Goal: Task Accomplishment & Management: Use online tool/utility

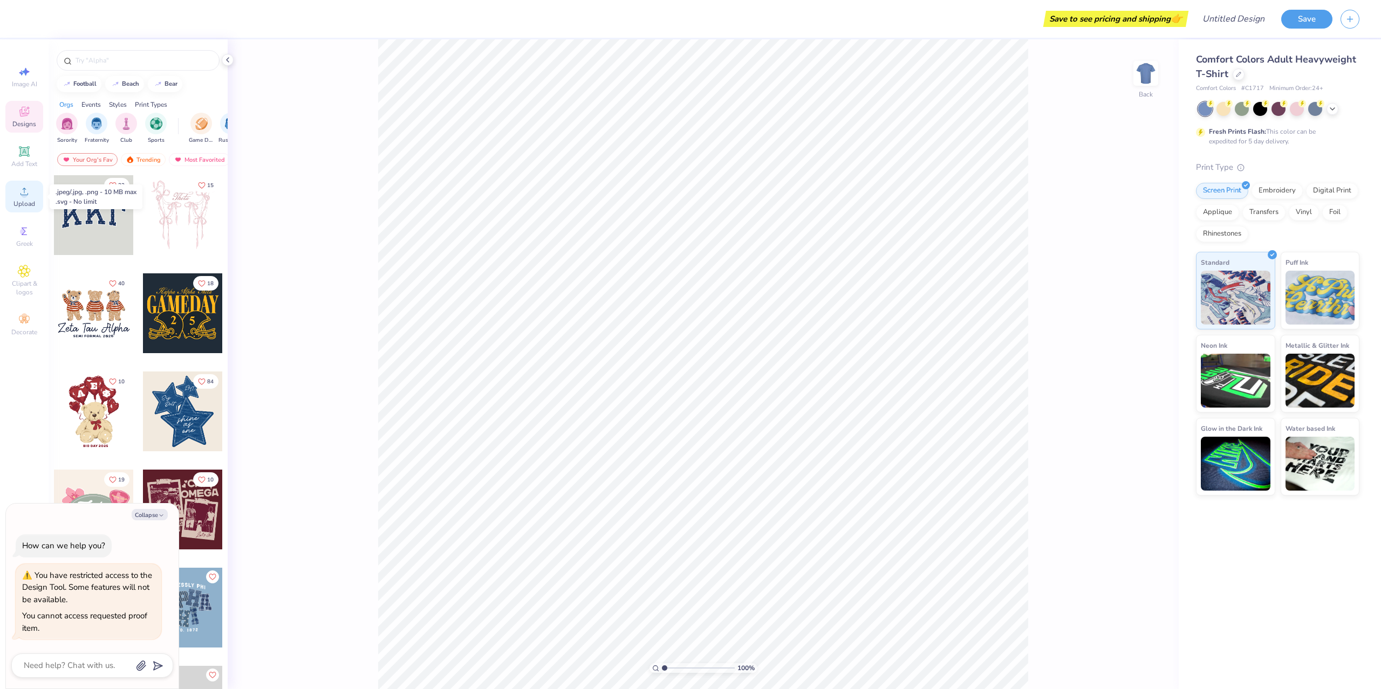
click at [21, 194] on icon at bounding box center [25, 192] width 8 height 8
click at [18, 229] on icon at bounding box center [24, 231] width 13 height 13
type textarea "x"
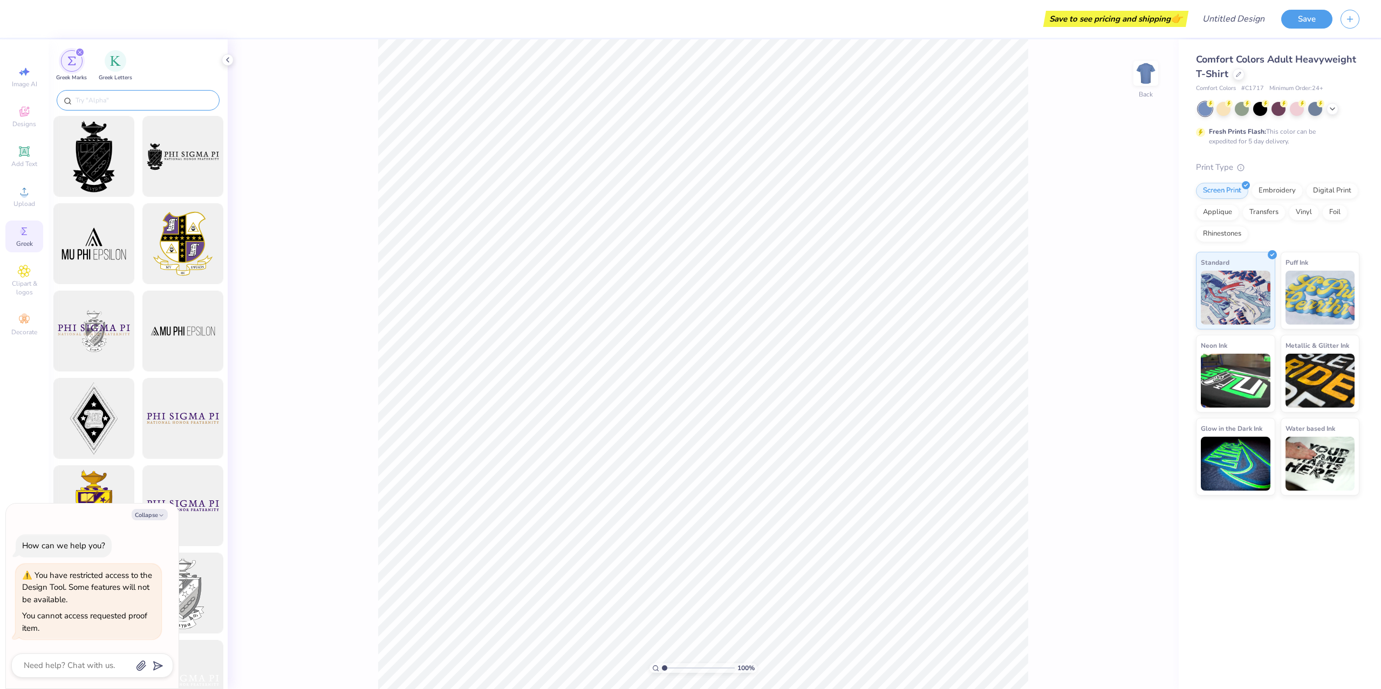
click at [109, 98] on input "text" at bounding box center [143, 100] width 138 height 11
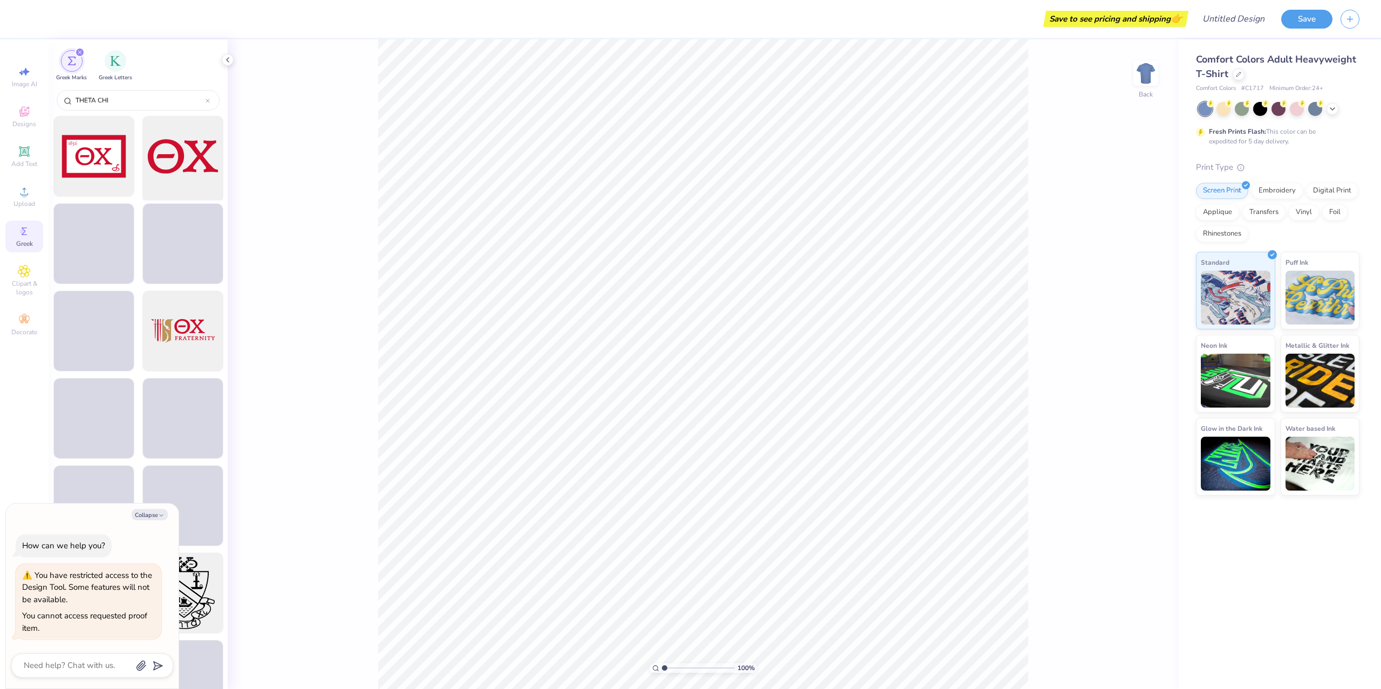
type input "THETA CHI"
click at [189, 153] on div at bounding box center [182, 156] width 89 height 89
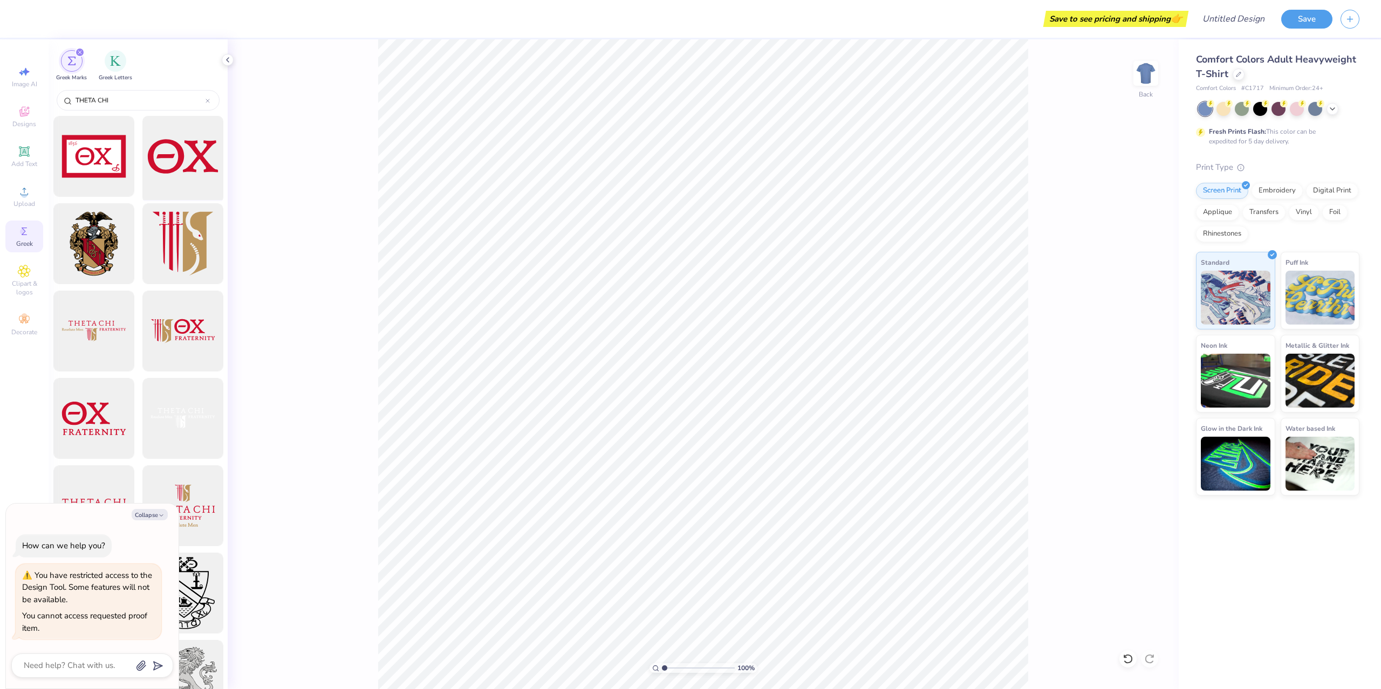
click at [210, 173] on div at bounding box center [182, 156] width 89 height 89
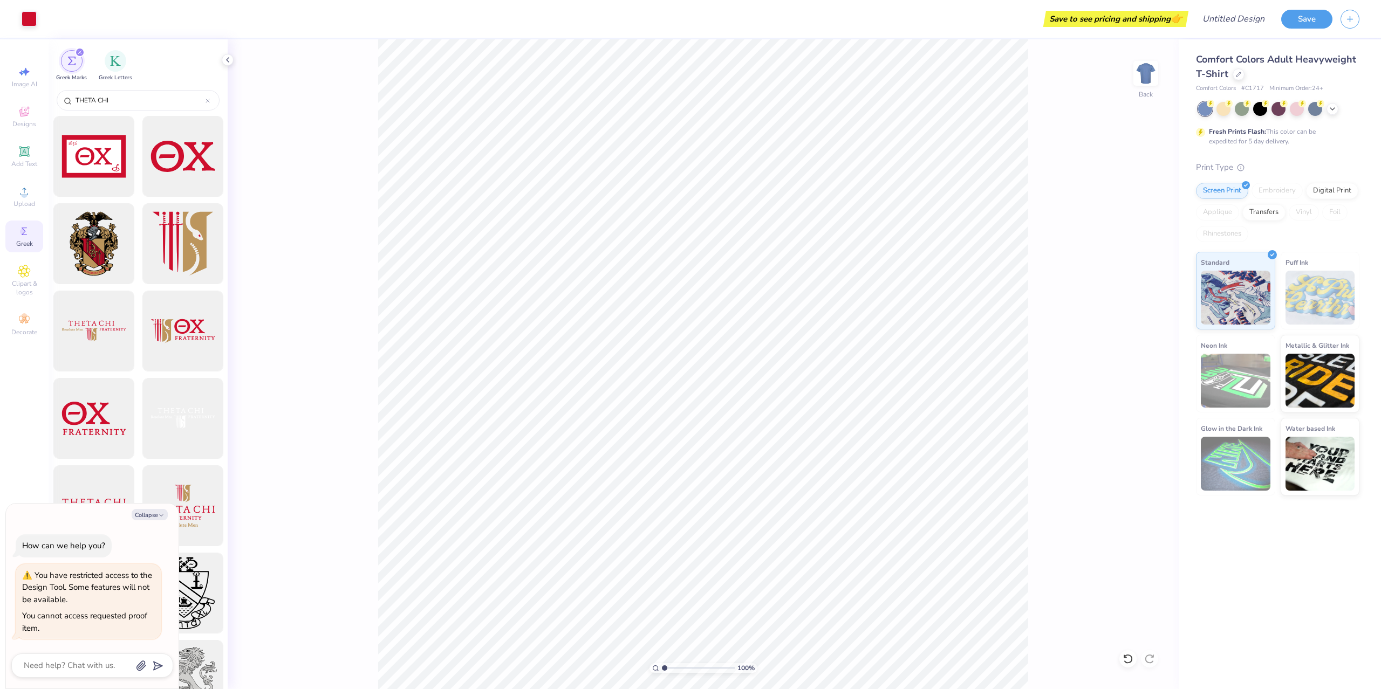
type textarea "x"
click at [1148, 307] on input "14.17" at bounding box center [1138, 314] width 39 height 15
type input "3.5"
type textarea "x"
type input "3.50"
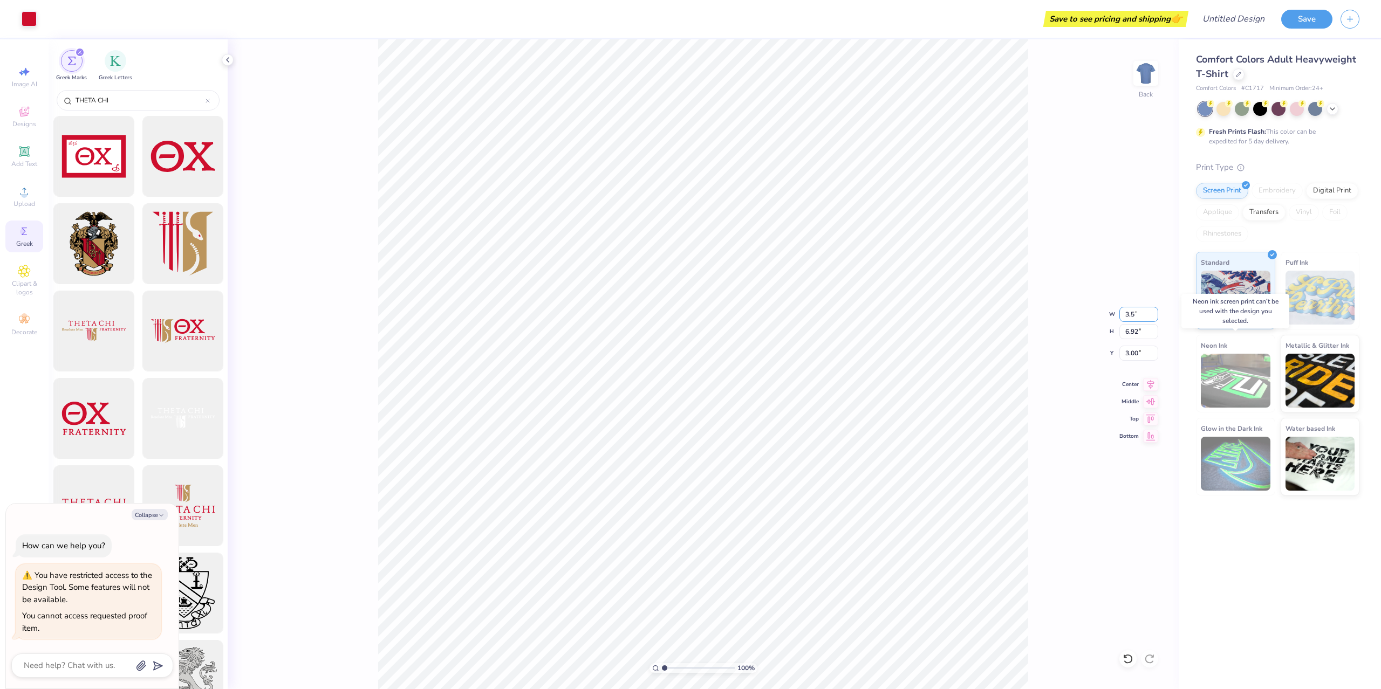
type input "1.71"
type input "5.60"
type textarea "x"
type input "3.00"
click at [14, 156] on div "Add Text" at bounding box center [24, 157] width 38 height 32
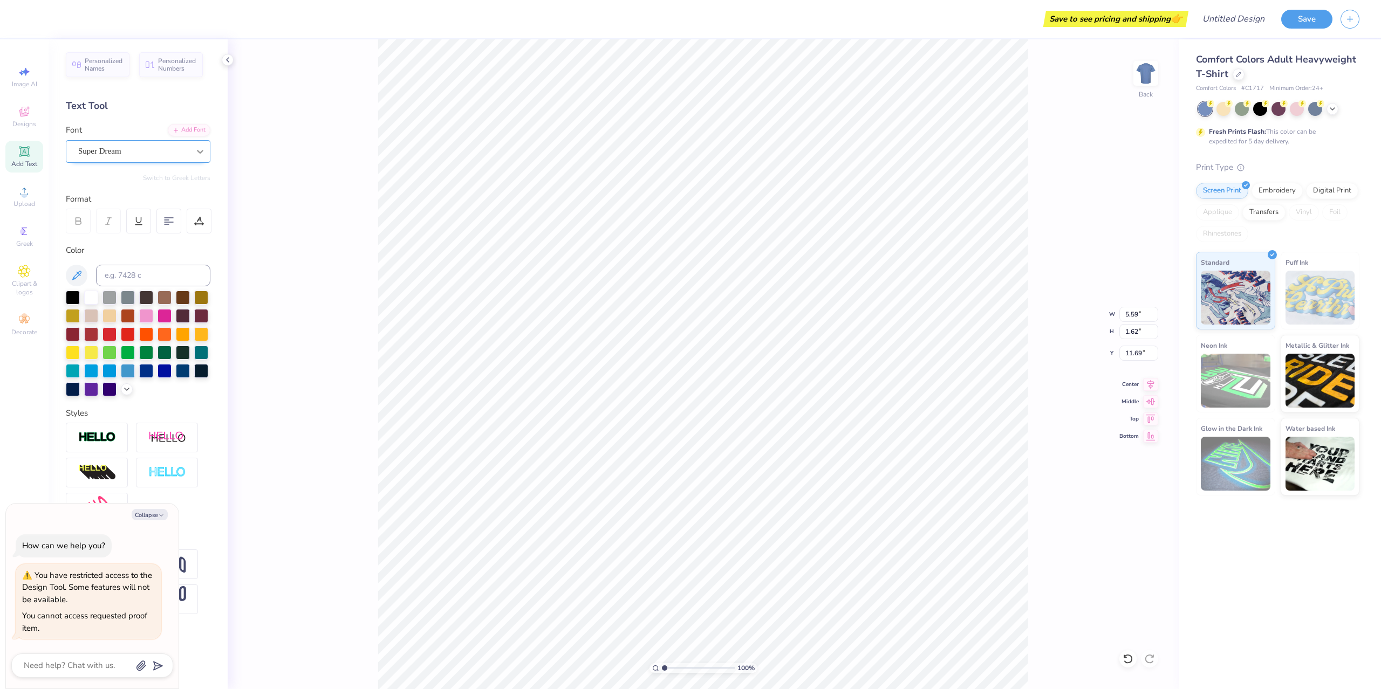
click at [202, 148] on icon at bounding box center [200, 151] width 11 height 11
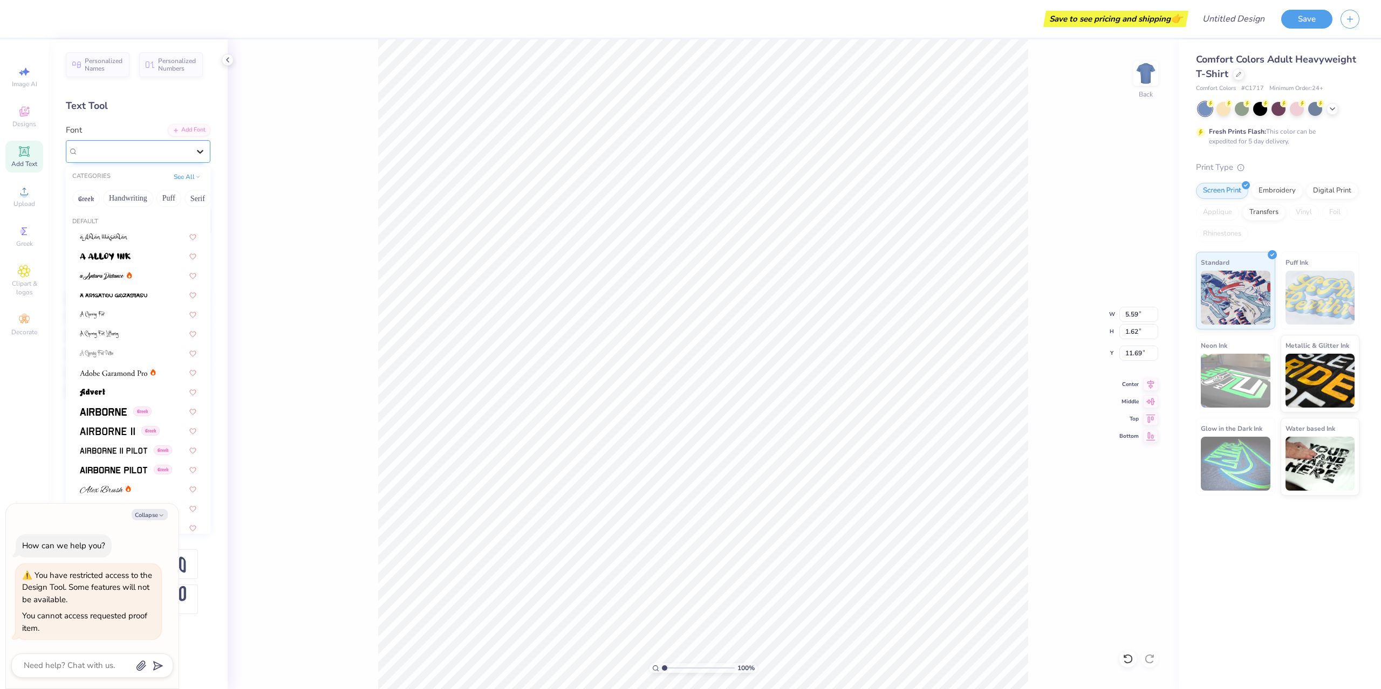
click at [191, 143] on div at bounding box center [199, 151] width 19 height 19
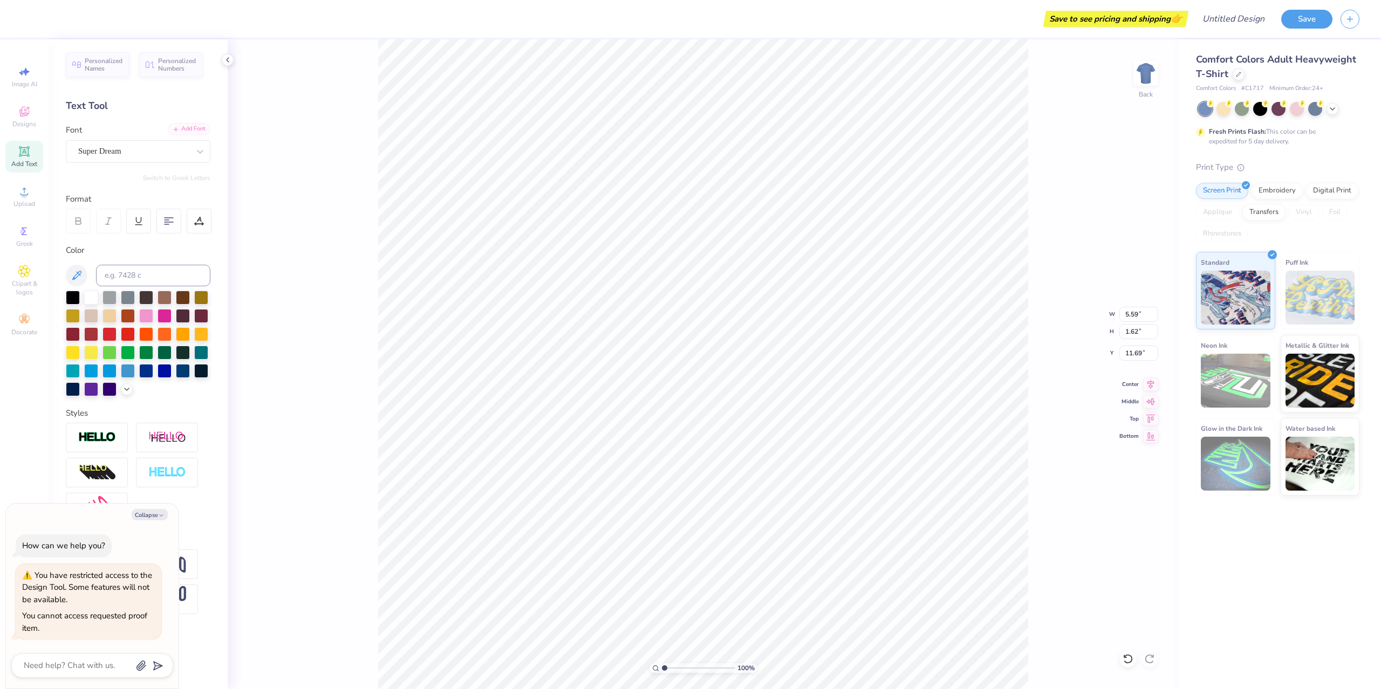
click at [196, 132] on div "Add Font" at bounding box center [189, 129] width 43 height 12
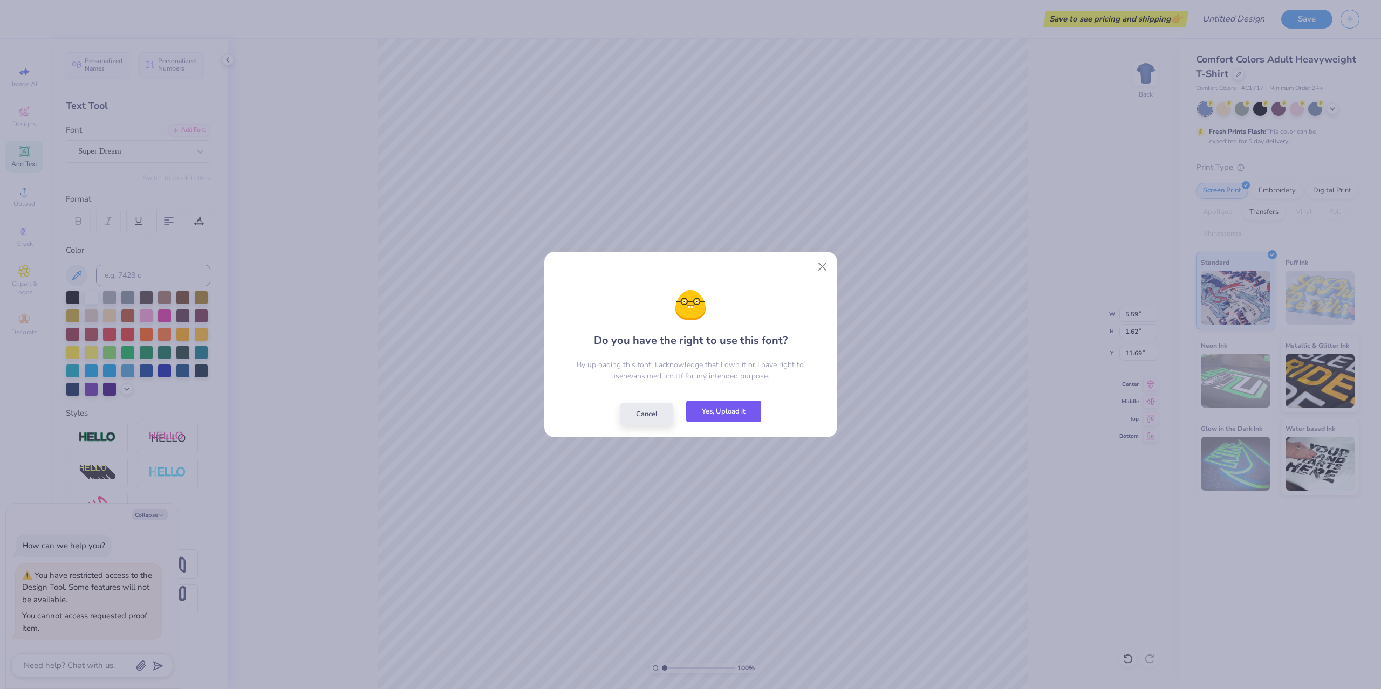
click at [723, 417] on button "Yes, Upload it" at bounding box center [723, 412] width 75 height 22
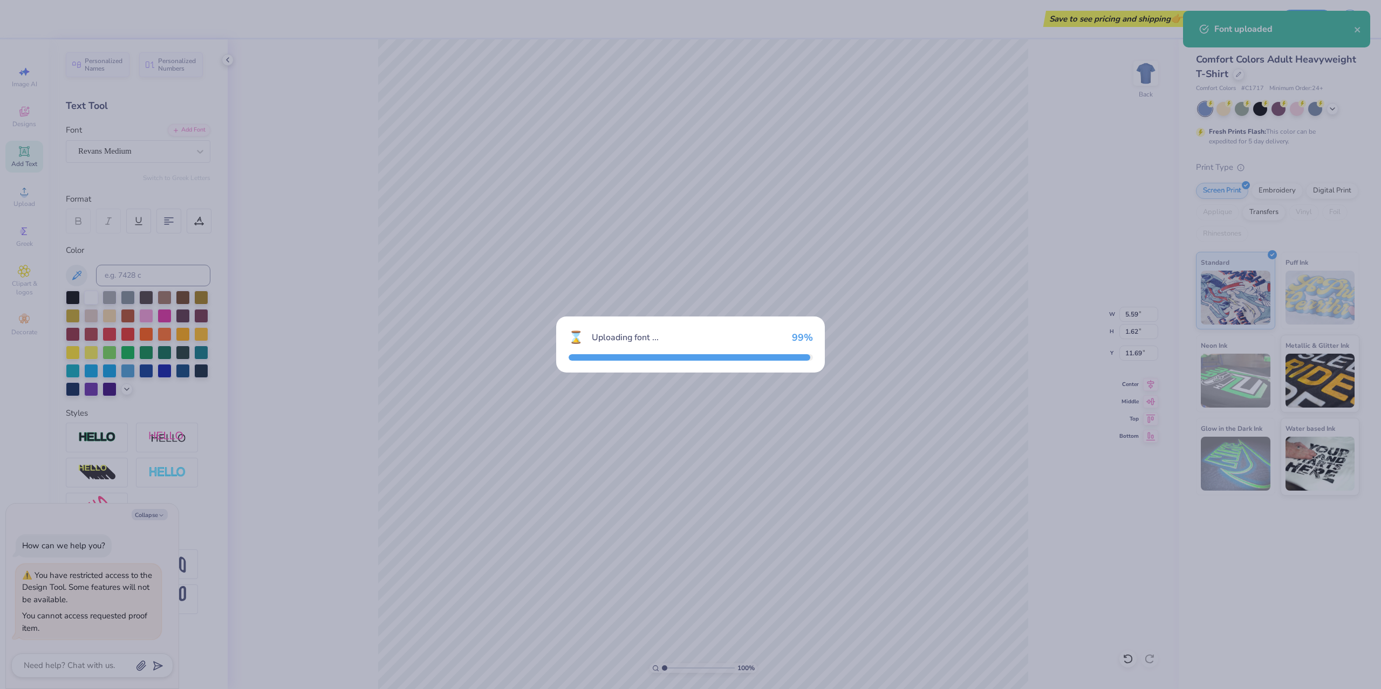
type textarea "x"
type input "5.39"
type input "1.67"
type input "11.66"
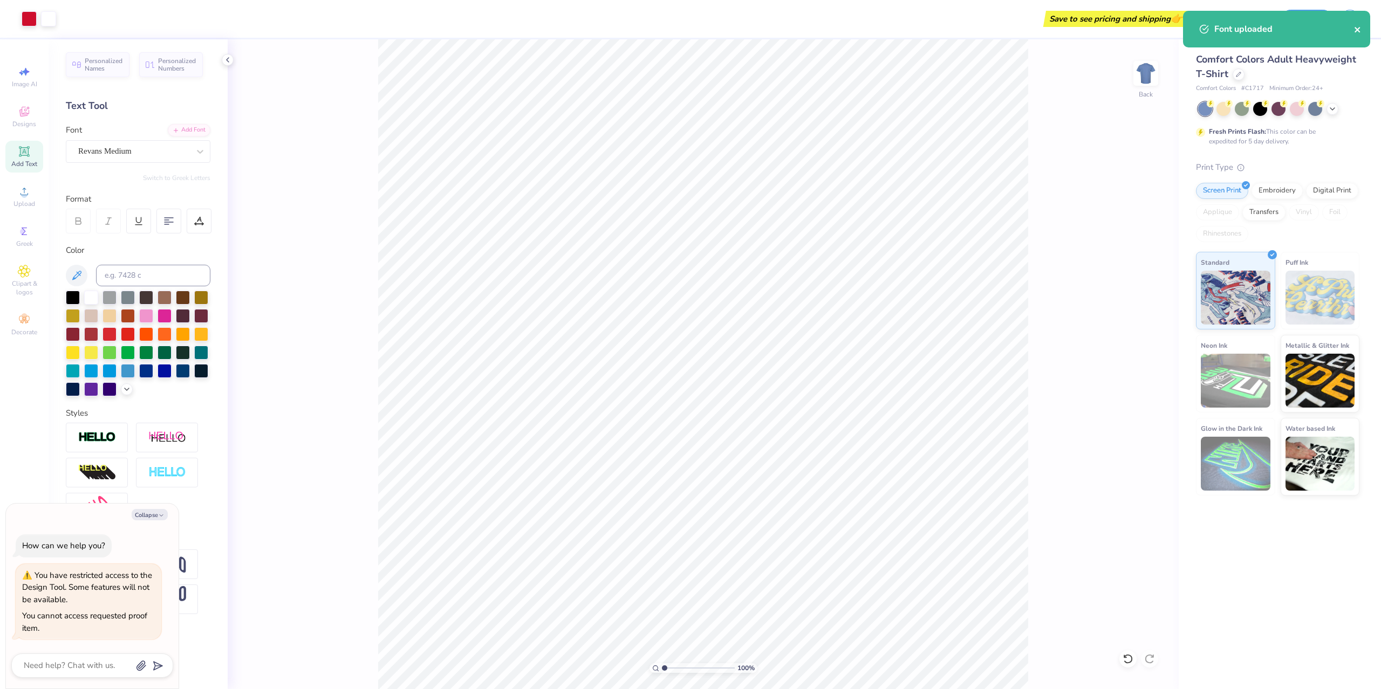
click at [1354, 31] on icon "close" at bounding box center [1358, 29] width 8 height 9
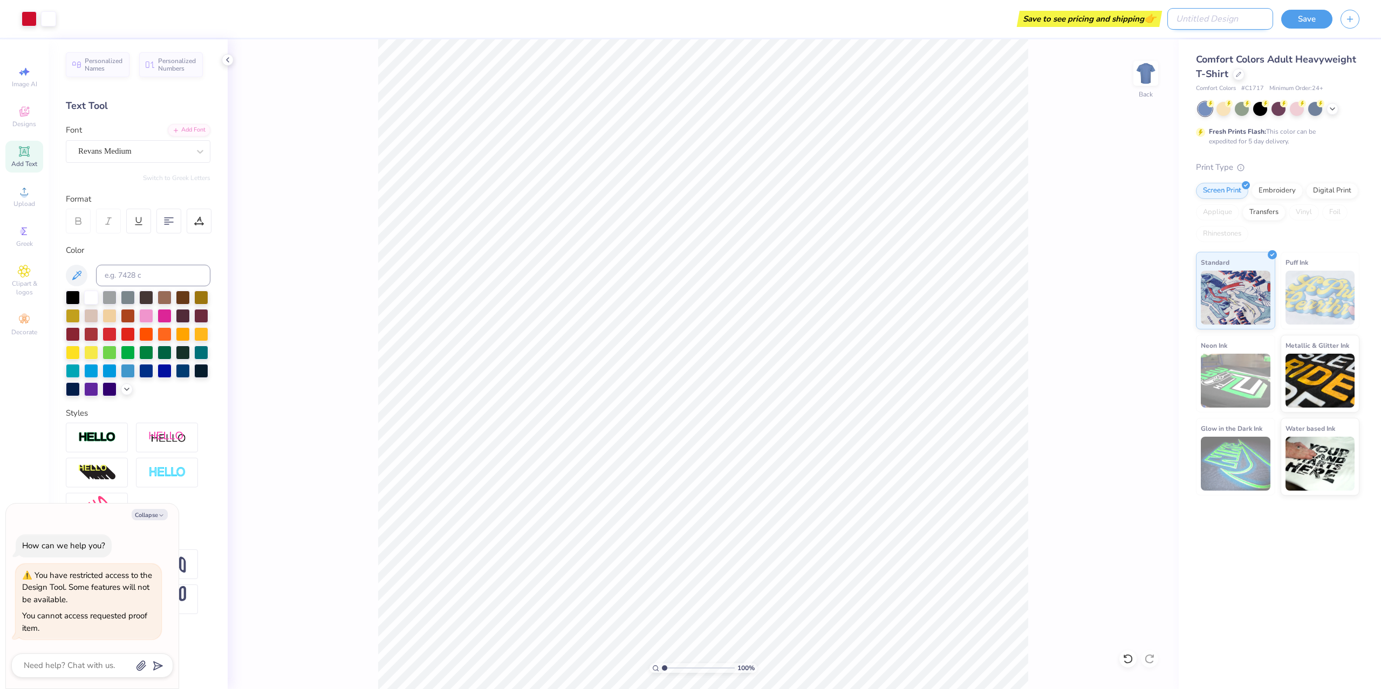
click at [1264, 20] on input "Design Title" at bounding box center [1220, 19] width 106 height 22
click at [1305, 18] on button "Save" at bounding box center [1306, 17] width 51 height 19
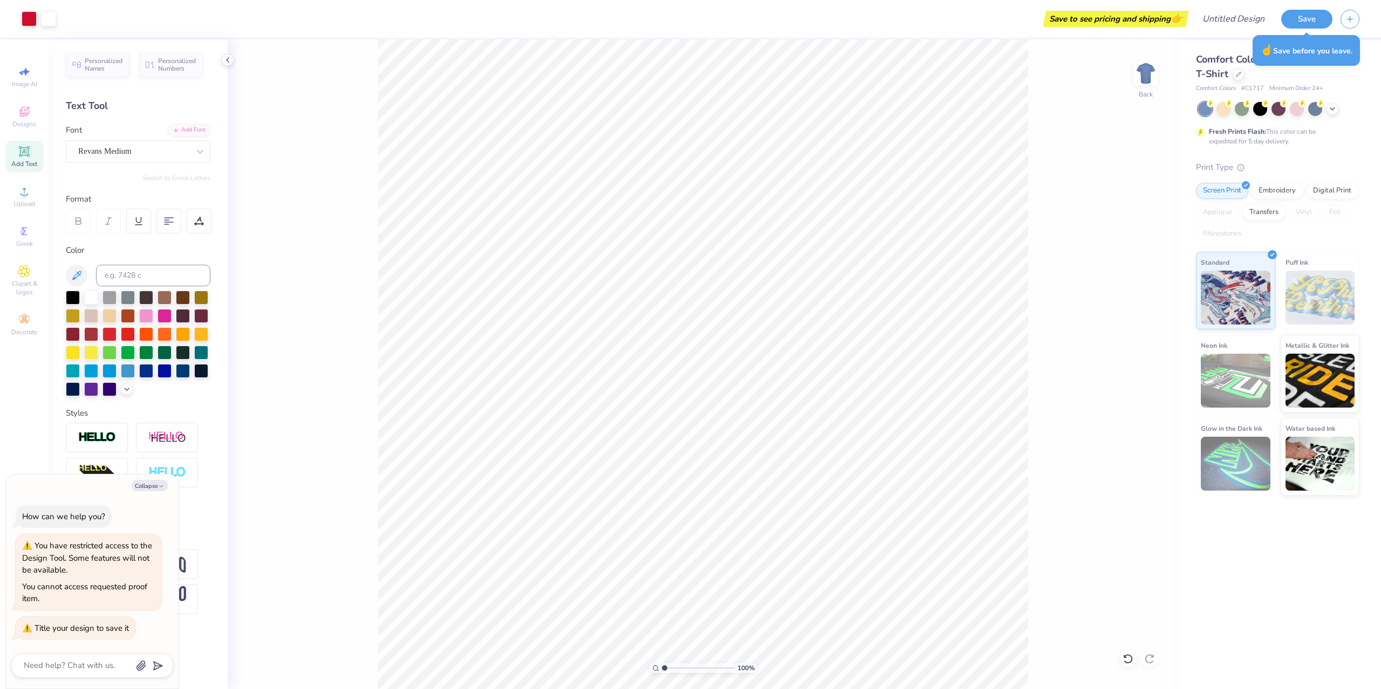
type textarea "x"
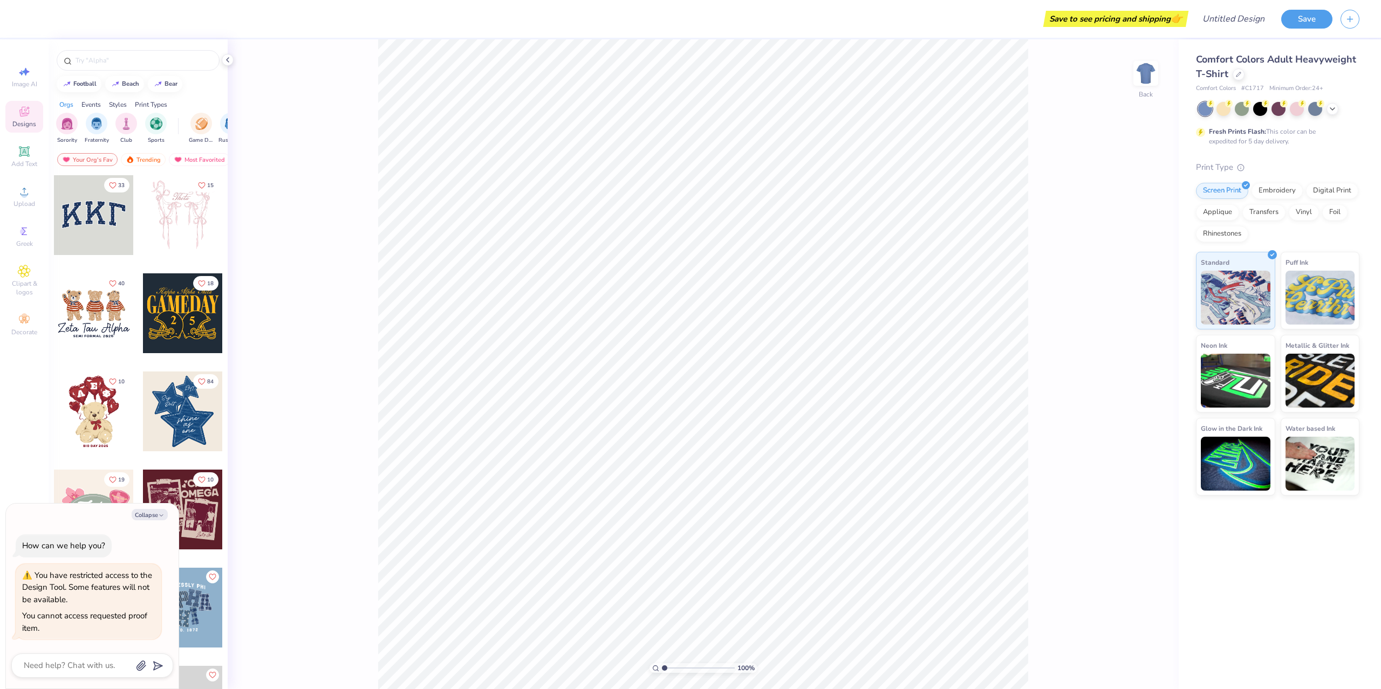
type textarea "x"
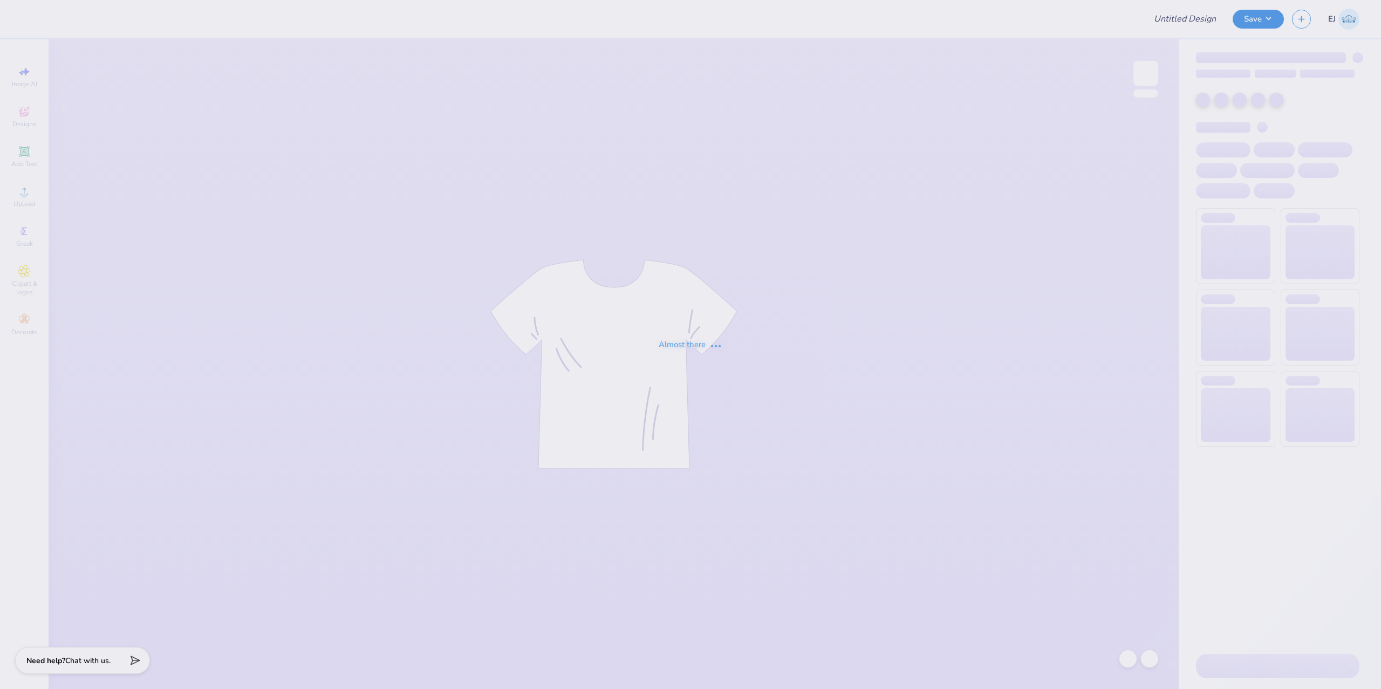
type input "Theta Chi Fall 25 Crosswalk Tee"
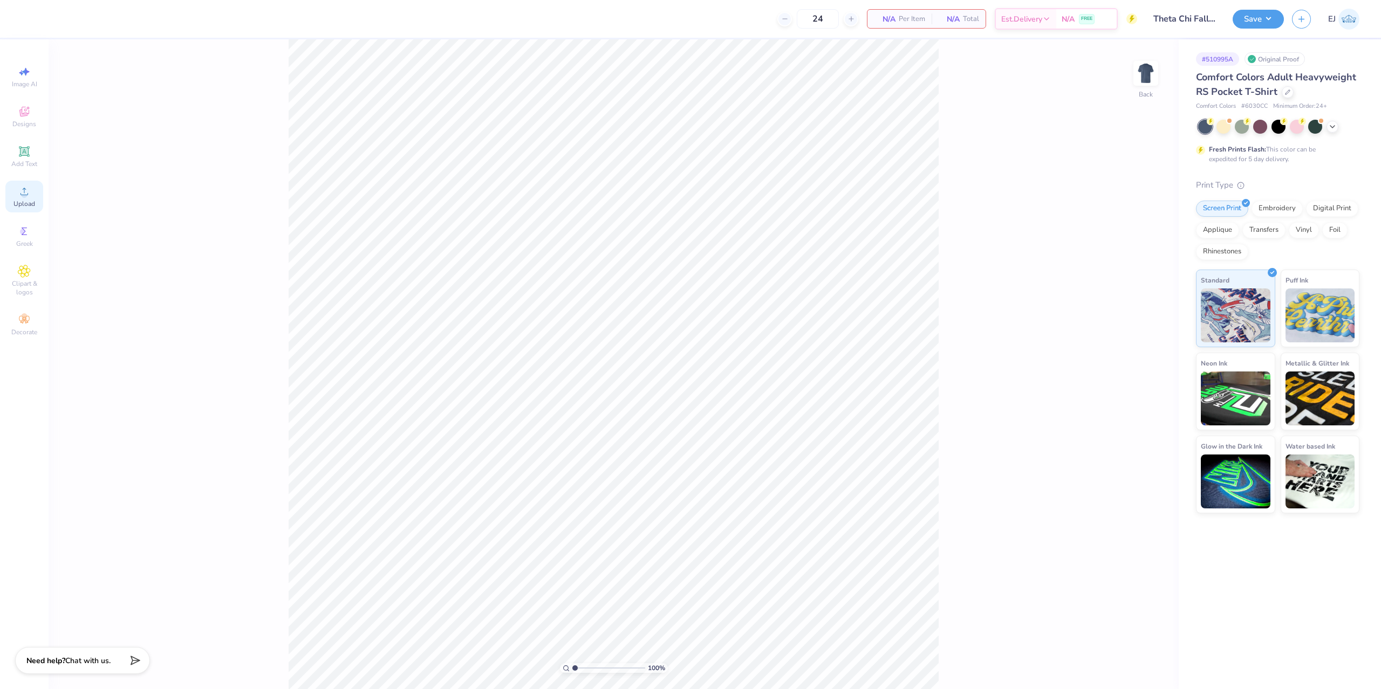
click at [19, 205] on span "Upload" at bounding box center [24, 204] width 22 height 9
click at [25, 240] on span "Greek" at bounding box center [24, 244] width 17 height 9
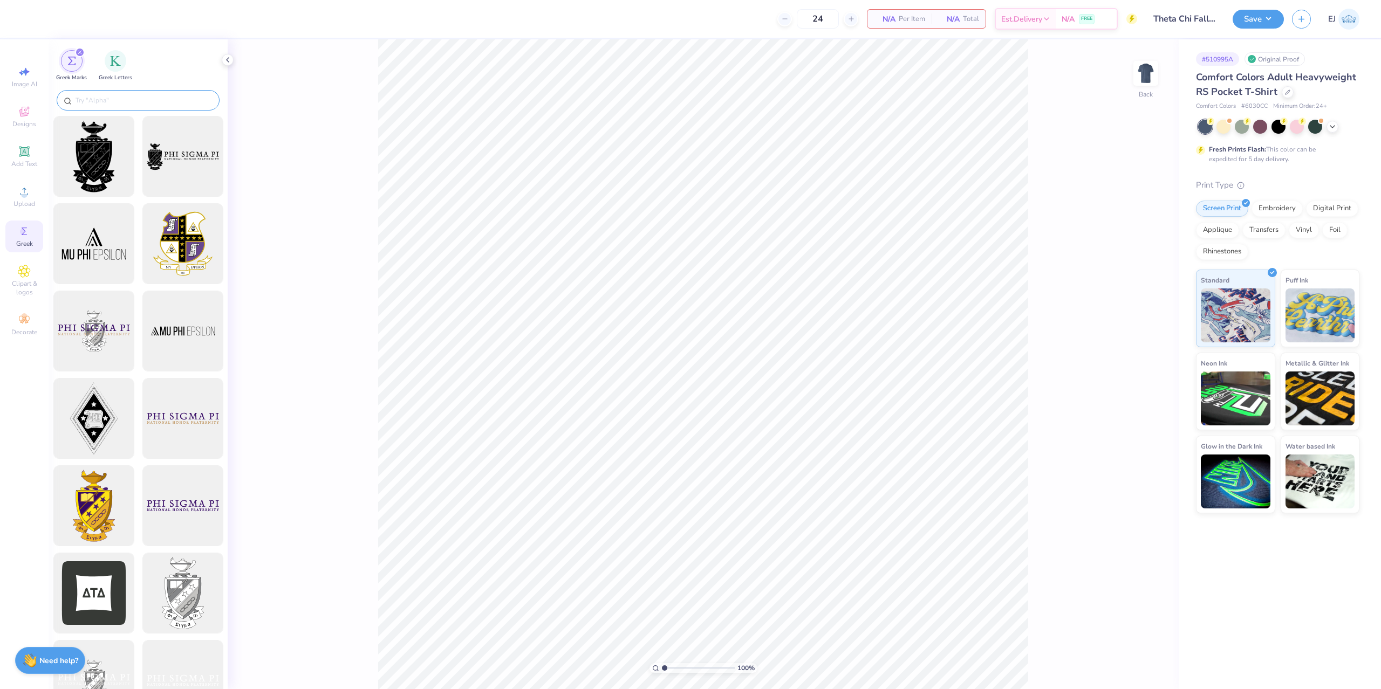
click at [145, 101] on input "text" at bounding box center [143, 100] width 138 height 11
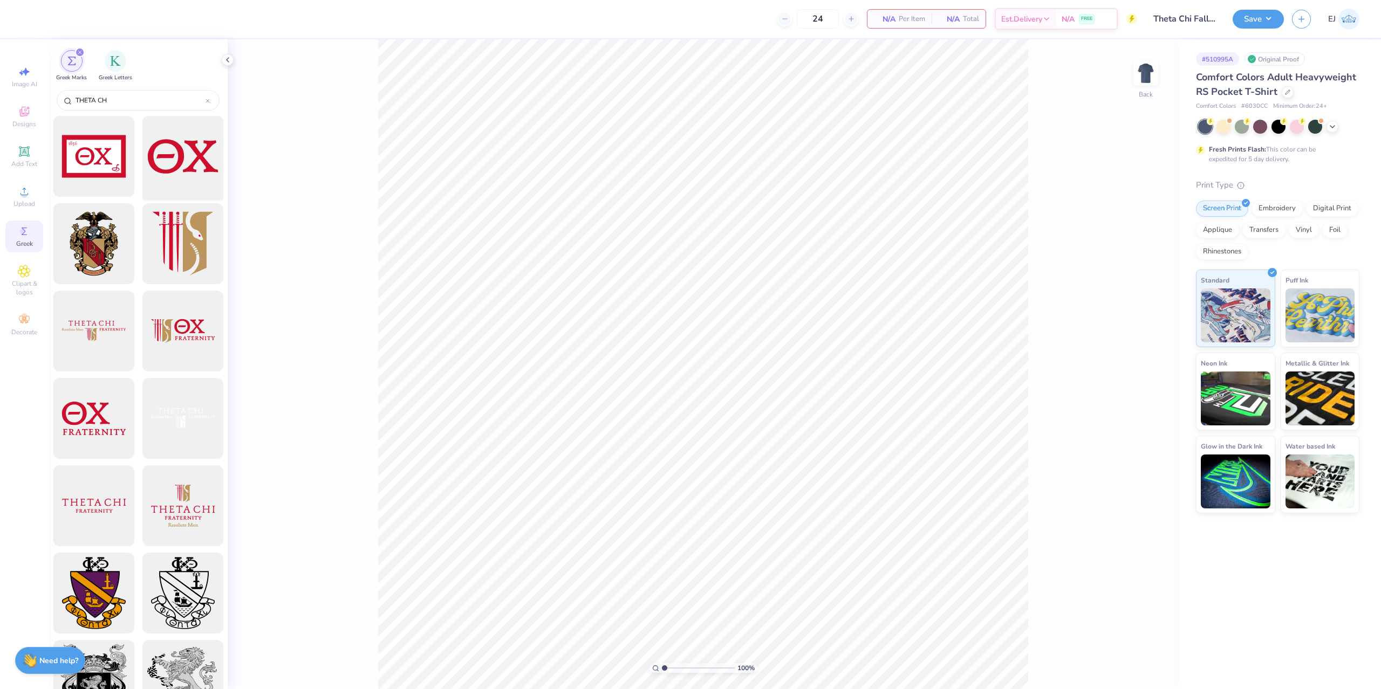
type input "THETA CH"
click at [174, 175] on div at bounding box center [182, 156] width 89 height 89
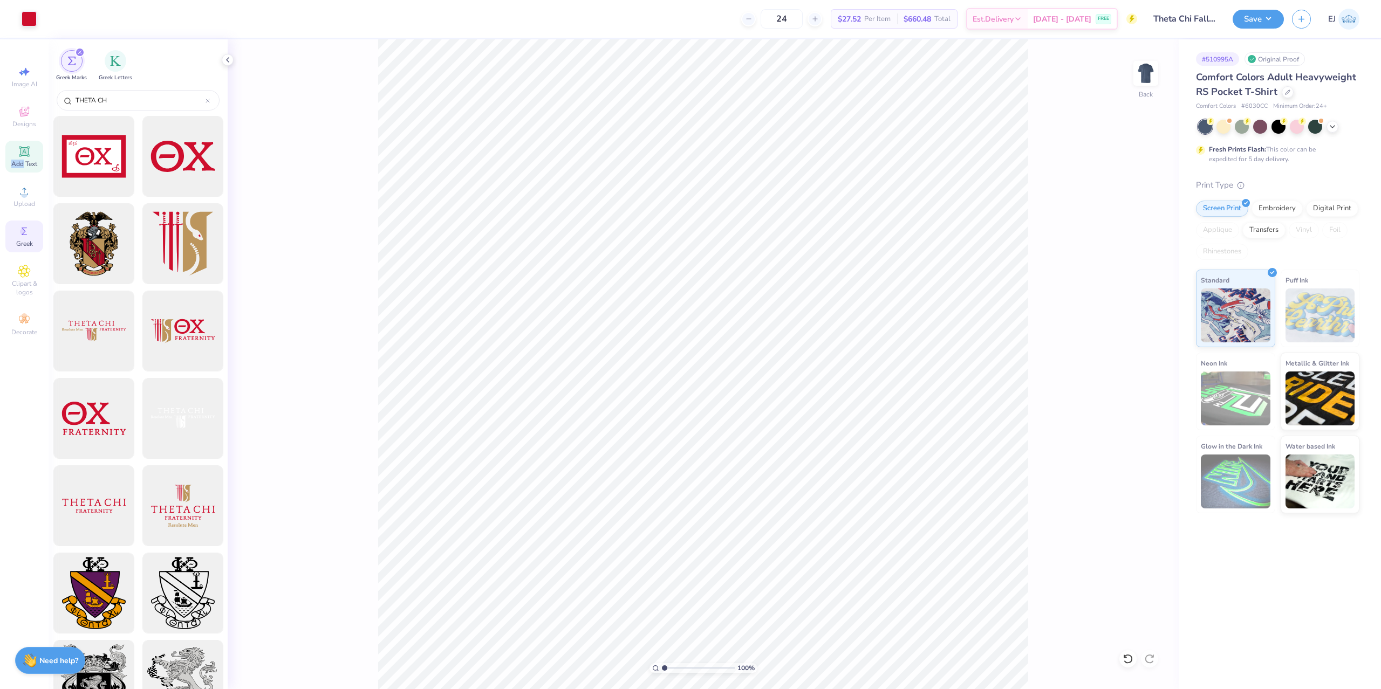
click at [23, 161] on div "Add Text" at bounding box center [24, 157] width 38 height 32
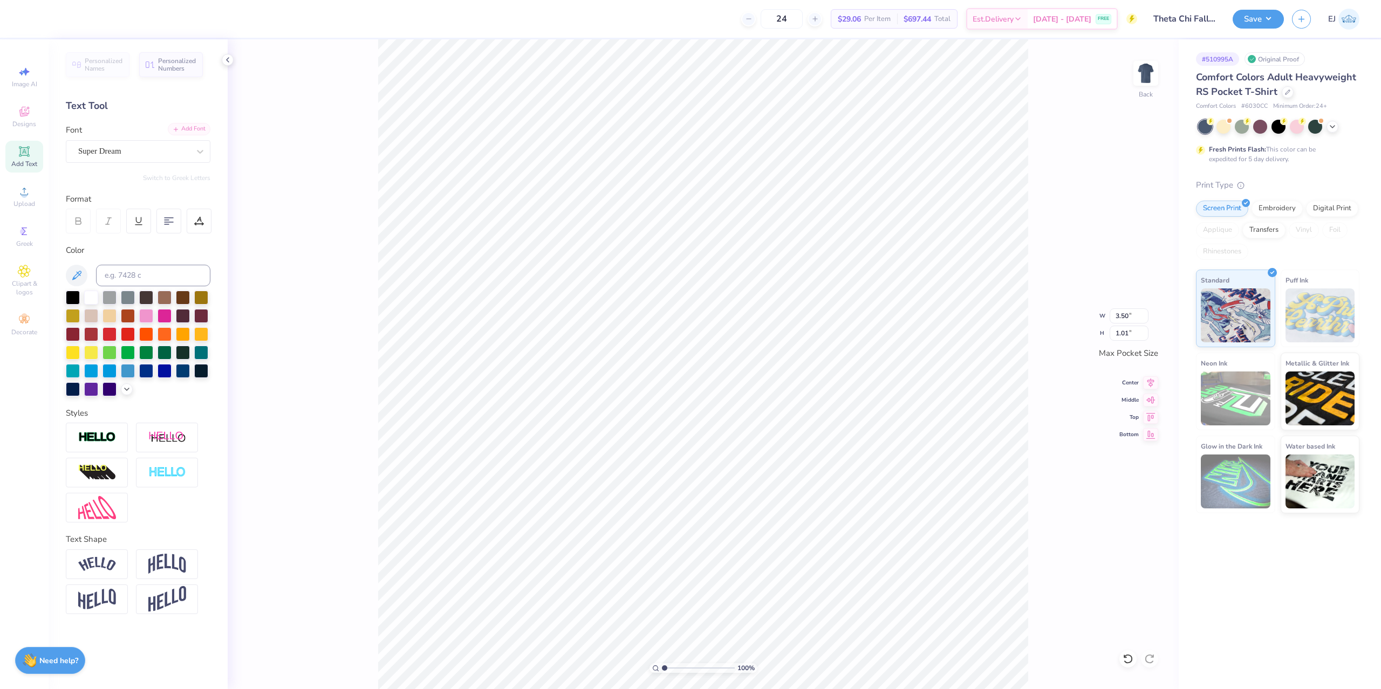
click at [192, 127] on div "Add Font" at bounding box center [189, 129] width 43 height 12
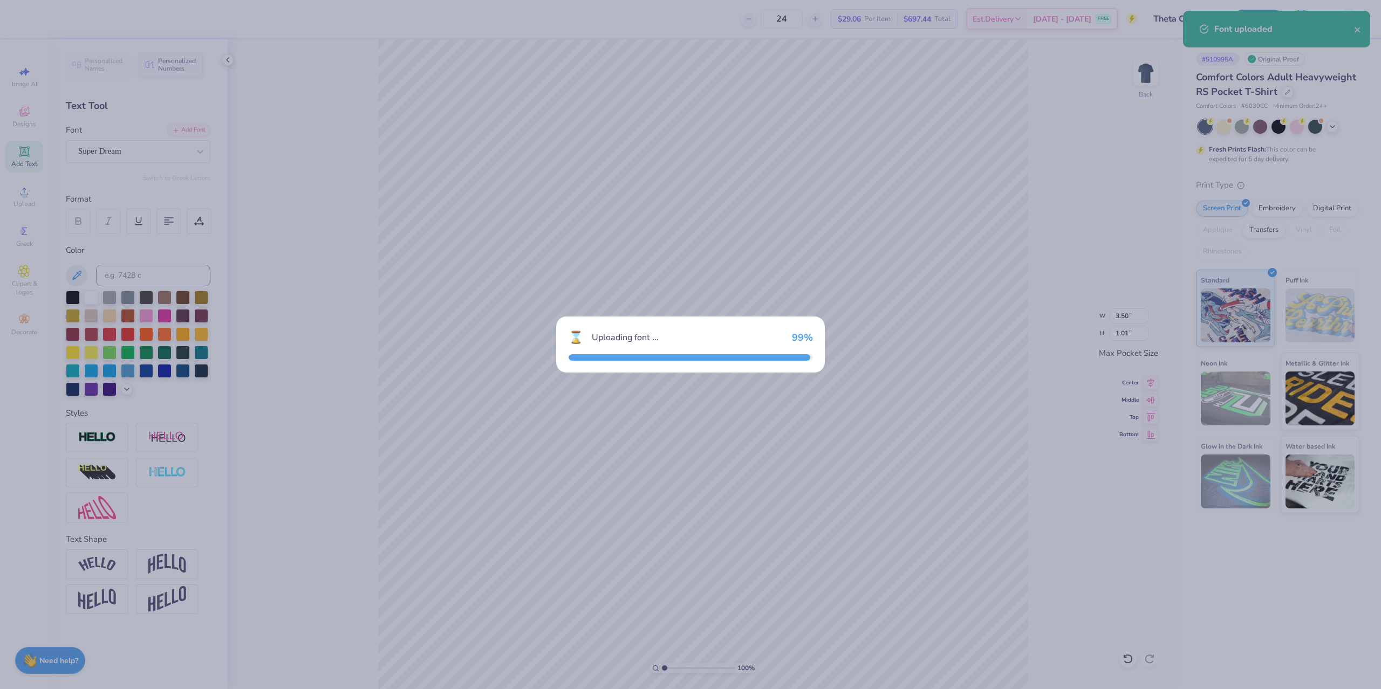
type input "3.37"
type input "1.05"
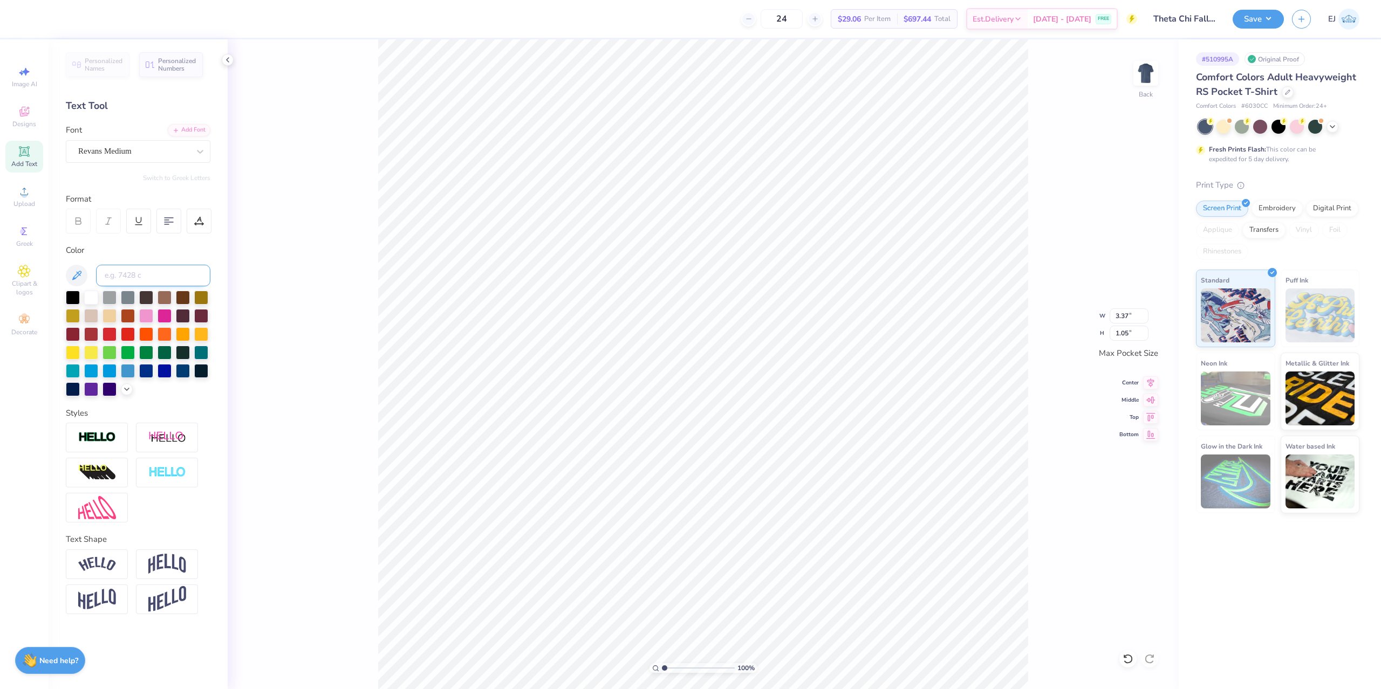
click at [139, 275] on input at bounding box center [153, 276] width 114 height 22
type input "7506"
type textarea "f"
type textarea "FALL 2025"
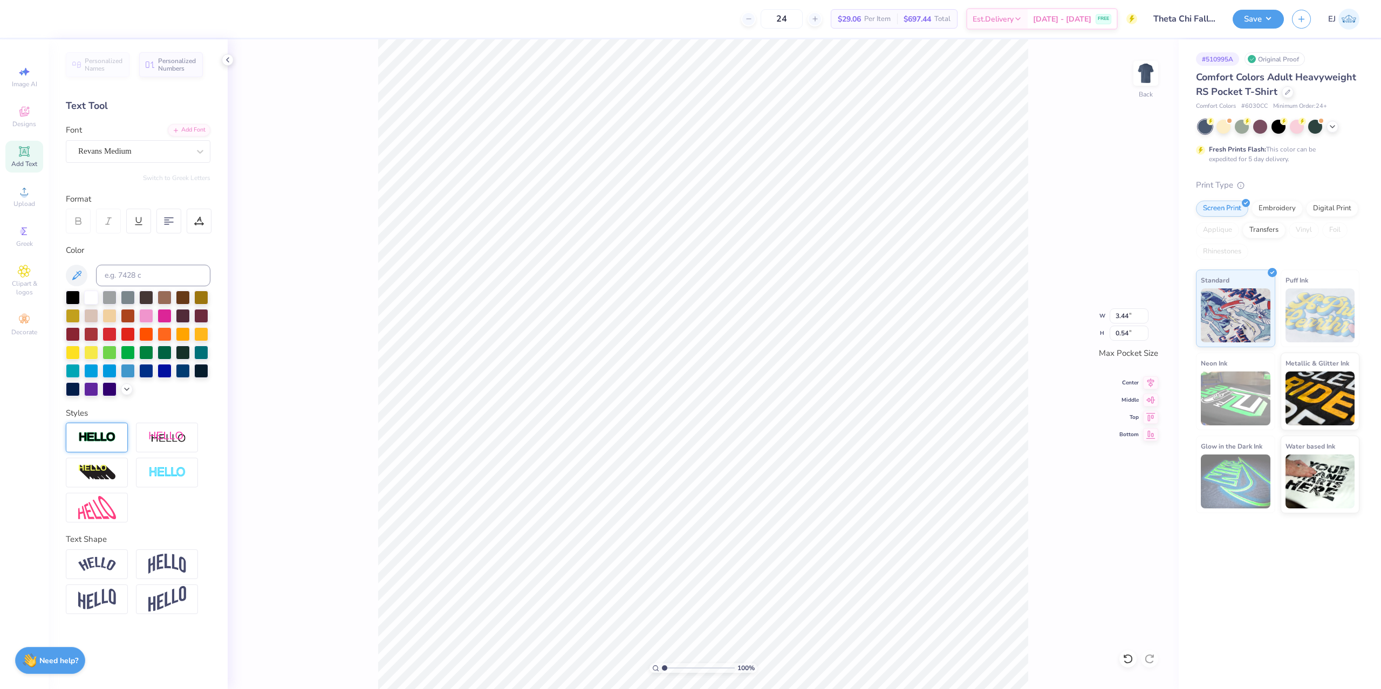
click at [117, 440] on div at bounding box center [97, 438] width 62 height 30
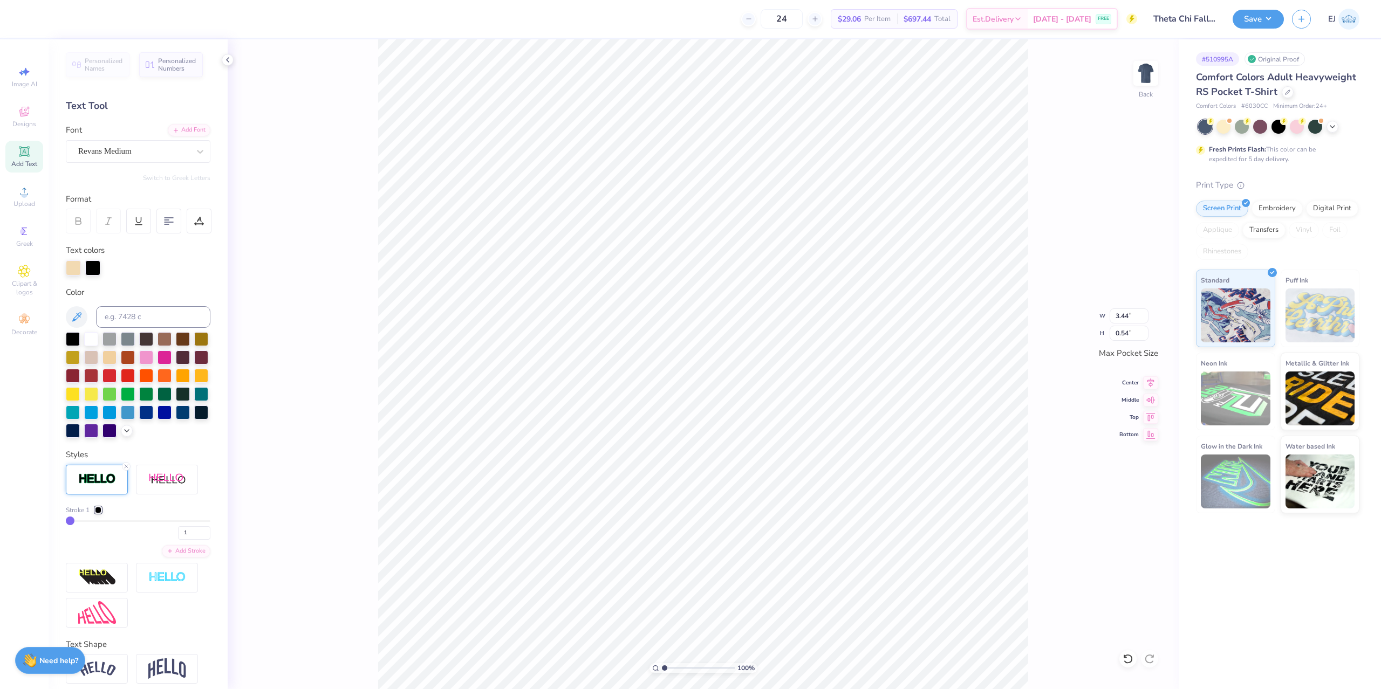
type input "0.55"
drag, startPoint x: 188, startPoint y: 539, endPoint x: 160, endPoint y: 542, distance: 27.6
click at [178, 540] on input "1" at bounding box center [194, 533] width 32 height 13
type input "2"
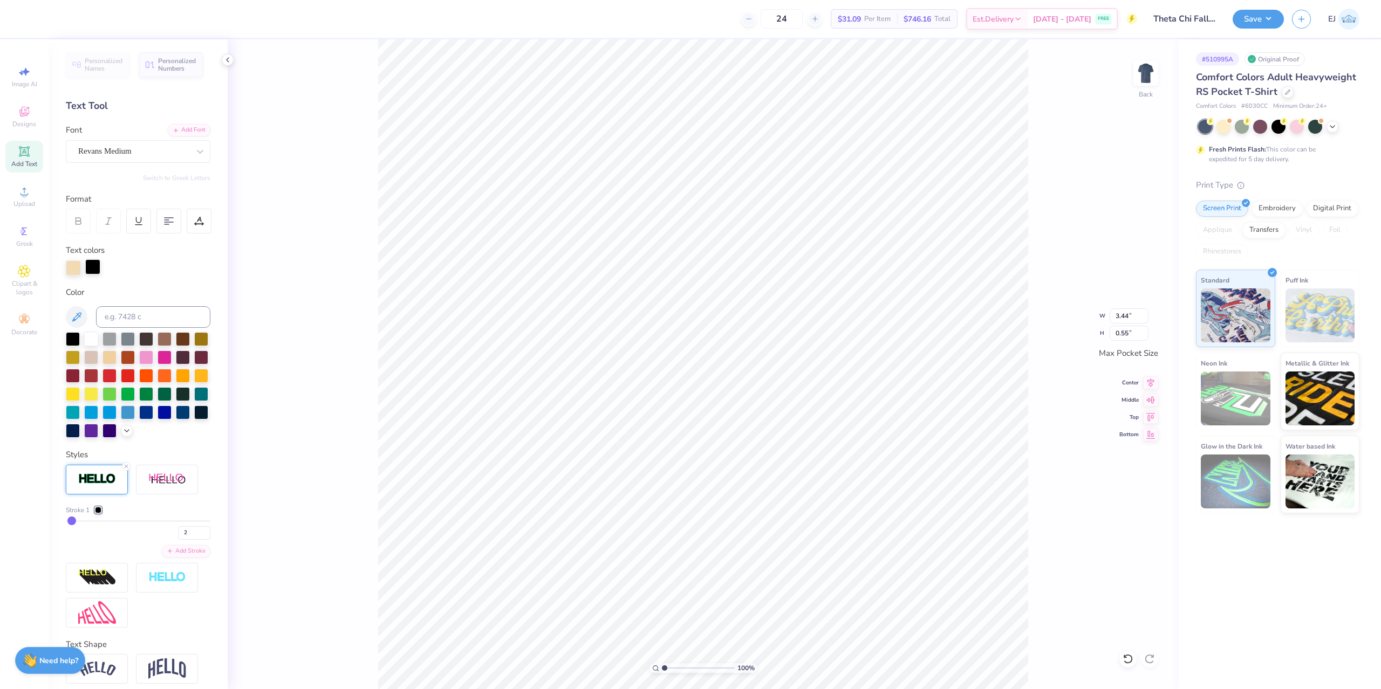
click at [98, 266] on div at bounding box center [92, 266] width 15 height 15
click at [128, 433] on icon at bounding box center [126, 430] width 9 height 9
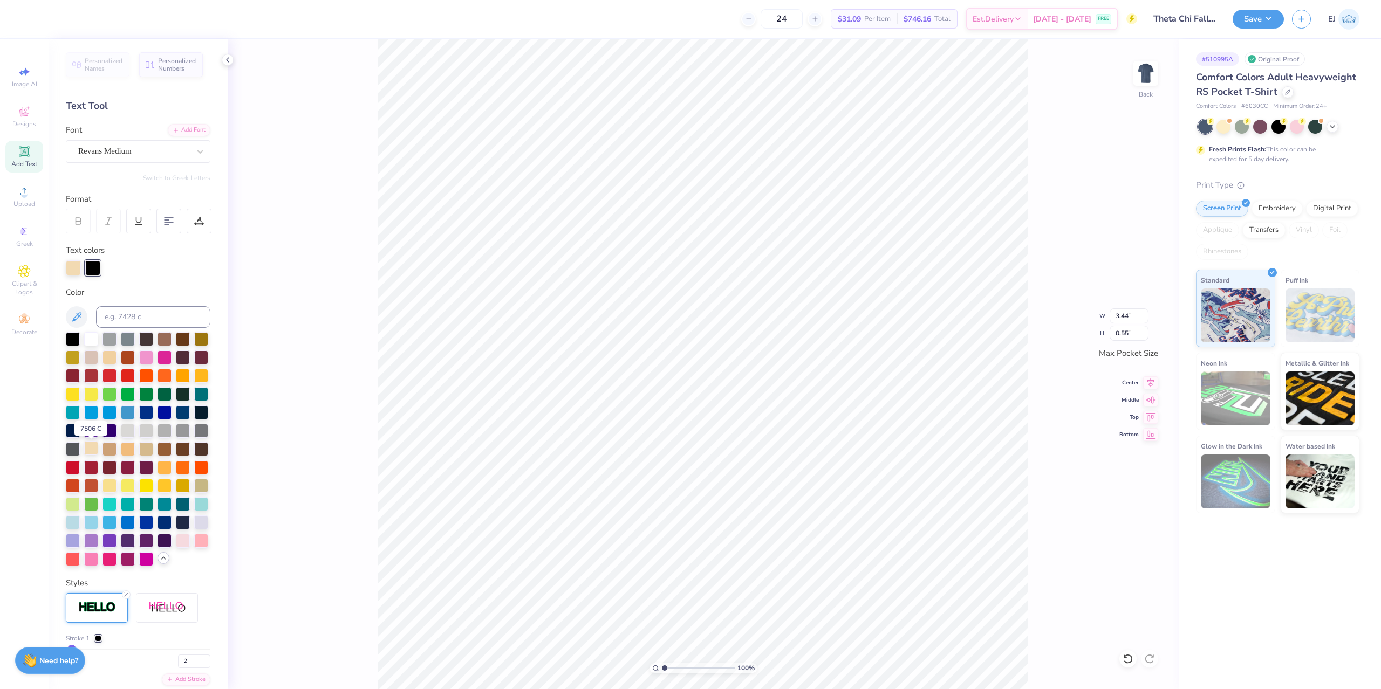
click at [97, 449] on div at bounding box center [91, 448] width 14 height 14
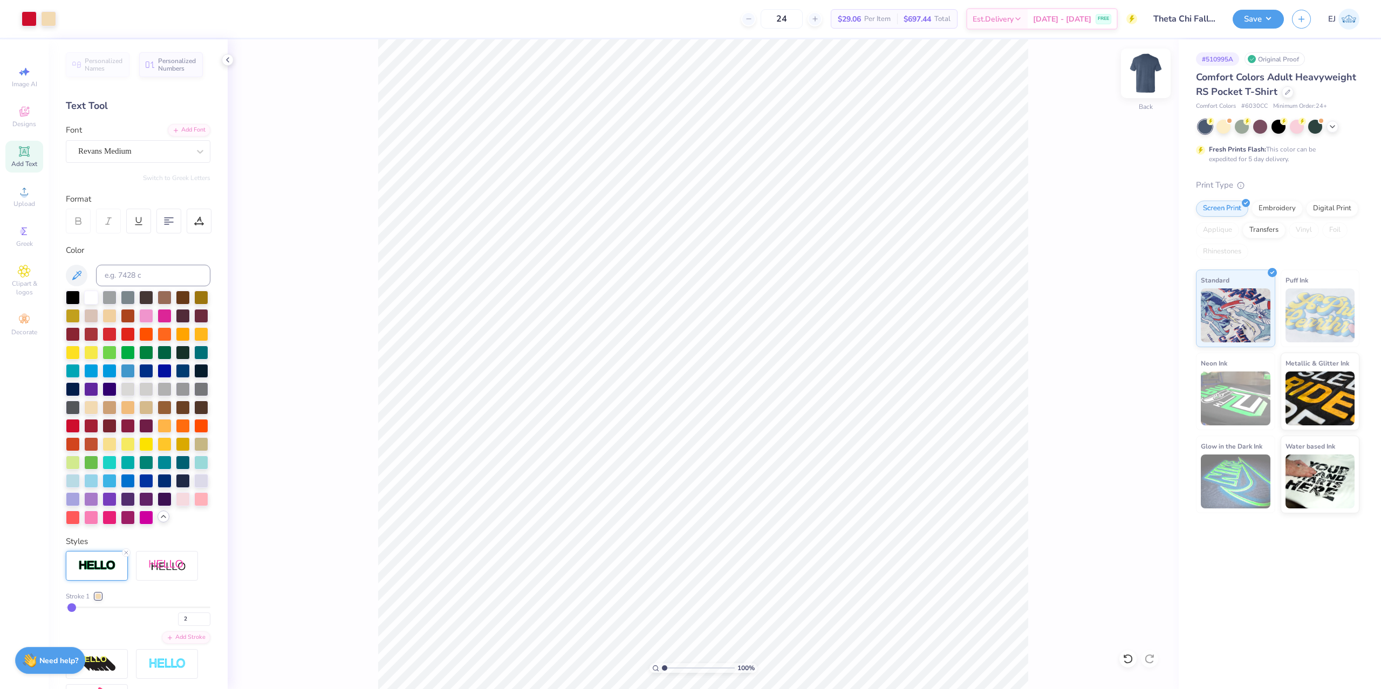
click at [1140, 85] on img at bounding box center [1145, 73] width 43 height 43
click at [22, 200] on span "Upload" at bounding box center [24, 204] width 22 height 9
click at [27, 194] on circle at bounding box center [24, 195] width 6 height 6
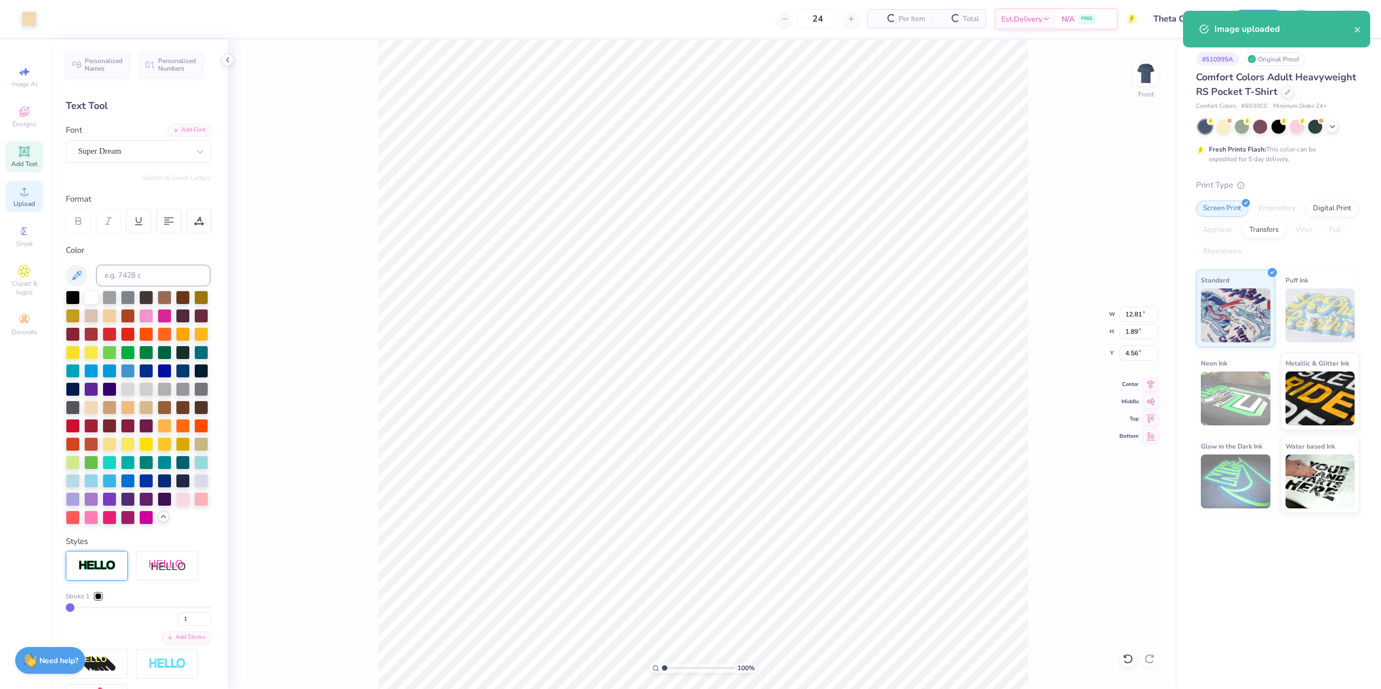
type input "1.88"
type input "4.75"
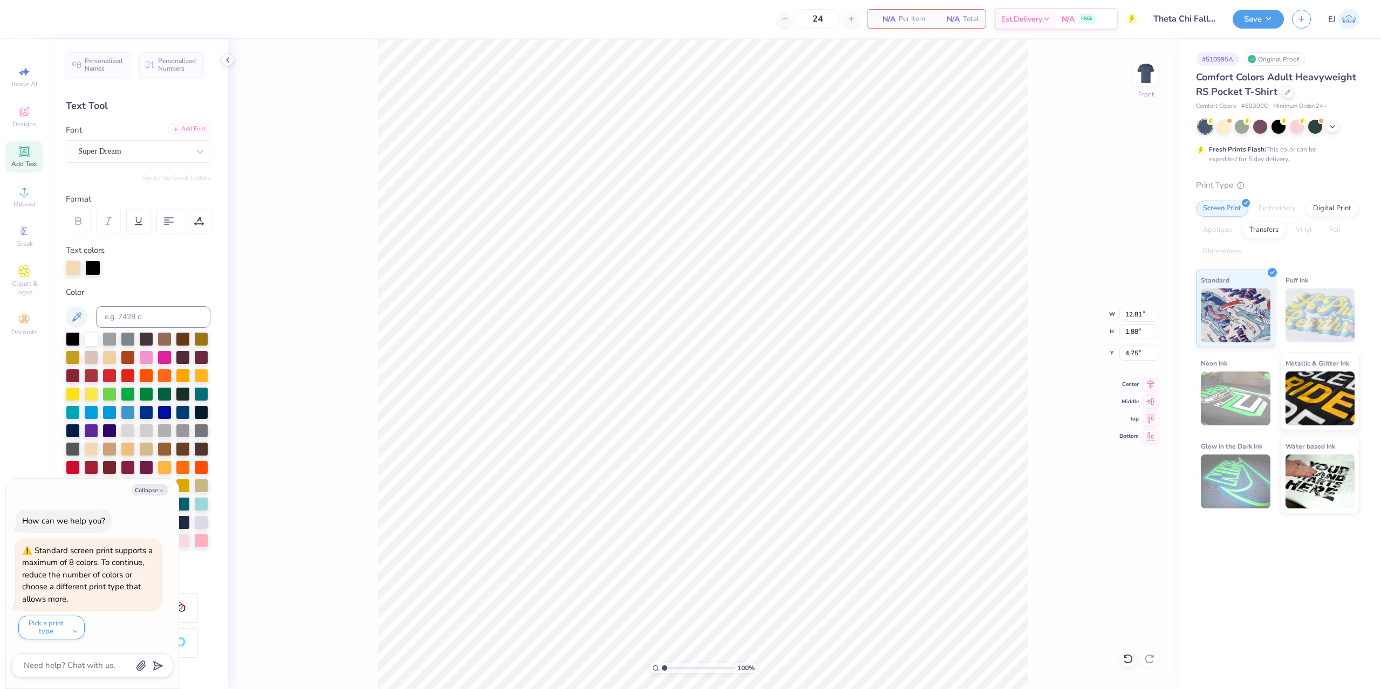
click at [197, 129] on div "Add Font" at bounding box center [189, 129] width 43 height 12
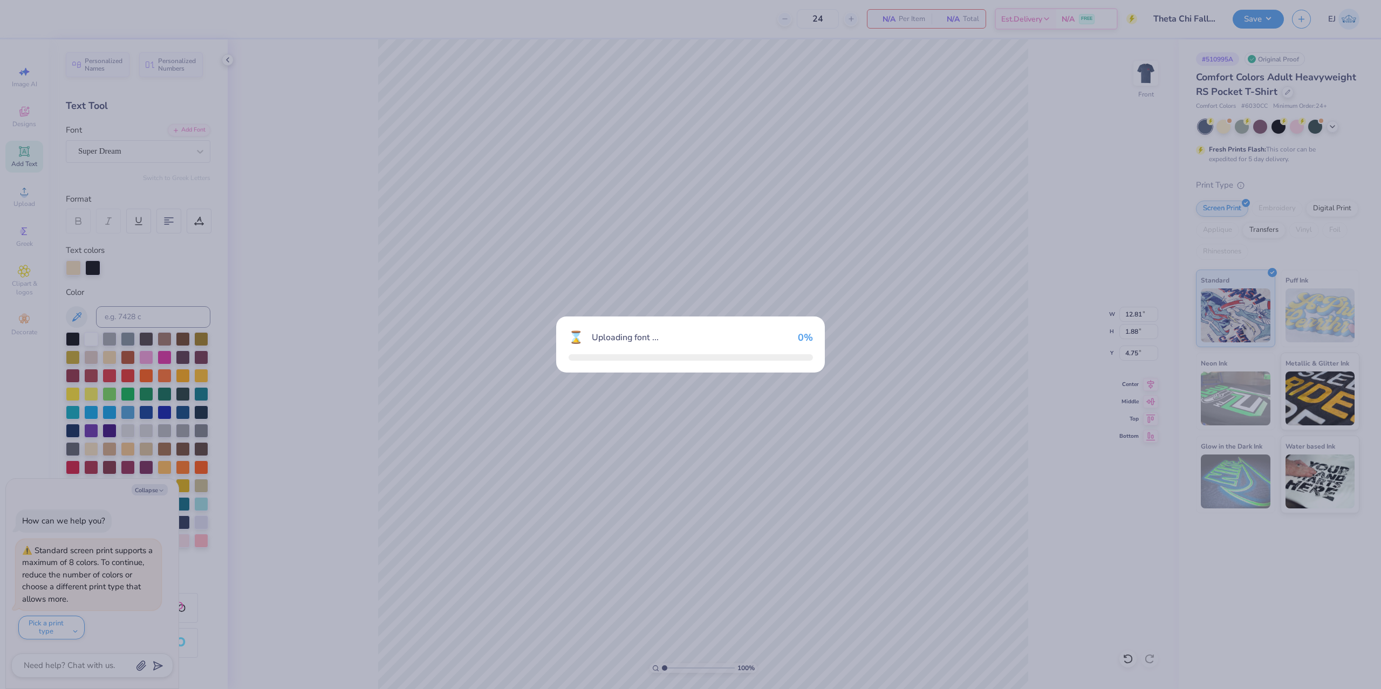
type textarea "x"
type input "12.90"
type input "1.96"
type input "4.71"
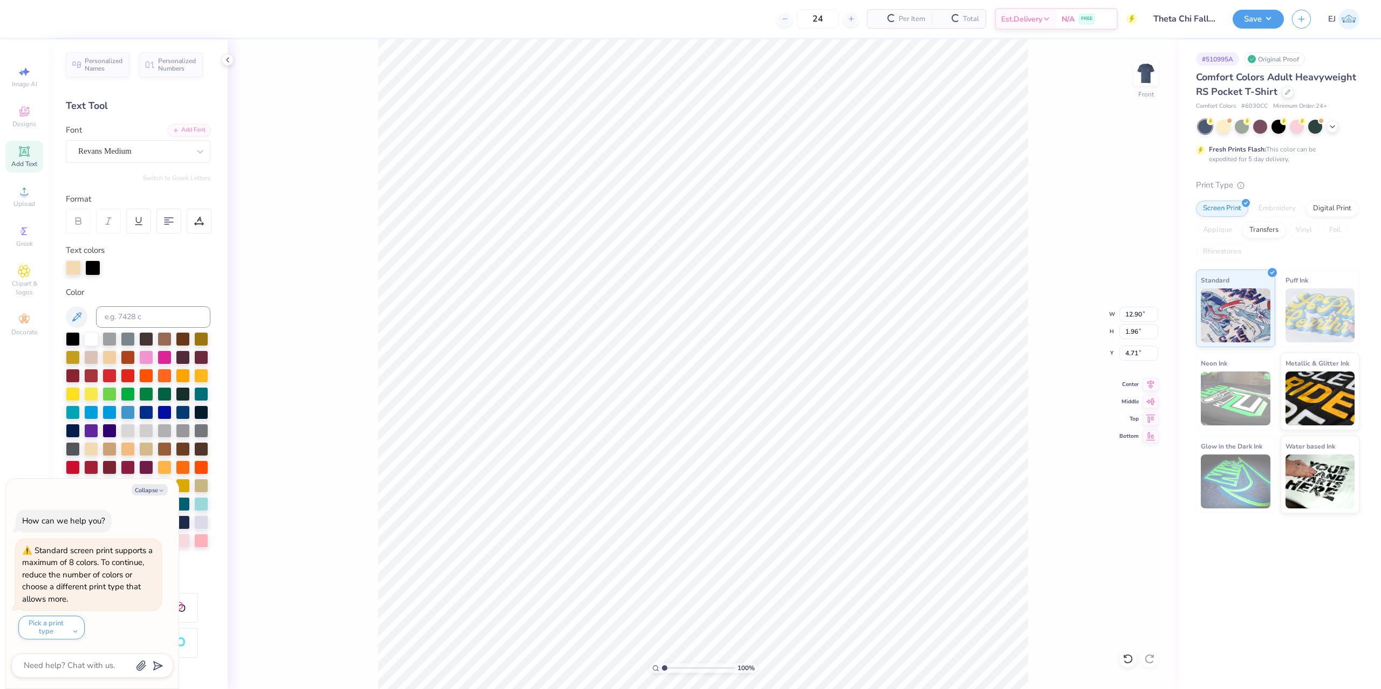
type textarea "x"
type input "10.94"
type input "1.09"
type input "6.95"
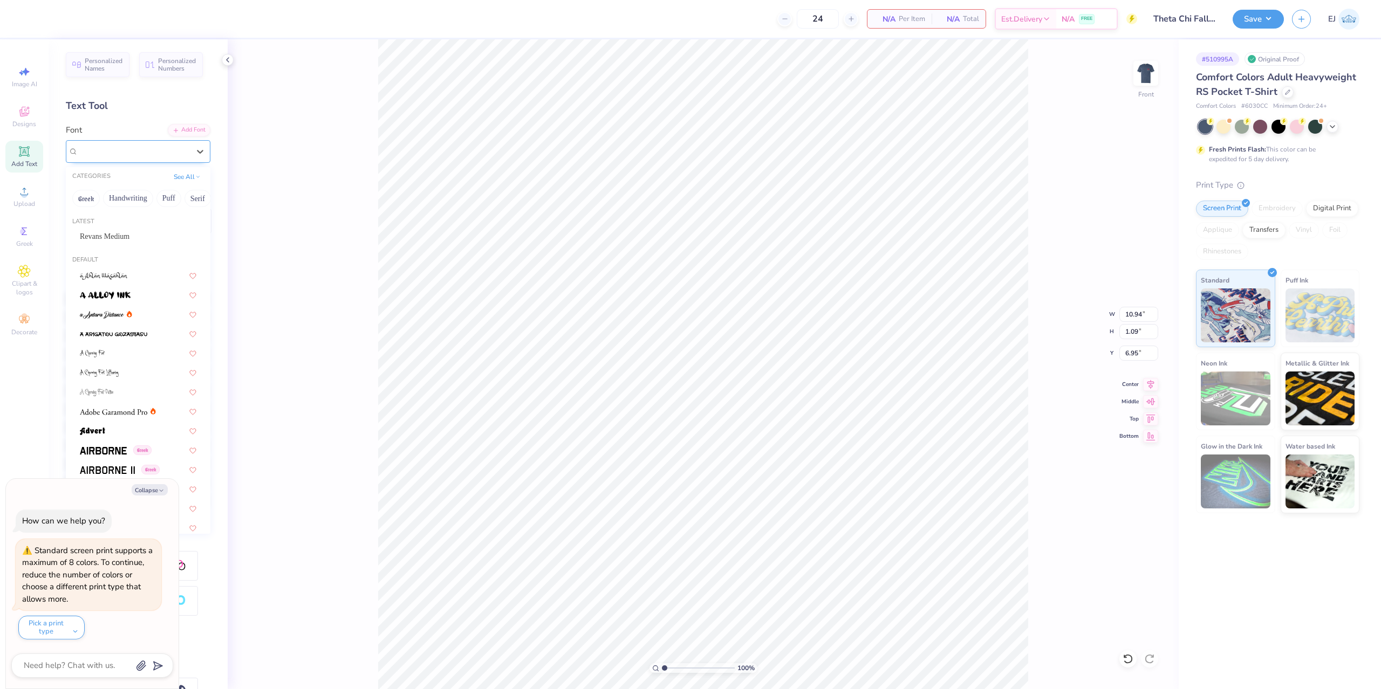
click at [161, 156] on div "Super Dream" at bounding box center [133, 151] width 113 height 17
click at [124, 240] on span "Revans Medium" at bounding box center [105, 236] width 50 height 11
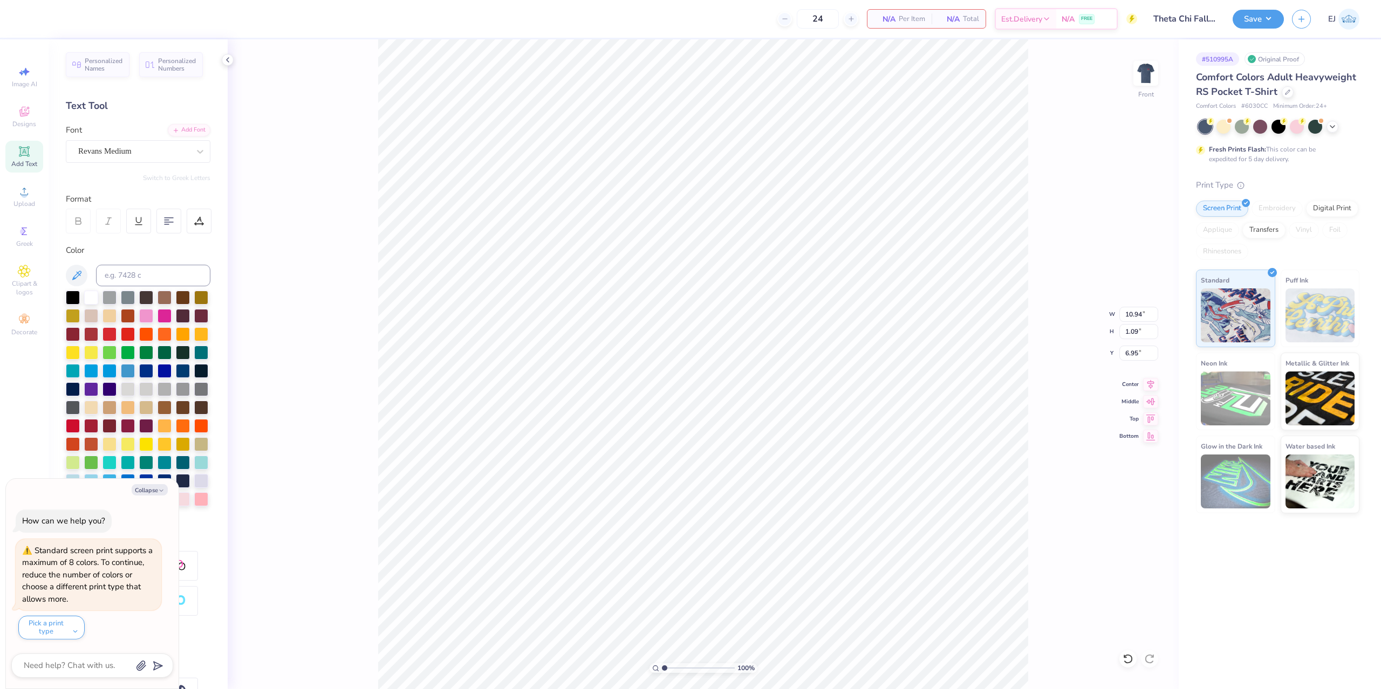
type textarea "x"
type input "10.97"
type input "1.07"
type input "7.06"
type textarea "x"
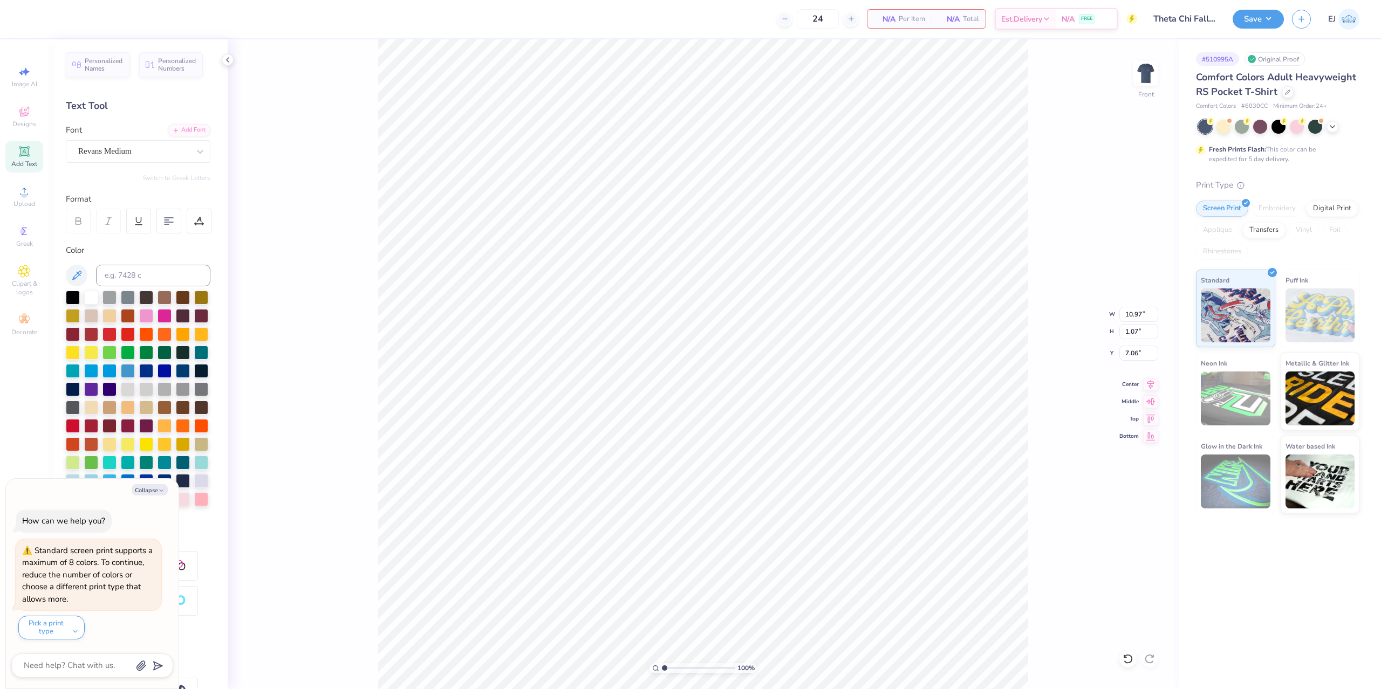
type input "13.86"
type input "0.72"
type input "23.23"
click at [103, 152] on div "Super Dream" at bounding box center [133, 151] width 113 height 17
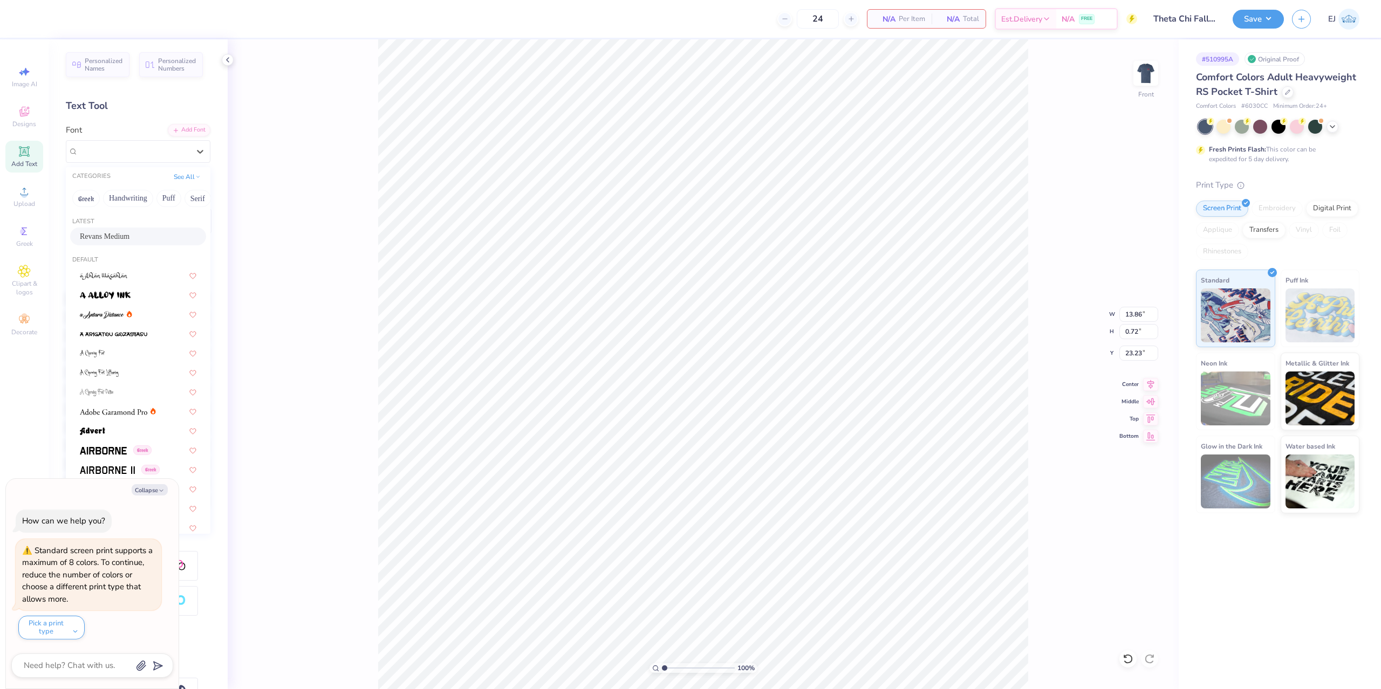
click at [101, 229] on div "Revans Medium" at bounding box center [138, 237] width 136 height 18
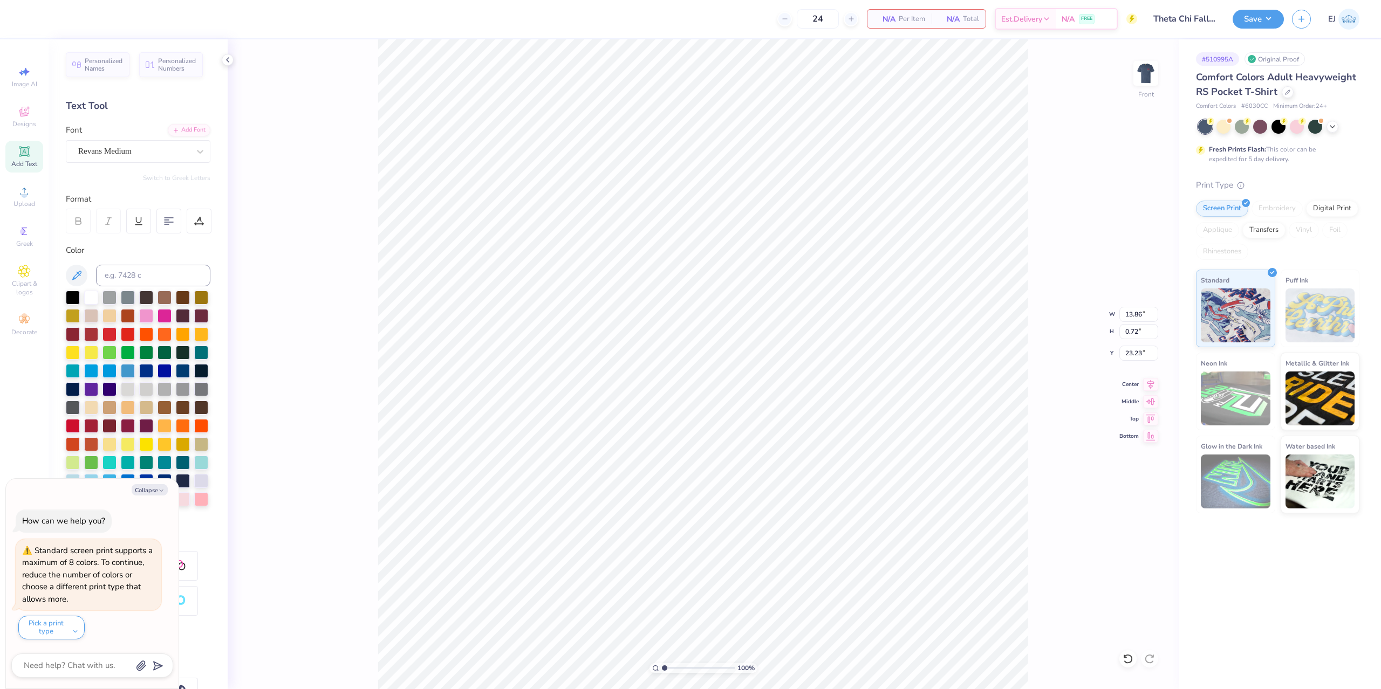
type textarea "x"
type input "14.18"
type input "0.67"
type input "23.31"
type textarea "x"
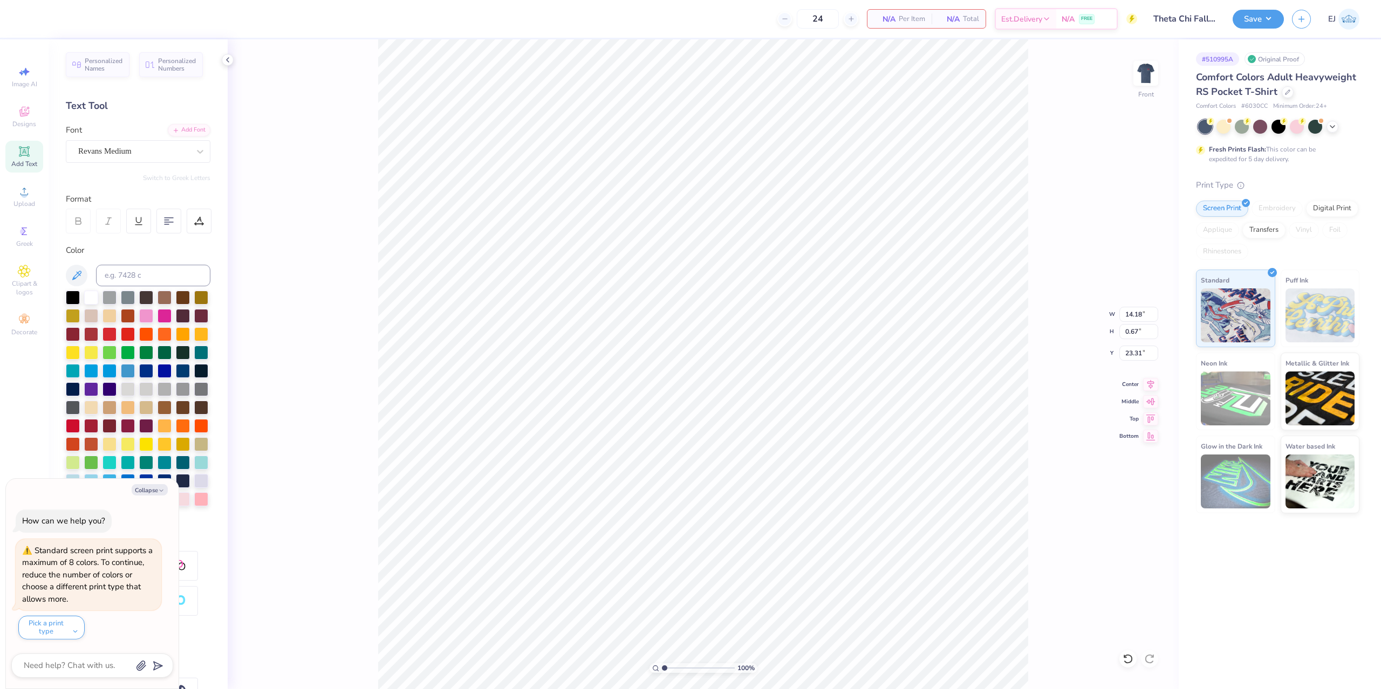
type input "13.76"
type input "0.65"
type textarea "x"
type input "0.48"
type input "0.38"
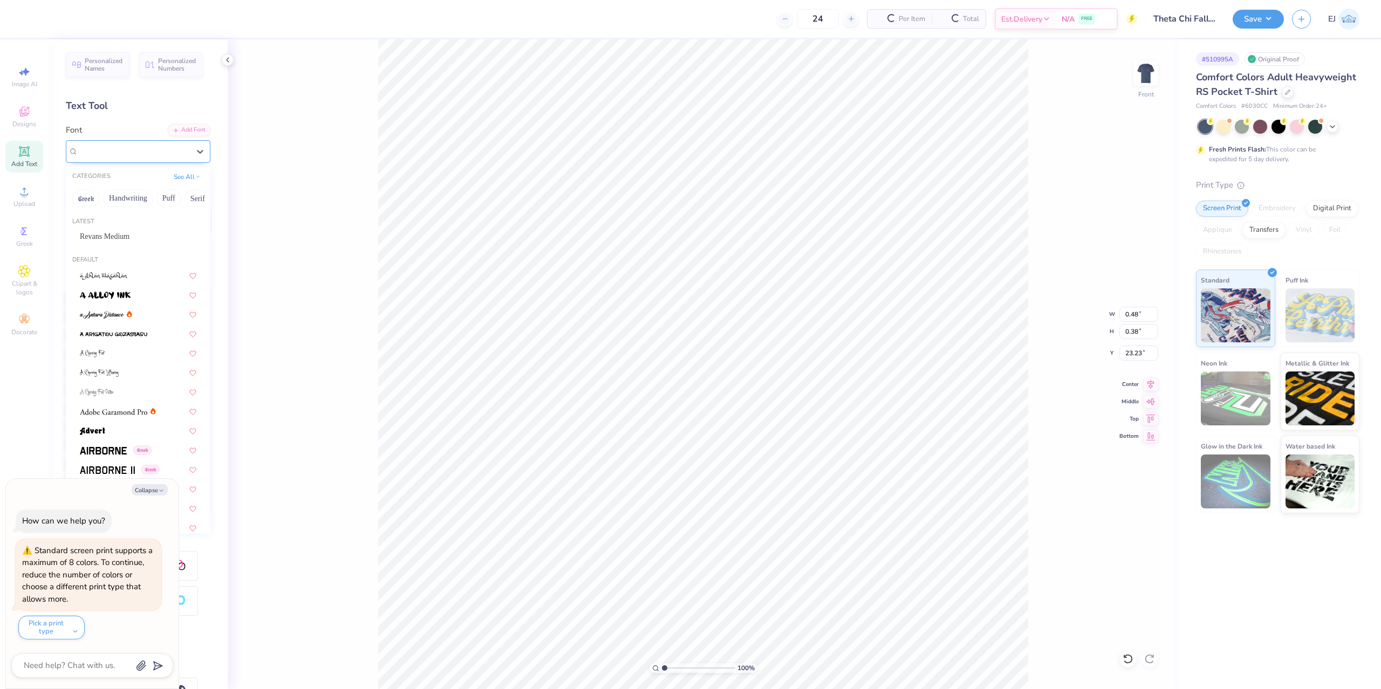
click at [141, 144] on div "Super Dream" at bounding box center [133, 151] width 113 height 17
click at [99, 234] on span "Revans Medium" at bounding box center [105, 236] width 50 height 11
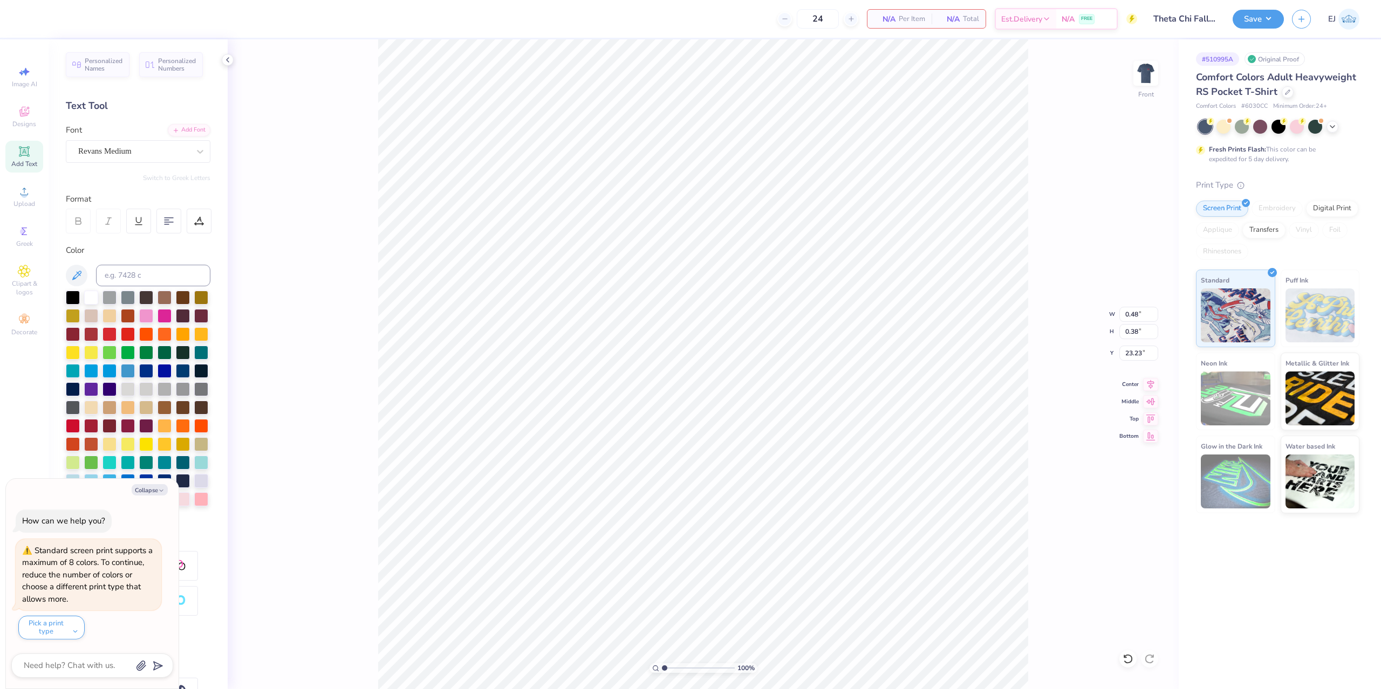
type textarea "x"
type input "0.52"
type input "0.26"
type input "23.28"
type input "2.82"
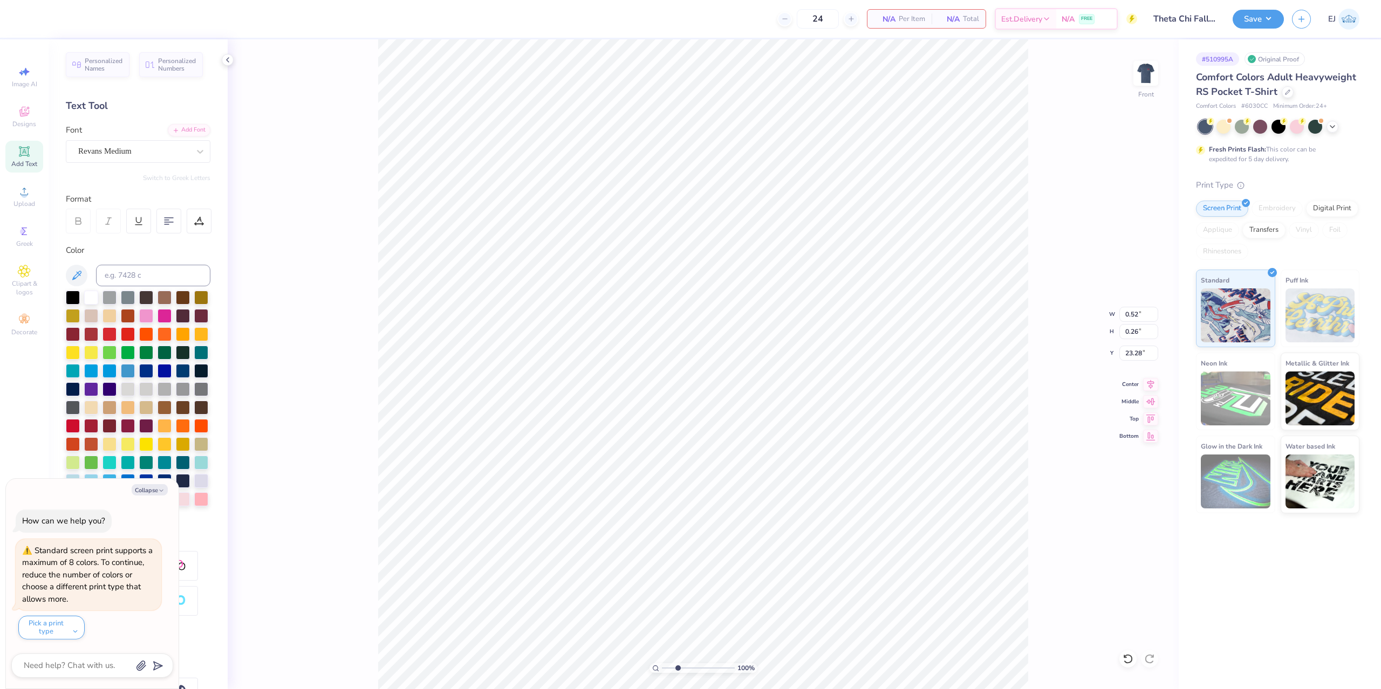
type textarea "x"
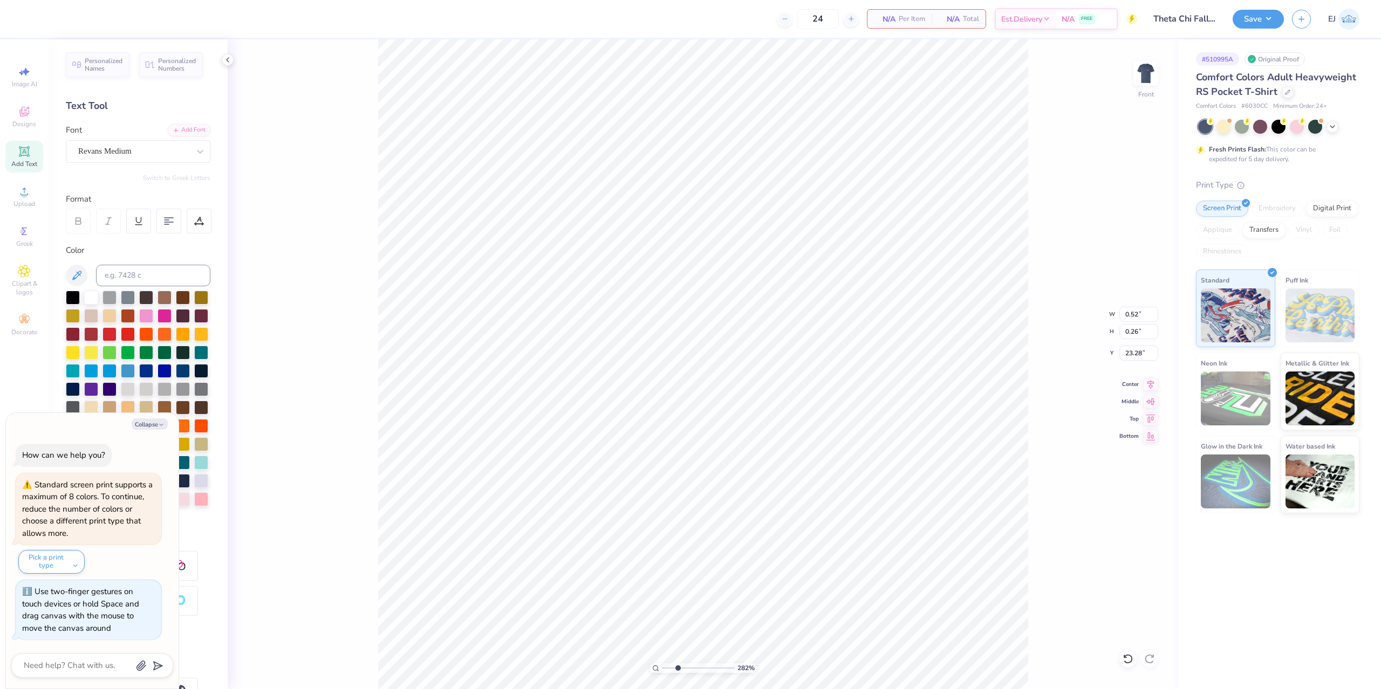
click at [678, 670] on input "range" at bounding box center [698, 669] width 73 height 10
type input "2.82"
type textarea "x"
drag, startPoint x: 672, startPoint y: 665, endPoint x: 684, endPoint y: 664, distance: 12.5
type input "2.15"
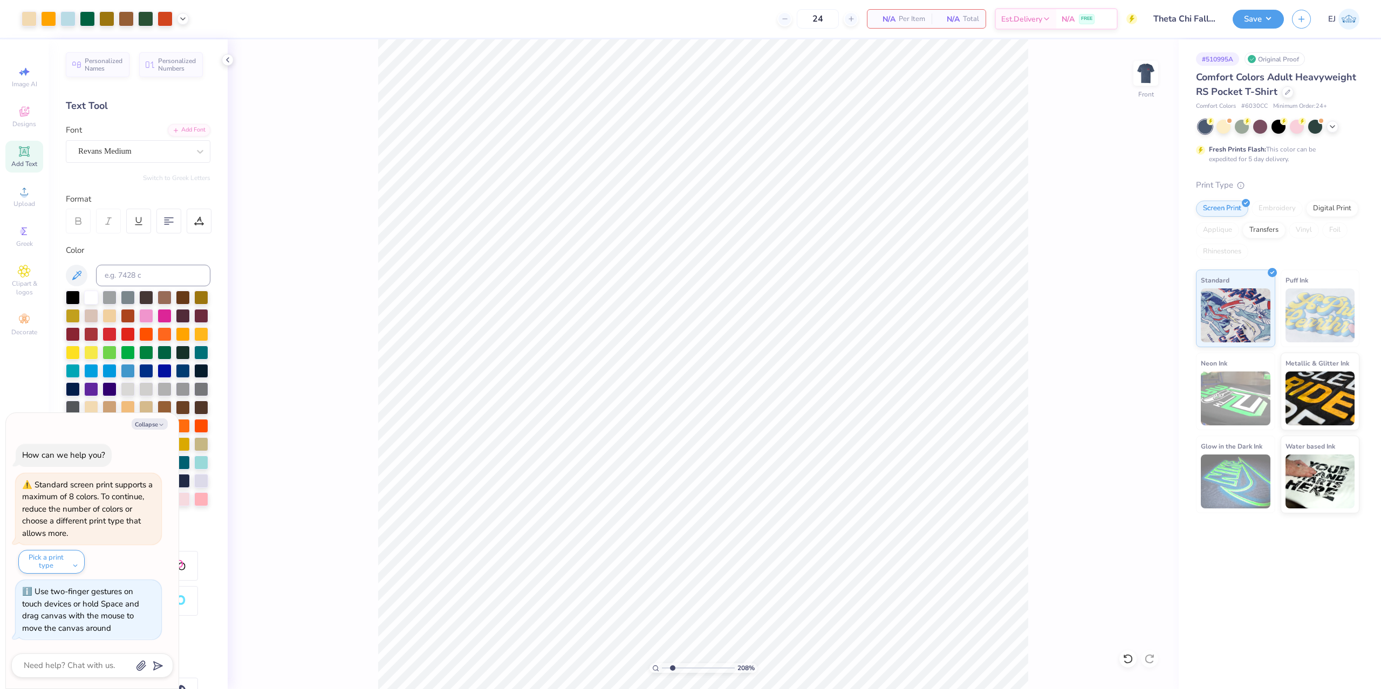
click at [673, 666] on input "range" at bounding box center [698, 669] width 73 height 10
type textarea "x"
type input "23.31"
click at [160, 426] on icon "button" at bounding box center [161, 425] width 6 height 6
type textarea "x"
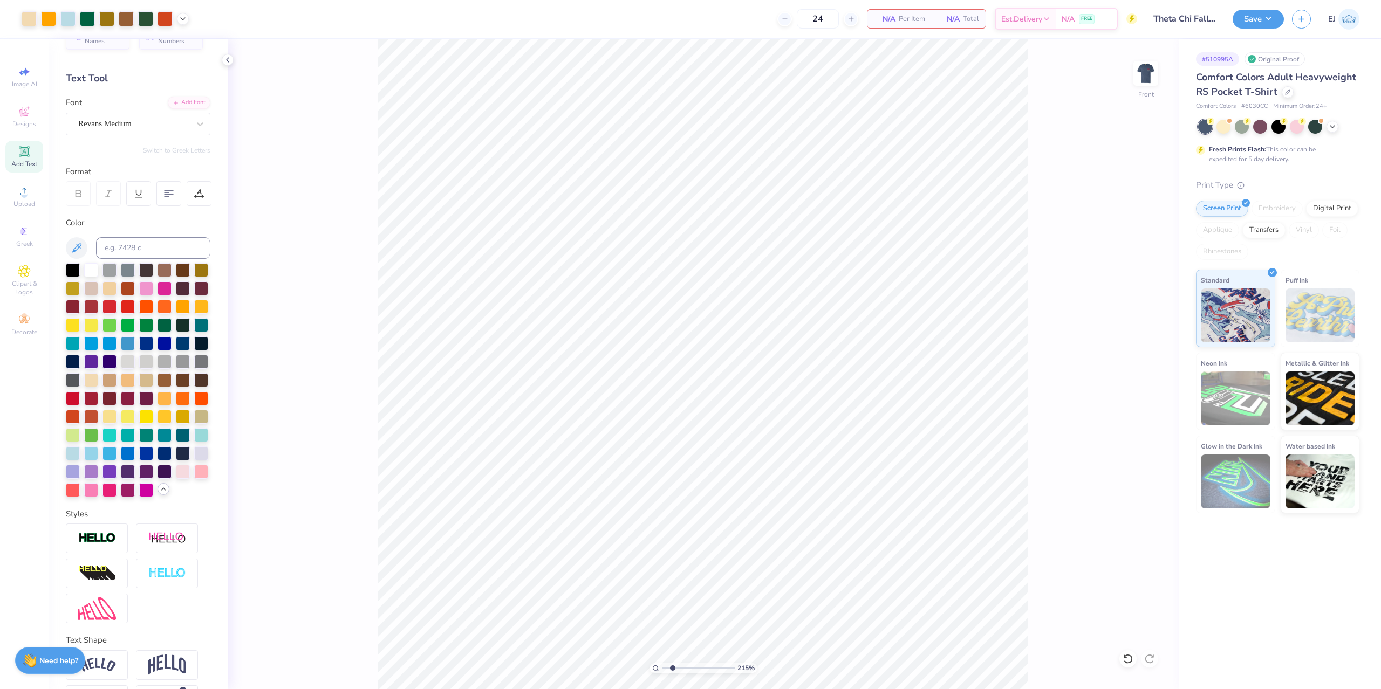
scroll to position [65, 0]
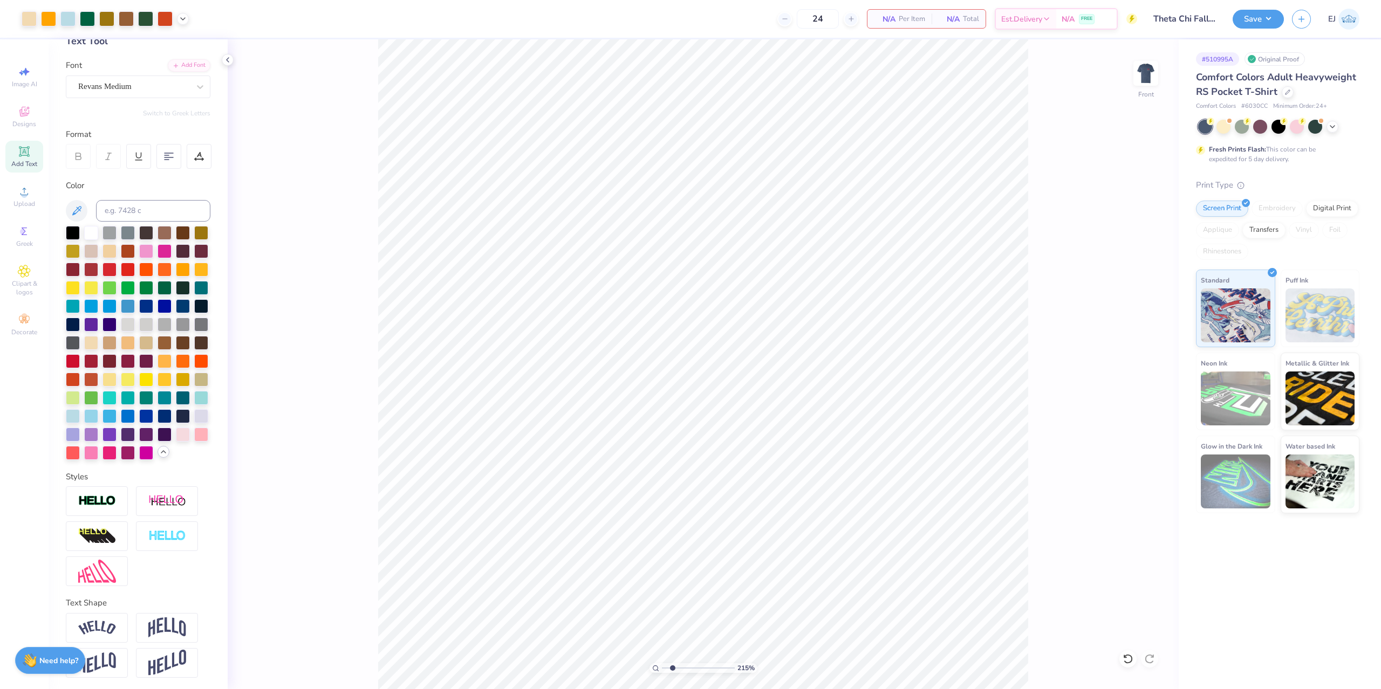
click at [964, 512] on div "215 % Front" at bounding box center [703, 364] width 951 height 650
click at [116, 496] on div at bounding box center [97, 502] width 62 height 30
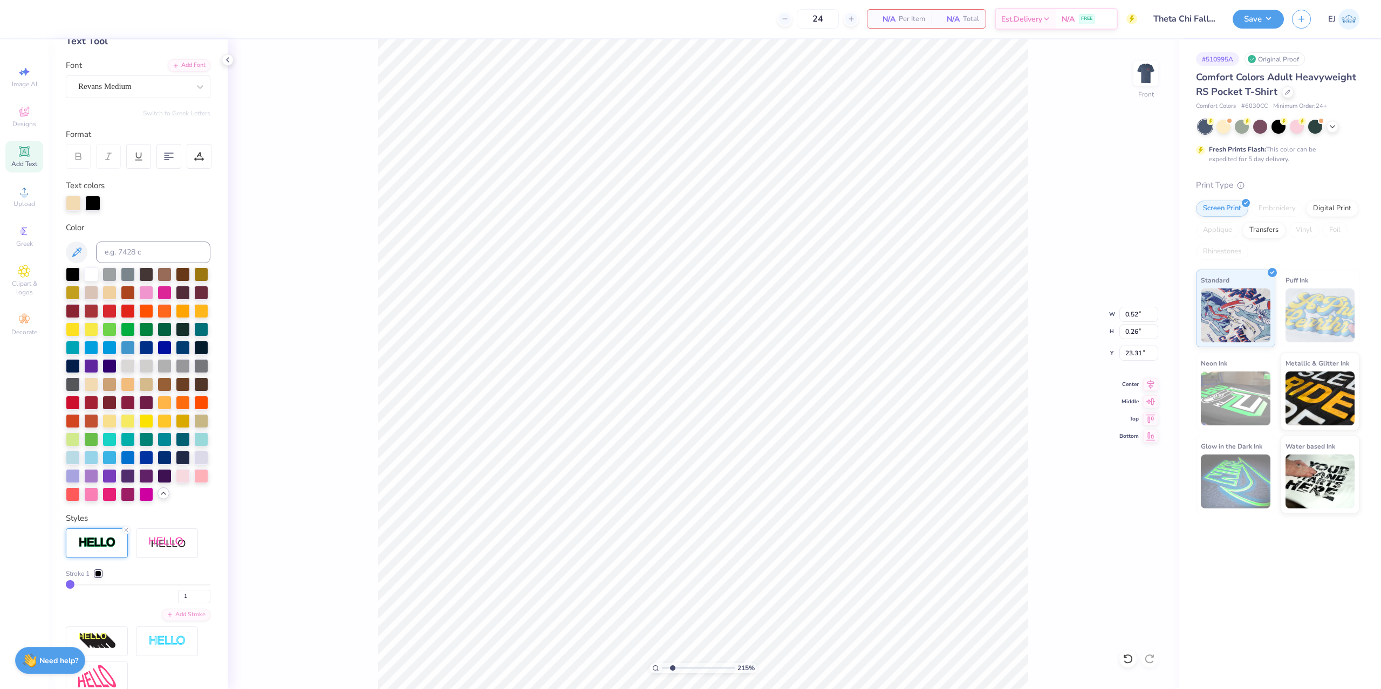
type input "0.57"
type input "0.31"
type input "23.28"
click at [90, 382] on div at bounding box center [91, 384] width 14 height 14
click at [96, 203] on div at bounding box center [92, 202] width 15 height 15
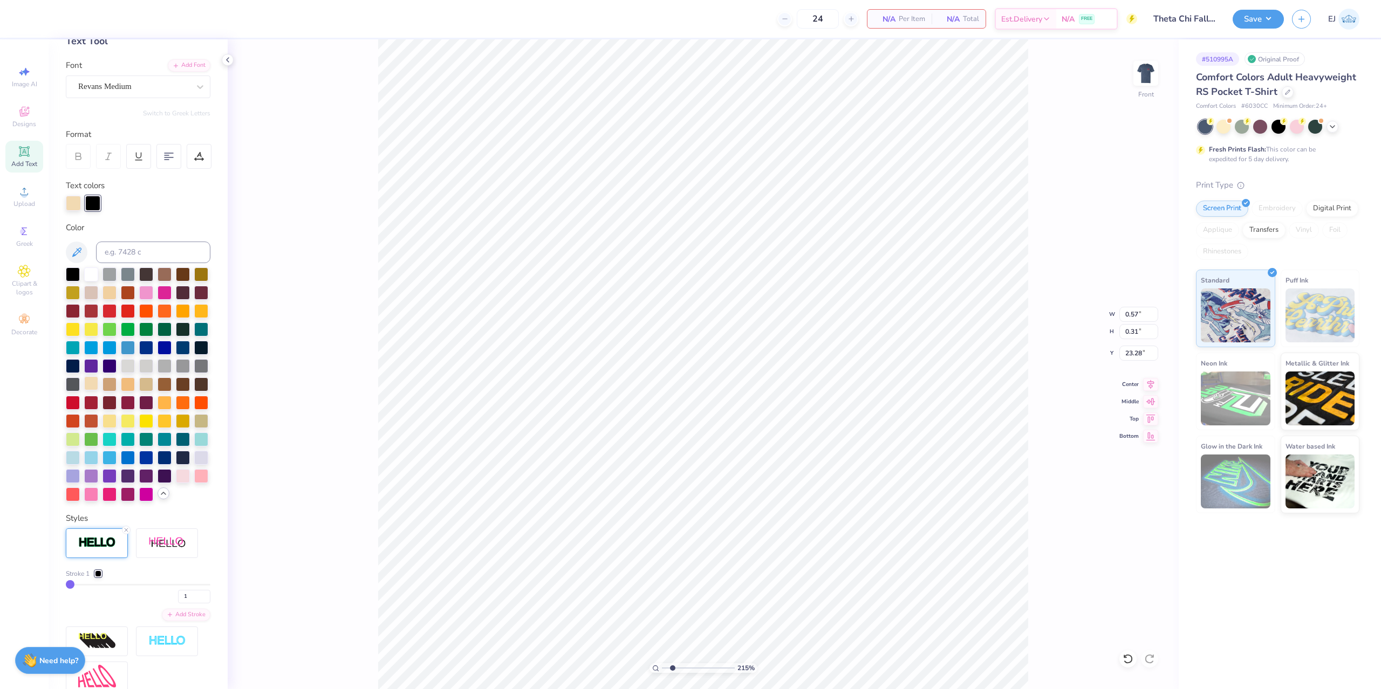
click at [91, 386] on div at bounding box center [91, 384] width 14 height 14
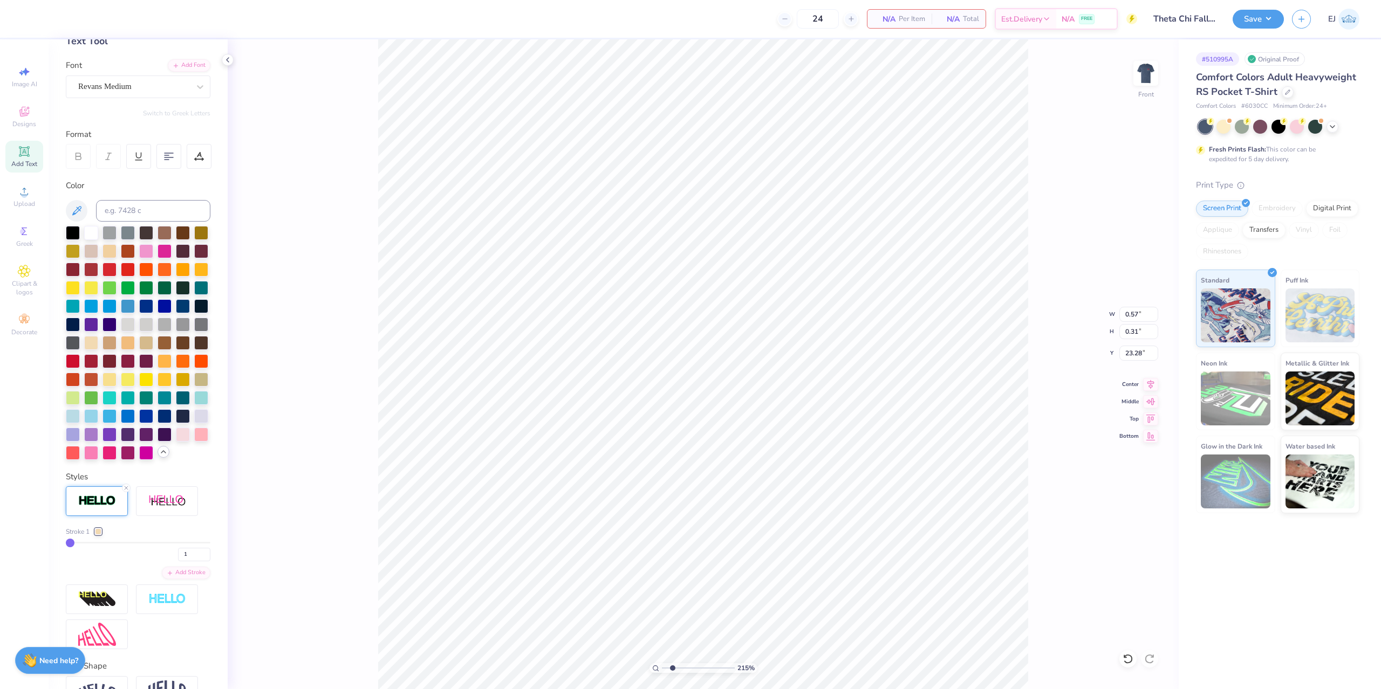
click at [106, 508] on img at bounding box center [97, 501] width 38 height 12
click at [106, 507] on img at bounding box center [97, 501] width 38 height 12
drag, startPoint x: 188, startPoint y: 555, endPoint x: 223, endPoint y: 534, distance: 40.9
click at [178, 554] on input "1" at bounding box center [194, 554] width 32 height 13
type input "0"
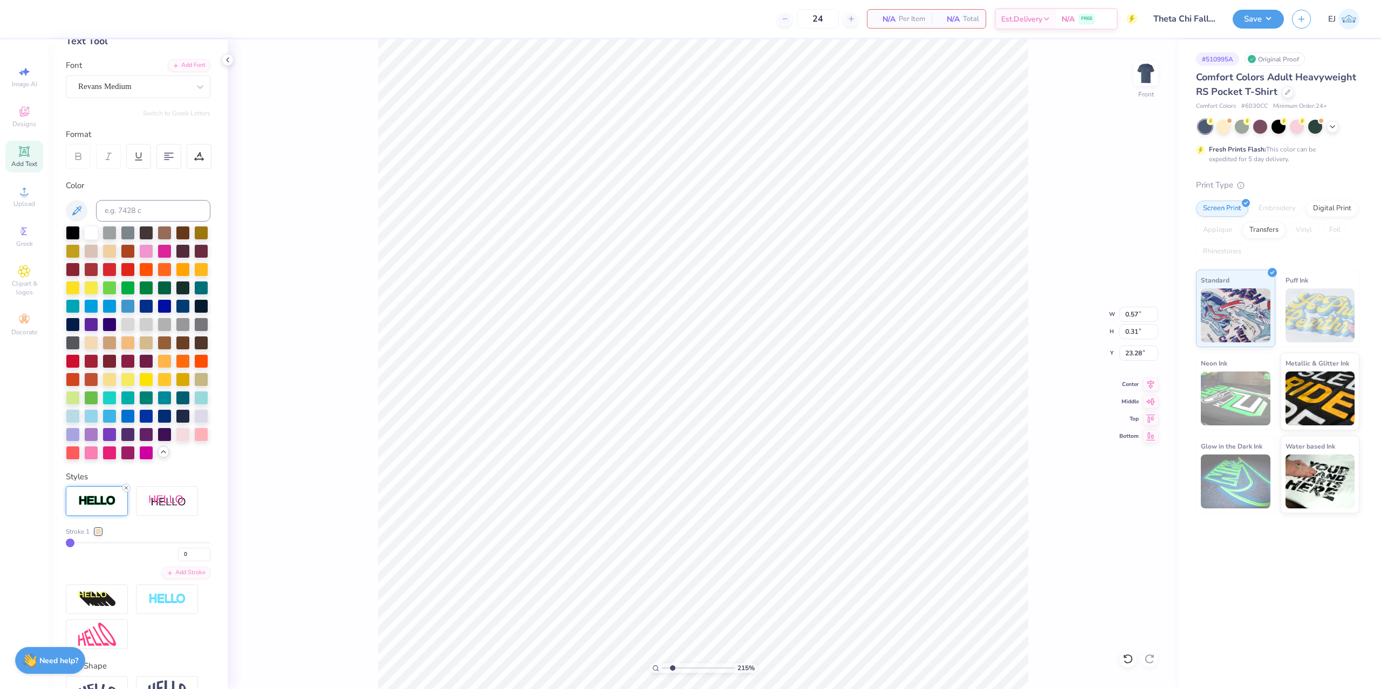
click at [126, 489] on line at bounding box center [126, 488] width 3 height 3
type input "0.52"
type input "0.26"
type input "23.31"
click at [100, 494] on div at bounding box center [97, 502] width 62 height 30
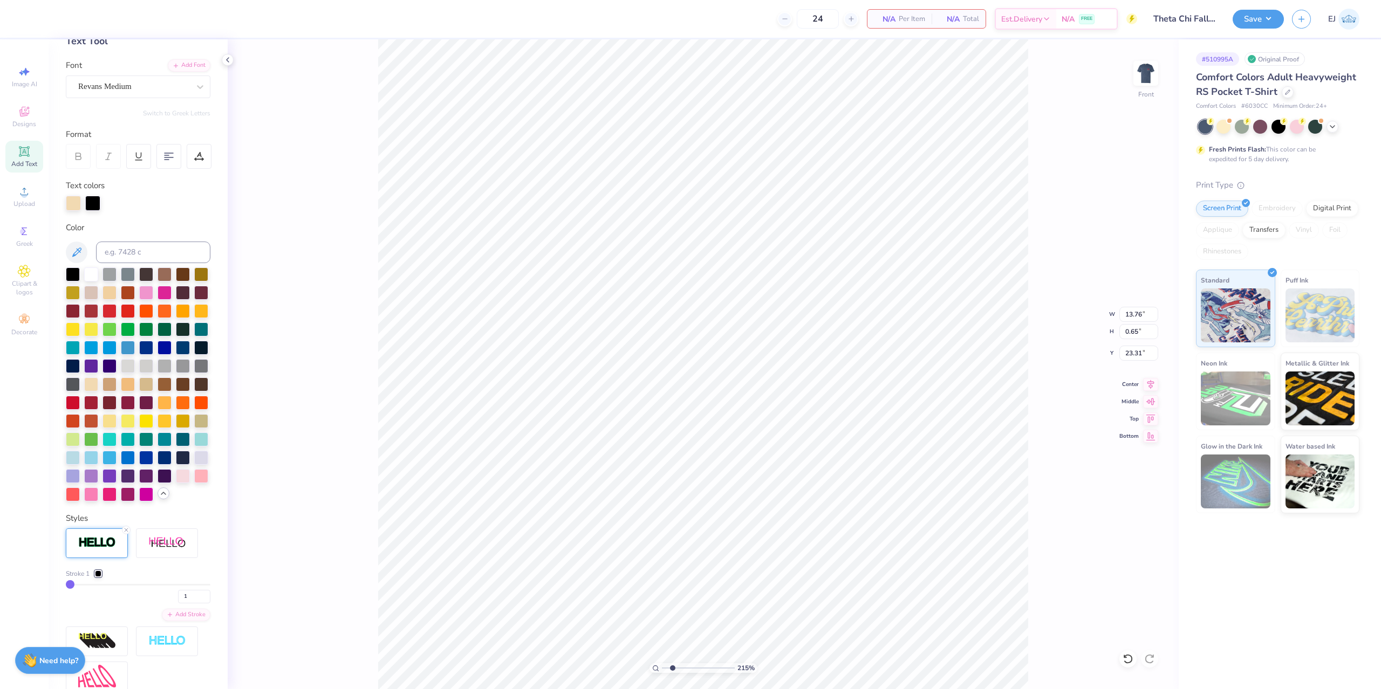
type input "13.78"
type input "0.68"
type input "23.30"
click at [88, 387] on div at bounding box center [91, 384] width 14 height 14
click at [97, 199] on div at bounding box center [92, 202] width 15 height 15
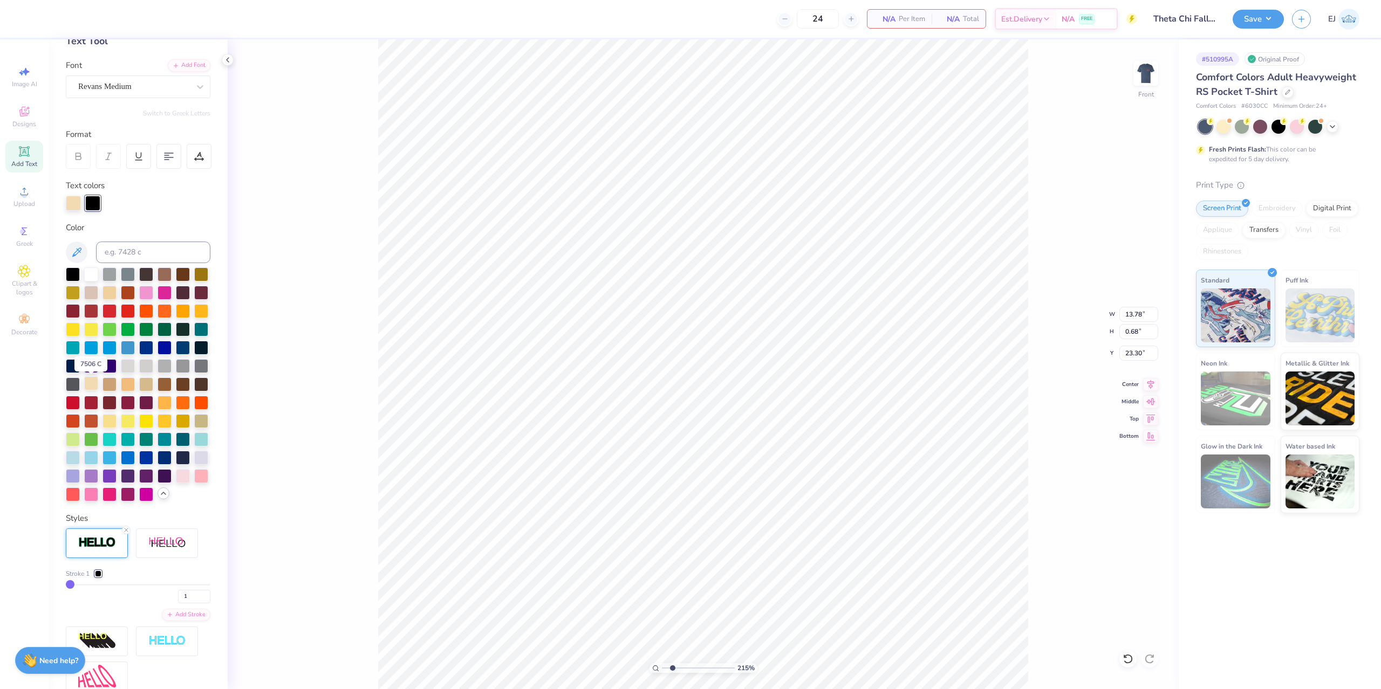
click at [90, 391] on div at bounding box center [91, 384] width 14 height 14
type input "0.57"
type input "0.31"
type input "23.28"
drag, startPoint x: 129, startPoint y: 526, endPoint x: 125, endPoint y: 535, distance: 9.7
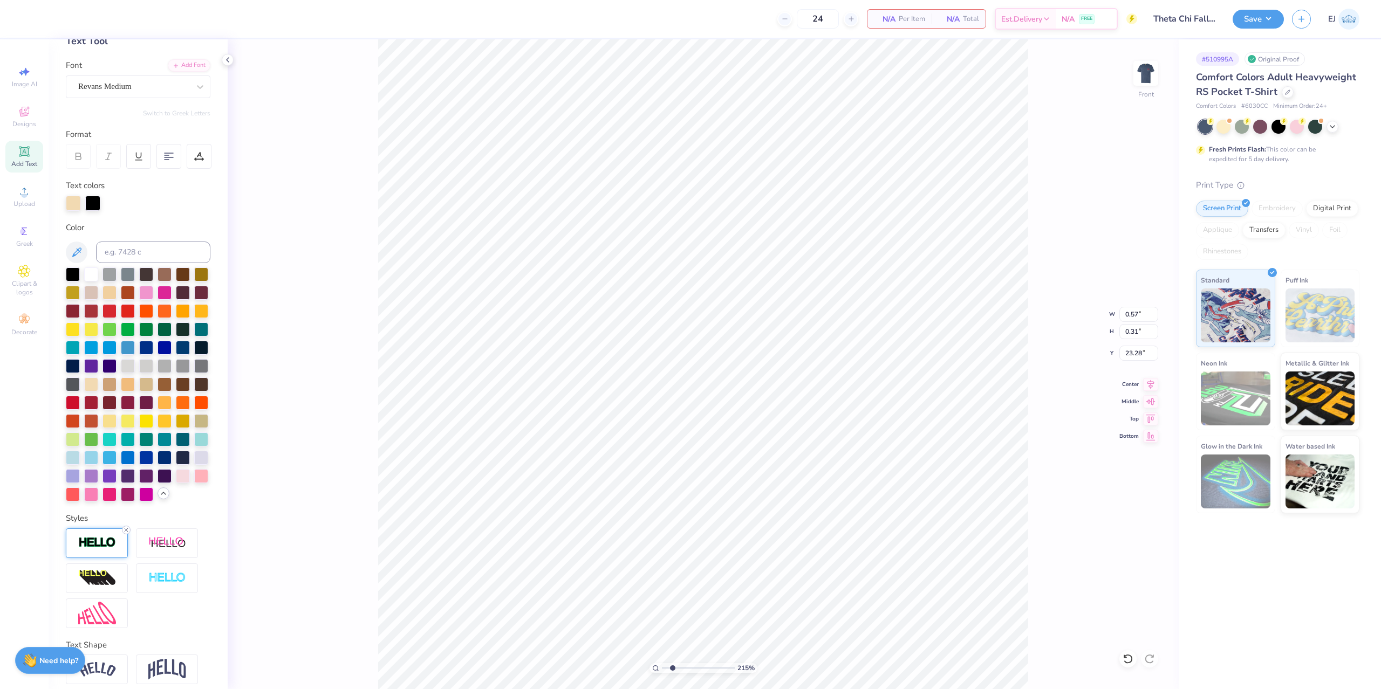
click at [129, 527] on div "Styles" at bounding box center [138, 571] width 145 height 116
click at [125, 535] on div at bounding box center [126, 530] width 9 height 9
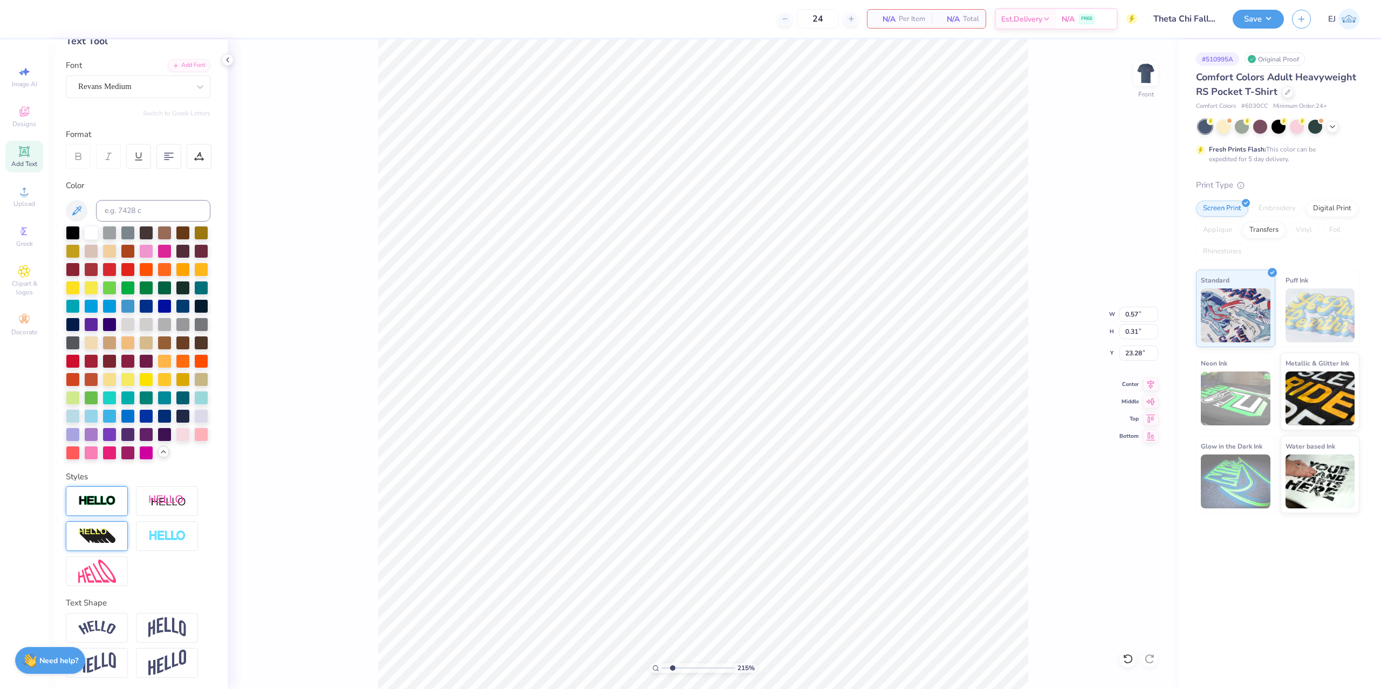
type input "0.52"
type input "0.26"
type input "23.31"
click at [111, 510] on div at bounding box center [97, 502] width 62 height 30
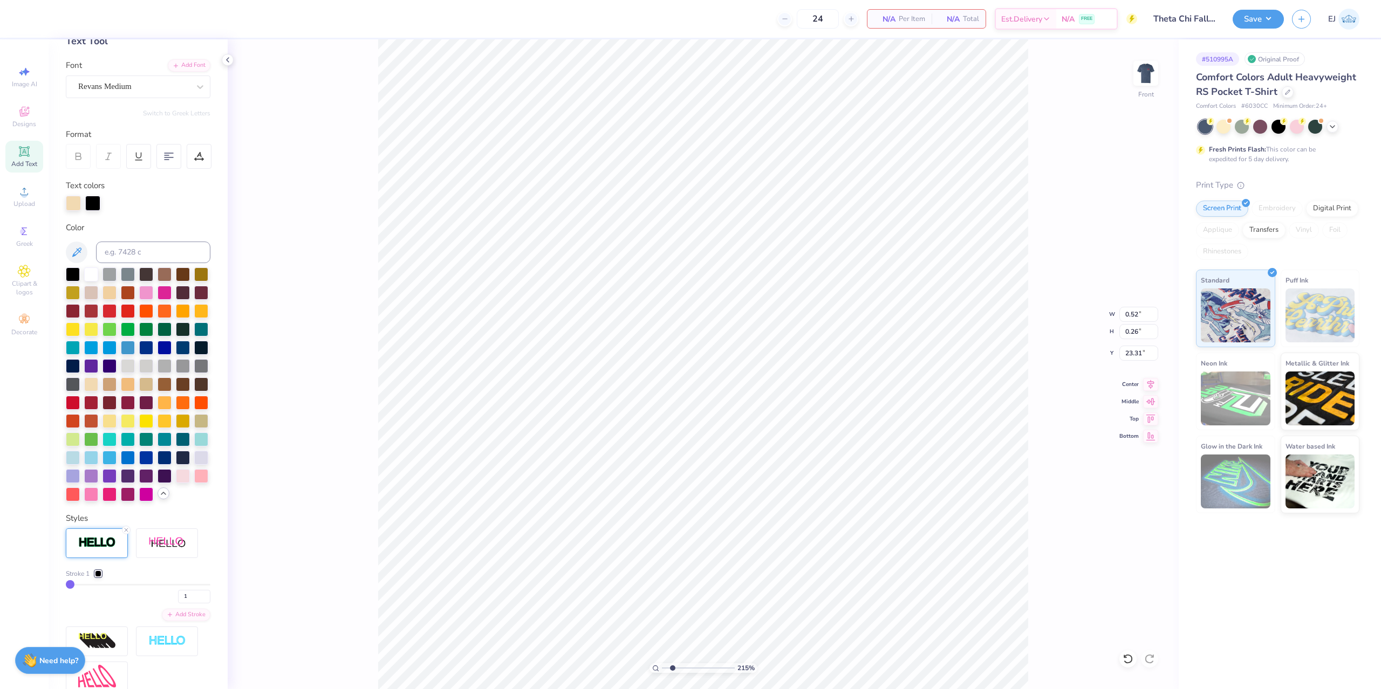
type input "0.57"
type input "0.31"
type input "23.28"
drag, startPoint x: 194, startPoint y: 593, endPoint x: 207, endPoint y: 605, distance: 17.2
click at [194, 593] on input "1" at bounding box center [194, 596] width 32 height 13
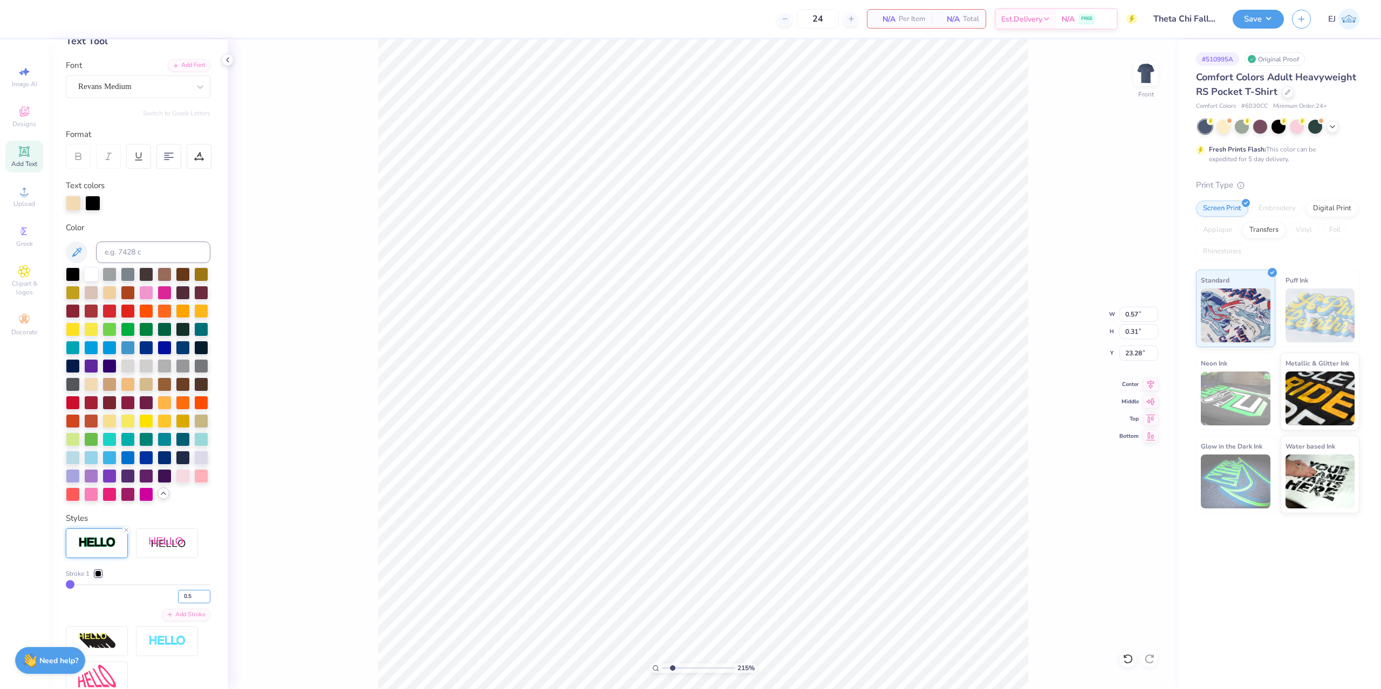
type input "0.5"
click at [126, 534] on icon at bounding box center [126, 530] width 6 height 6
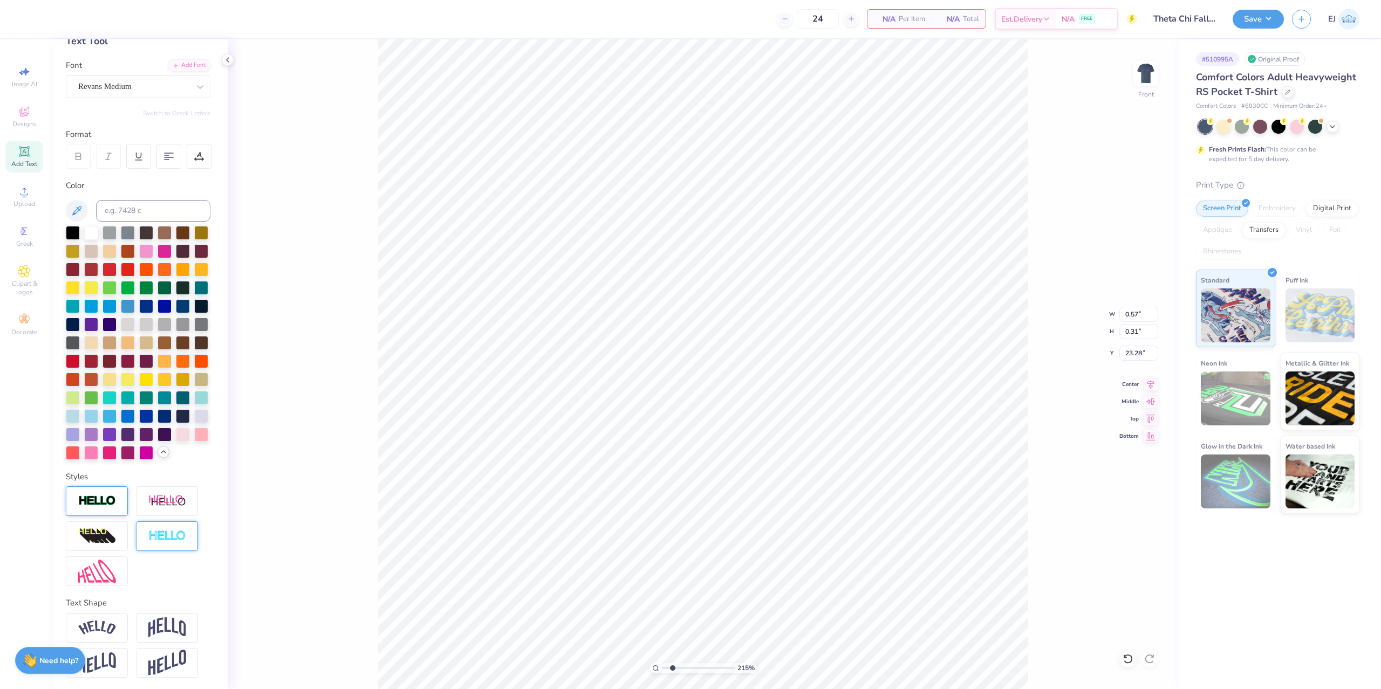
type input "0.52"
type input "0.26"
type input "23.31"
click at [670, 667] on input "range" at bounding box center [698, 669] width 73 height 10
type input "1.71"
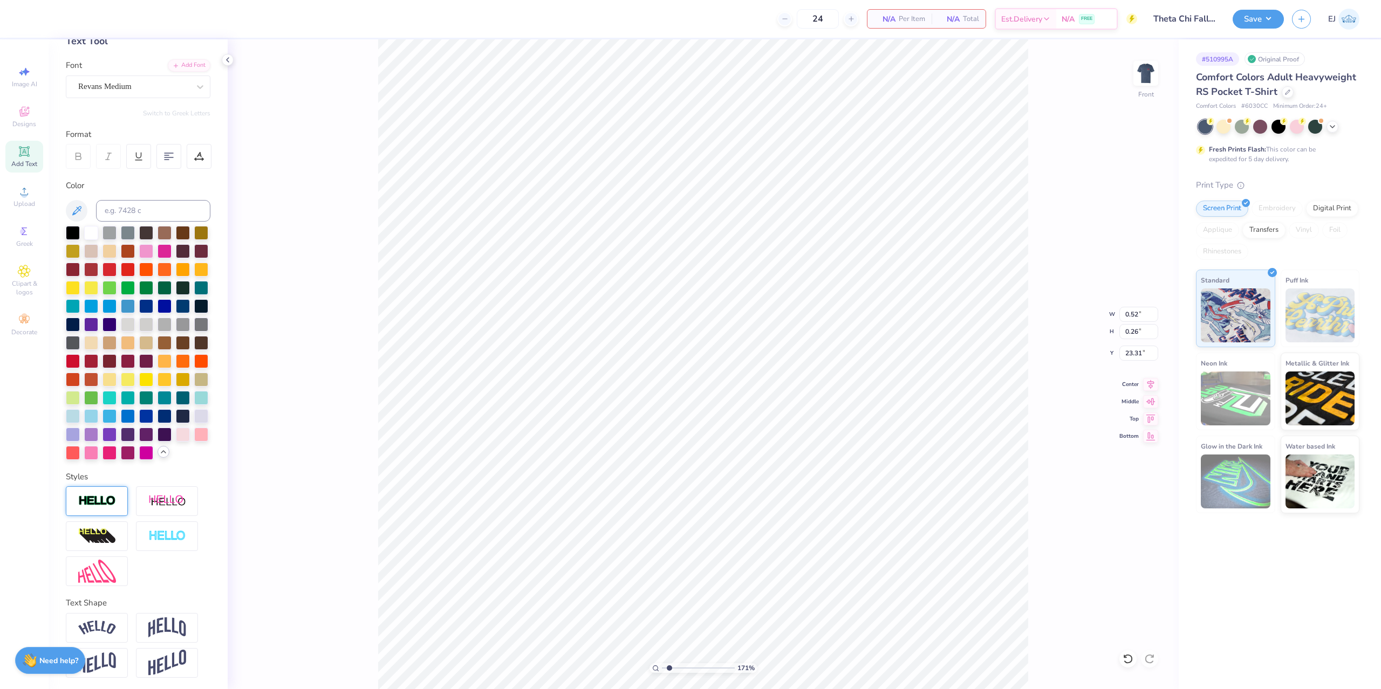
type input "0.44"
type input "0.22"
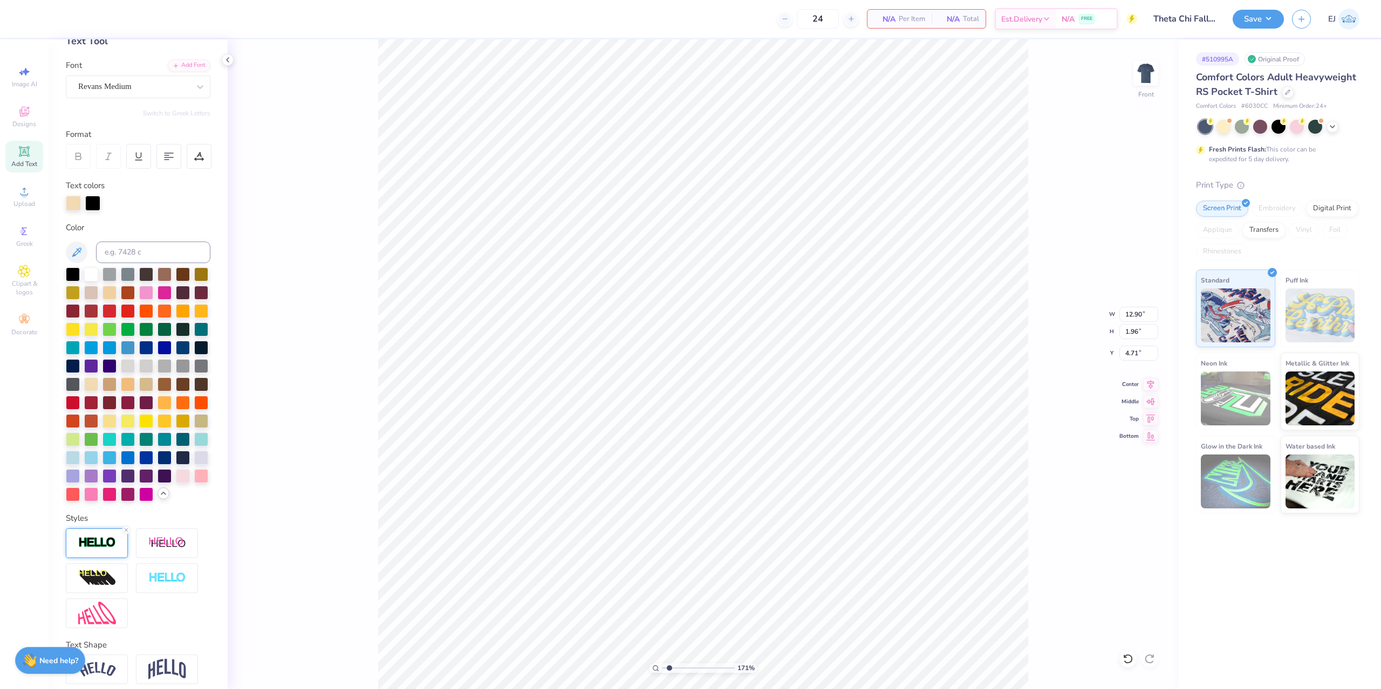
click at [93, 543] on img at bounding box center [97, 543] width 38 height 12
drag, startPoint x: 168, startPoint y: 603, endPoint x: 160, endPoint y: 633, distance: 31.3
click at [178, 604] on input "1" at bounding box center [194, 596] width 32 height 13
type input "2"
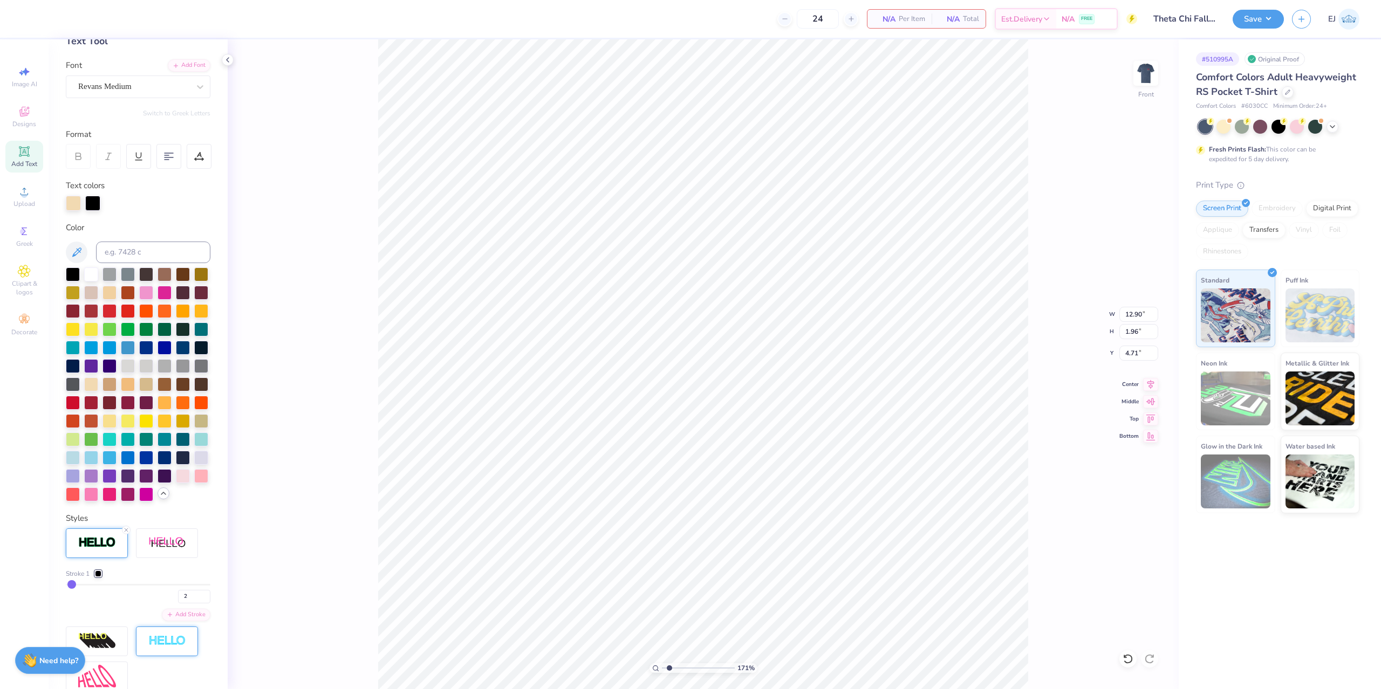
type input "12.92"
type input "1.99"
type input "4.70"
type input "14.32"
type input "14.67"
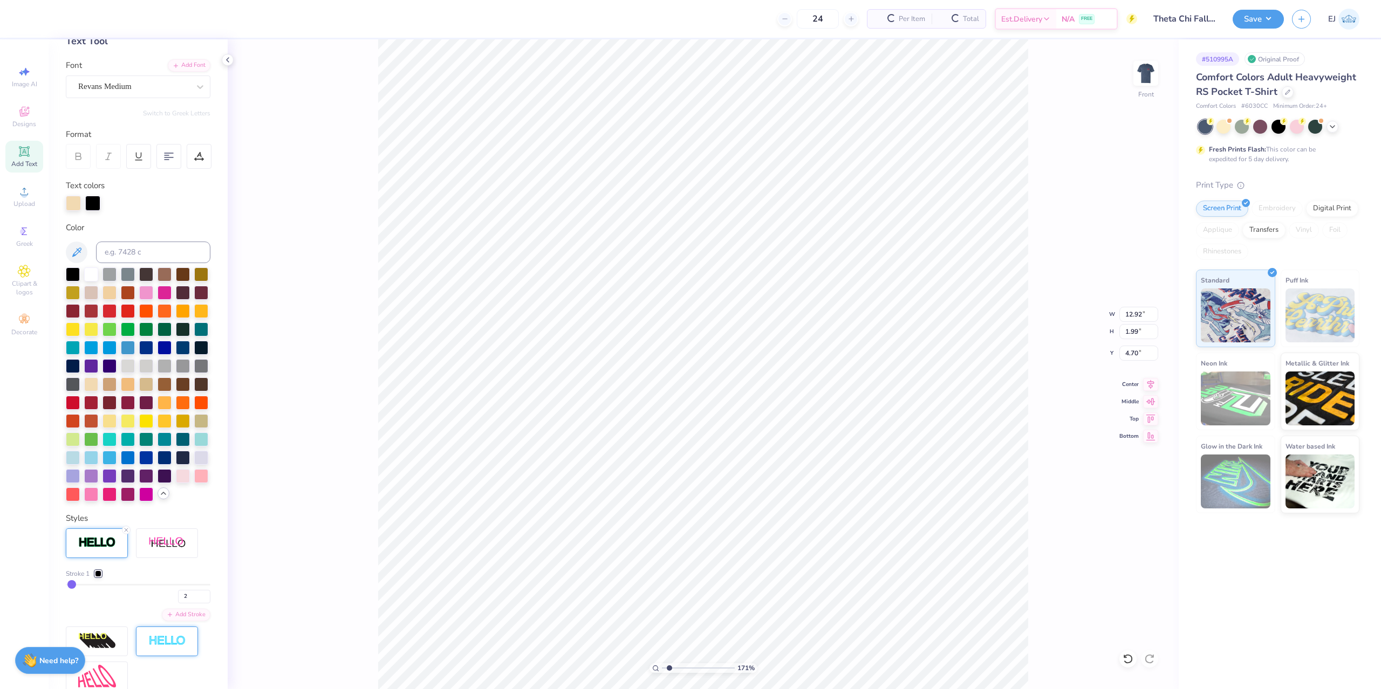
type input "8.25"
type input "10.97"
type input "1.07"
type input "7.06"
type input "11.00"
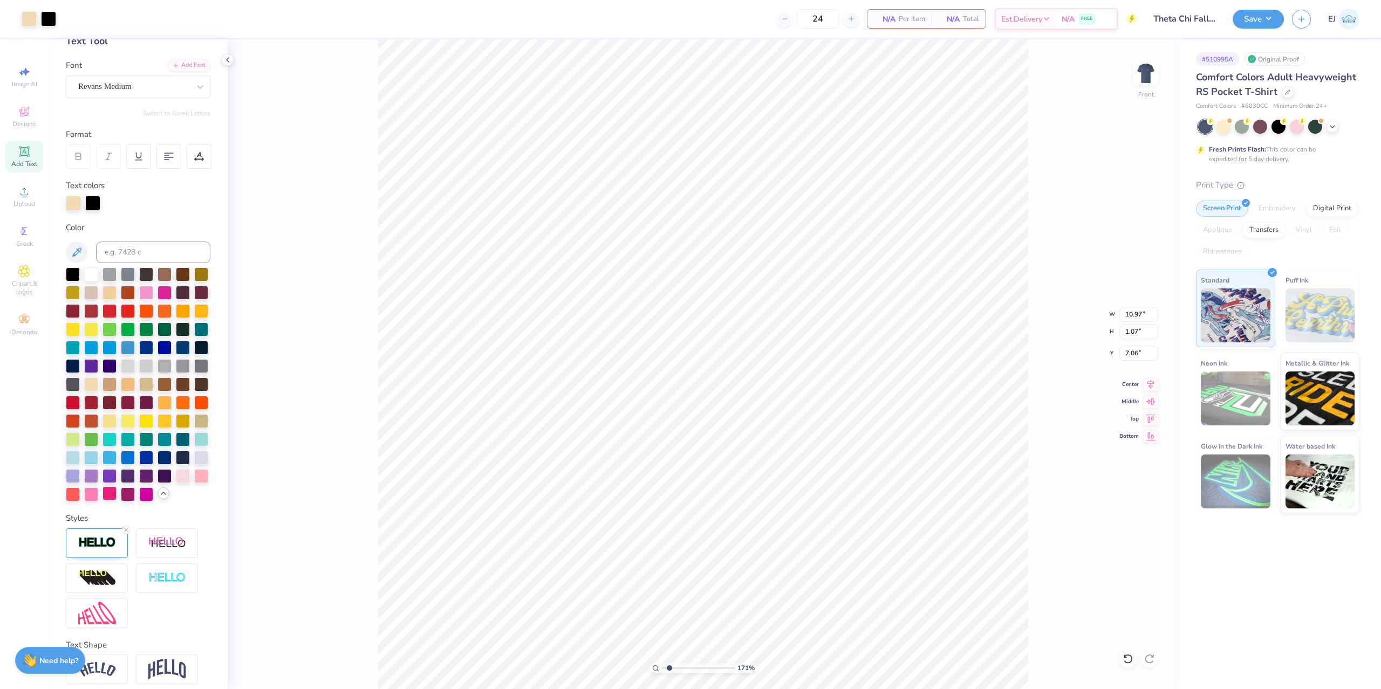
type input "1.09"
type input "7.05"
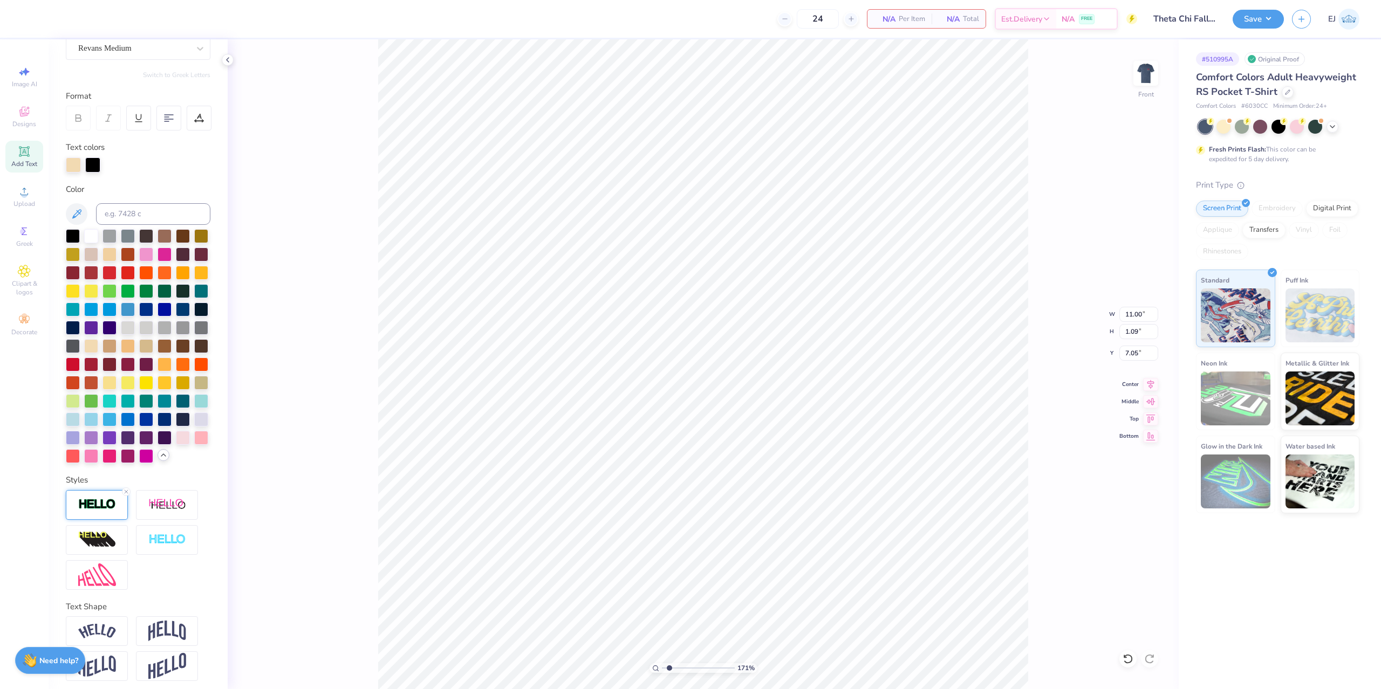
scroll to position [110, 0]
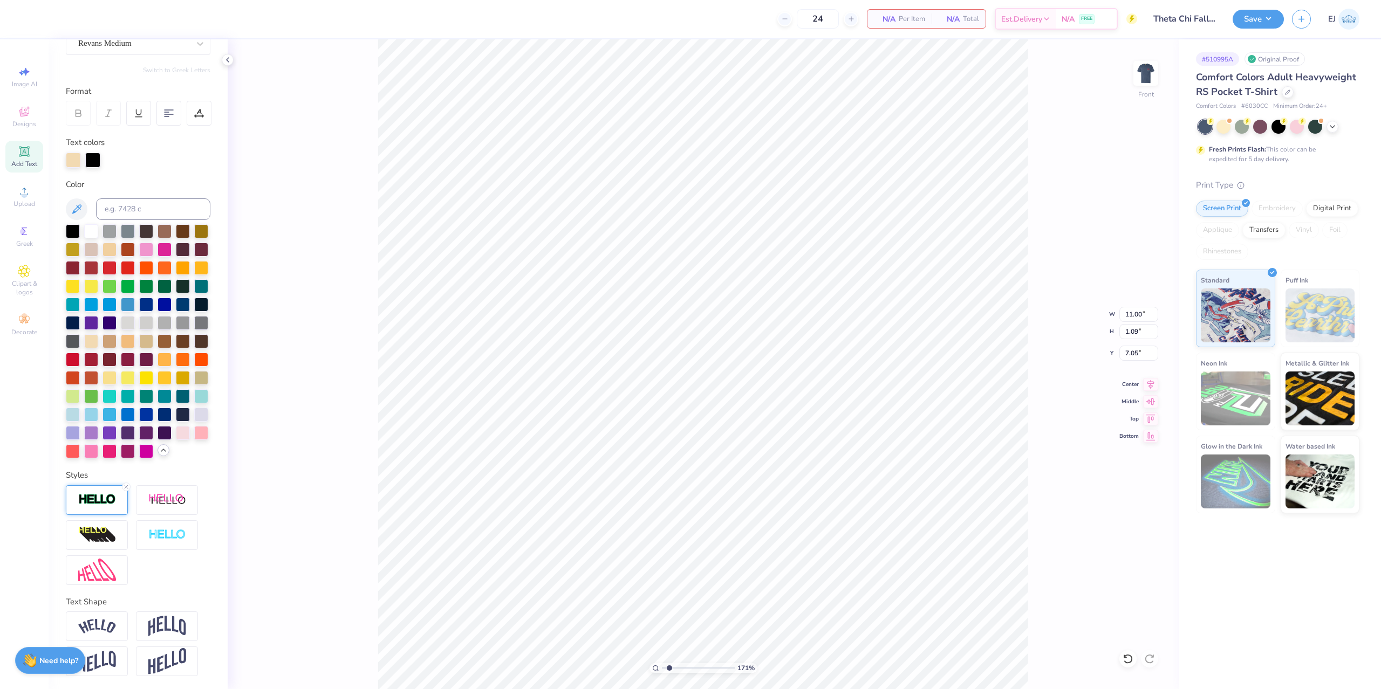
click at [107, 490] on div at bounding box center [97, 501] width 62 height 30
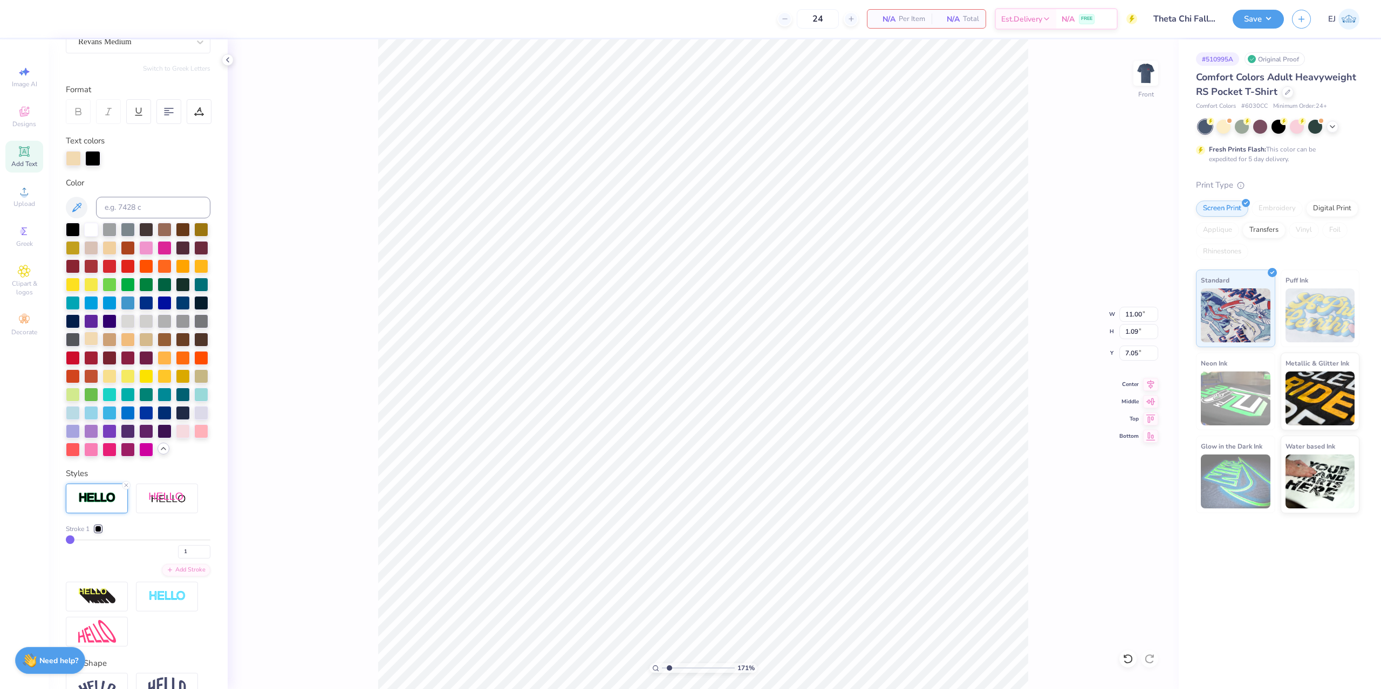
click at [94, 339] on div at bounding box center [91, 339] width 14 height 14
click at [94, 154] on div at bounding box center [92, 157] width 15 height 15
click at [97, 339] on div at bounding box center [91, 339] width 14 height 14
type input "12.92"
type input "1.99"
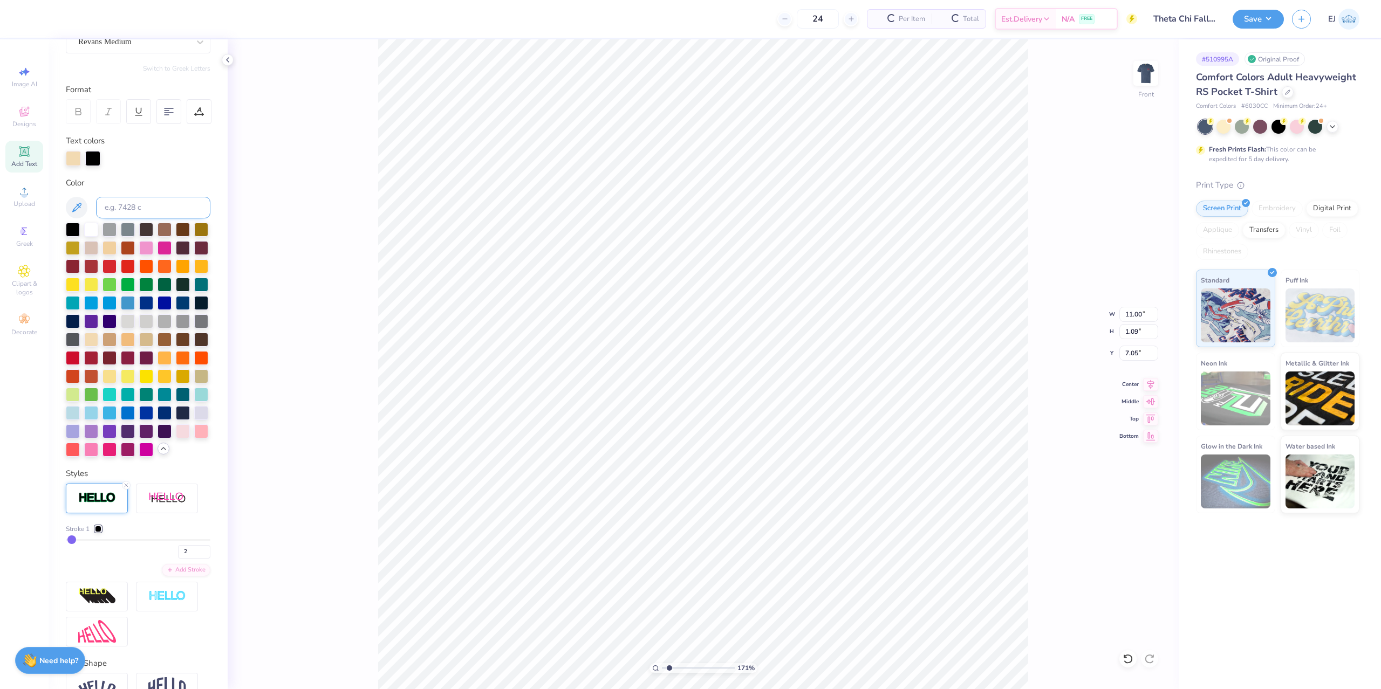
type input "4.70"
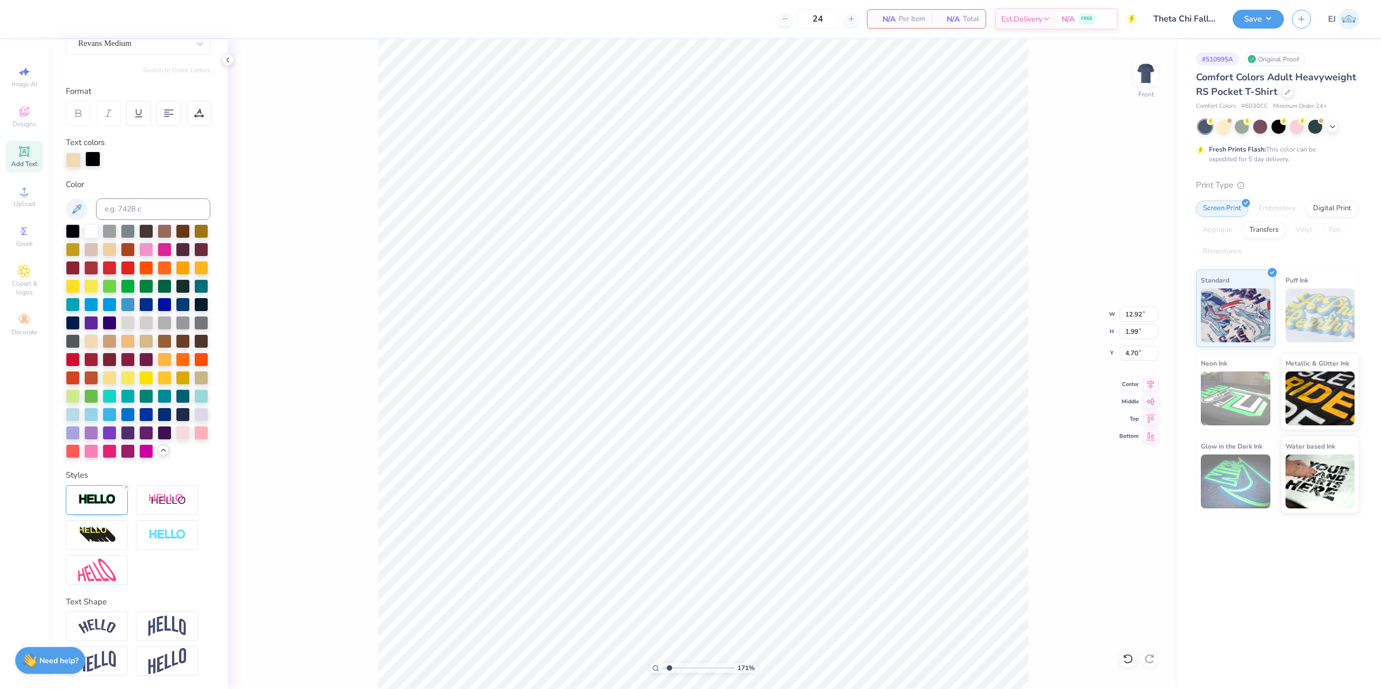
click at [94, 155] on div at bounding box center [92, 159] width 15 height 15
click at [93, 345] on div at bounding box center [91, 340] width 14 height 14
type input "11.02"
type input "1.11"
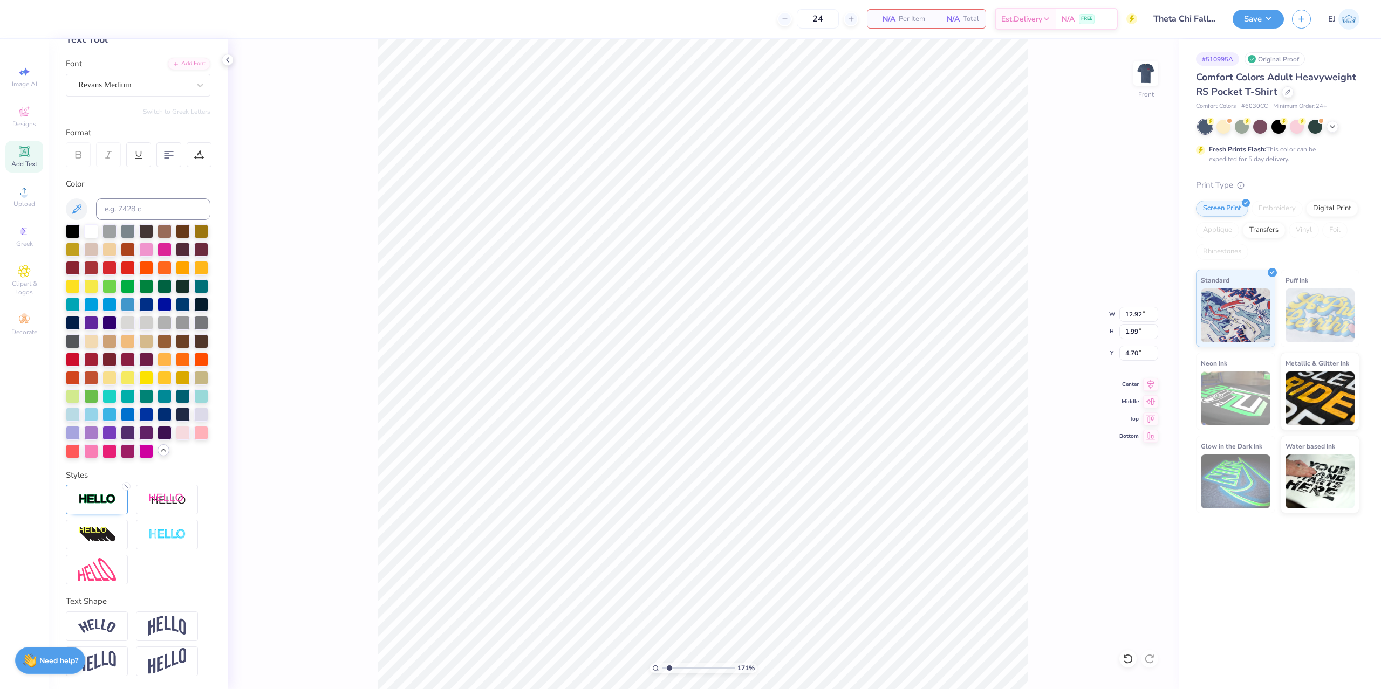
type input "7.04"
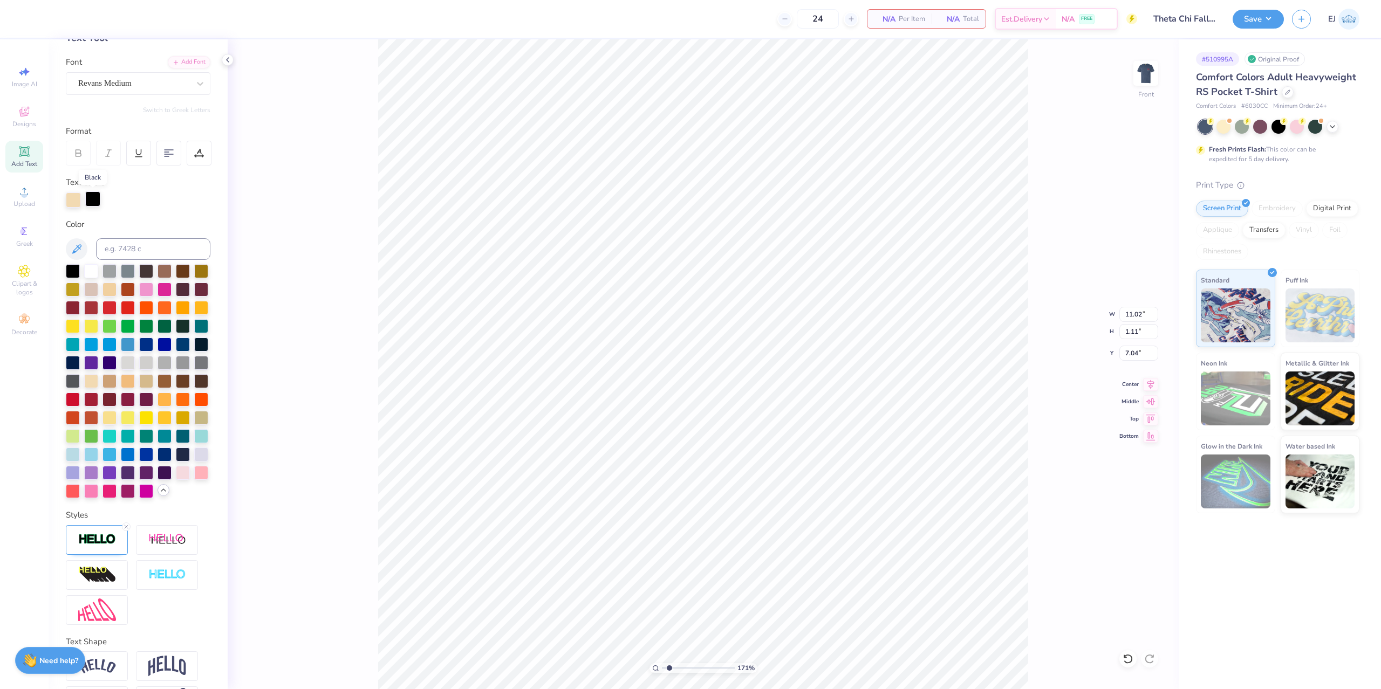
click at [95, 199] on div at bounding box center [92, 199] width 15 height 15
click at [93, 384] on div at bounding box center [91, 380] width 14 height 14
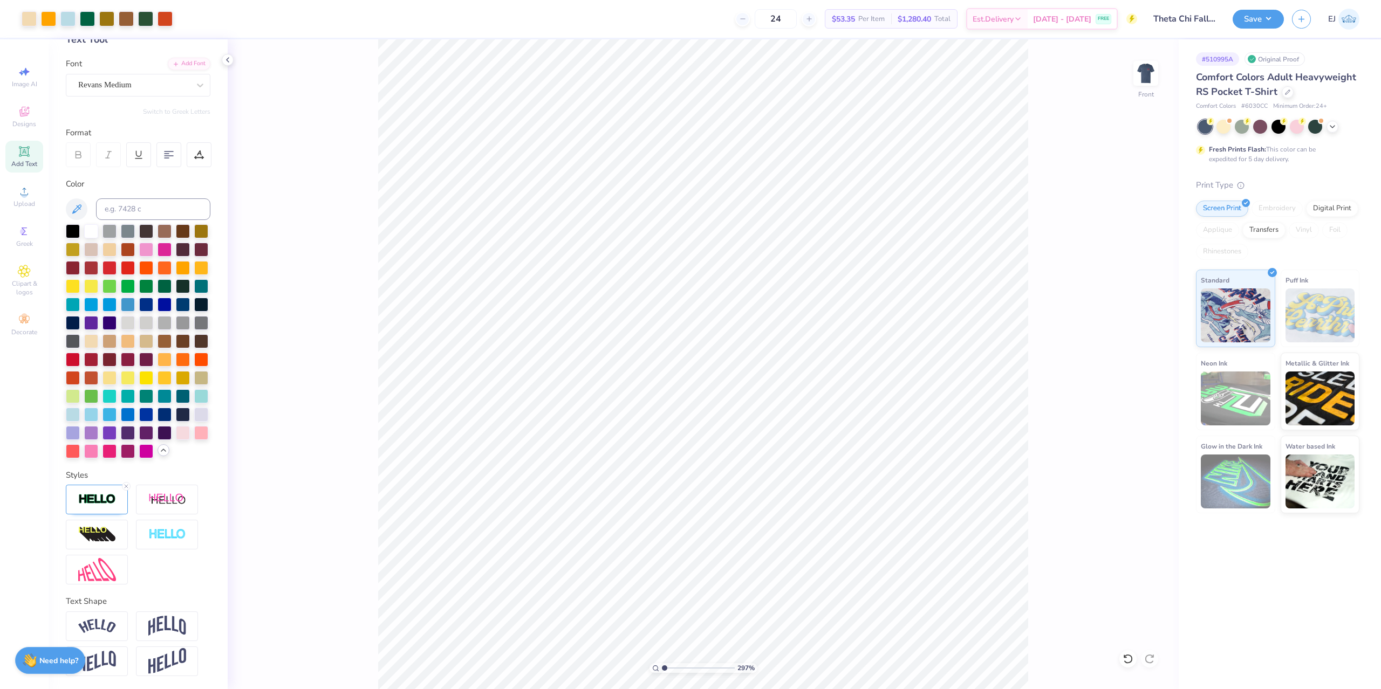
drag, startPoint x: 679, startPoint y: 668, endPoint x: 649, endPoint y: 666, distance: 29.8
type input "1"
click at [662, 666] on input "range" at bounding box center [698, 669] width 73 height 10
click at [1138, 334] on input "19.28" at bounding box center [1138, 331] width 39 height 15
type input "15"
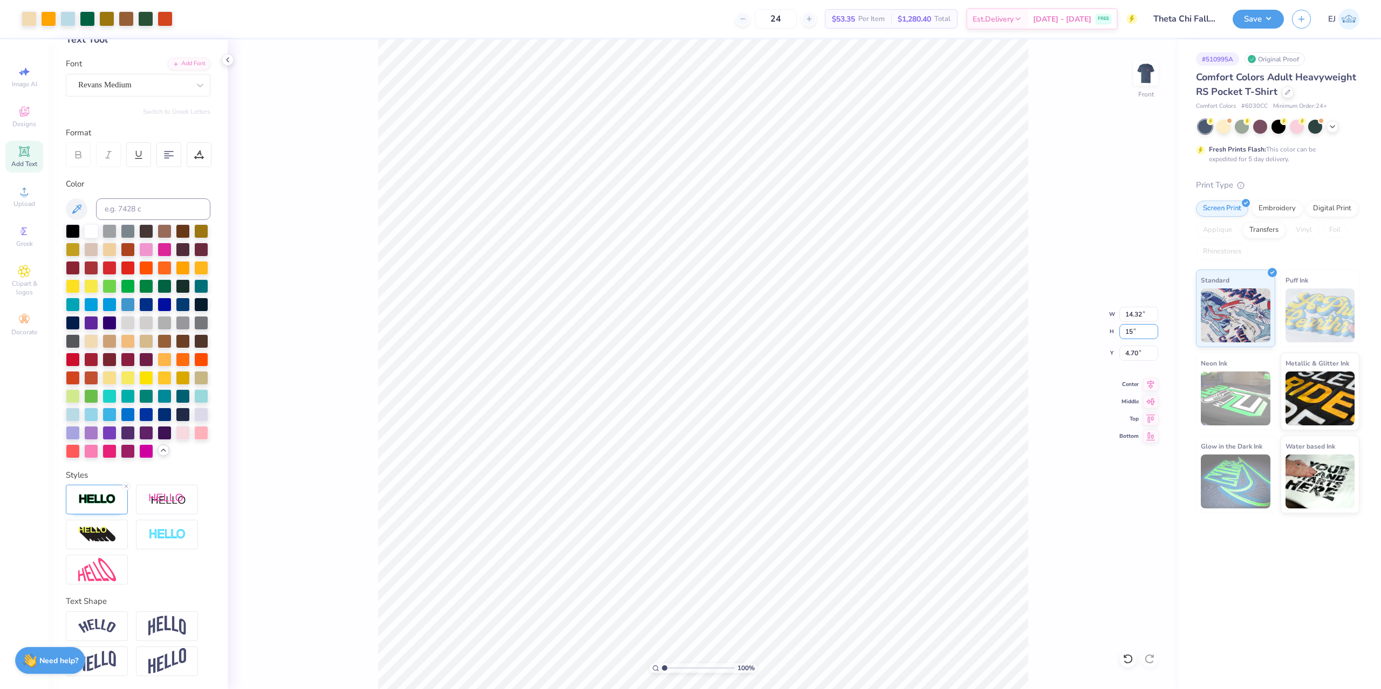
type input "11.14"
type input "15.00"
type input "3.00"
click at [1142, 84] on img at bounding box center [1145, 73] width 43 height 43
click at [1156, 65] on img at bounding box center [1145, 73] width 43 height 43
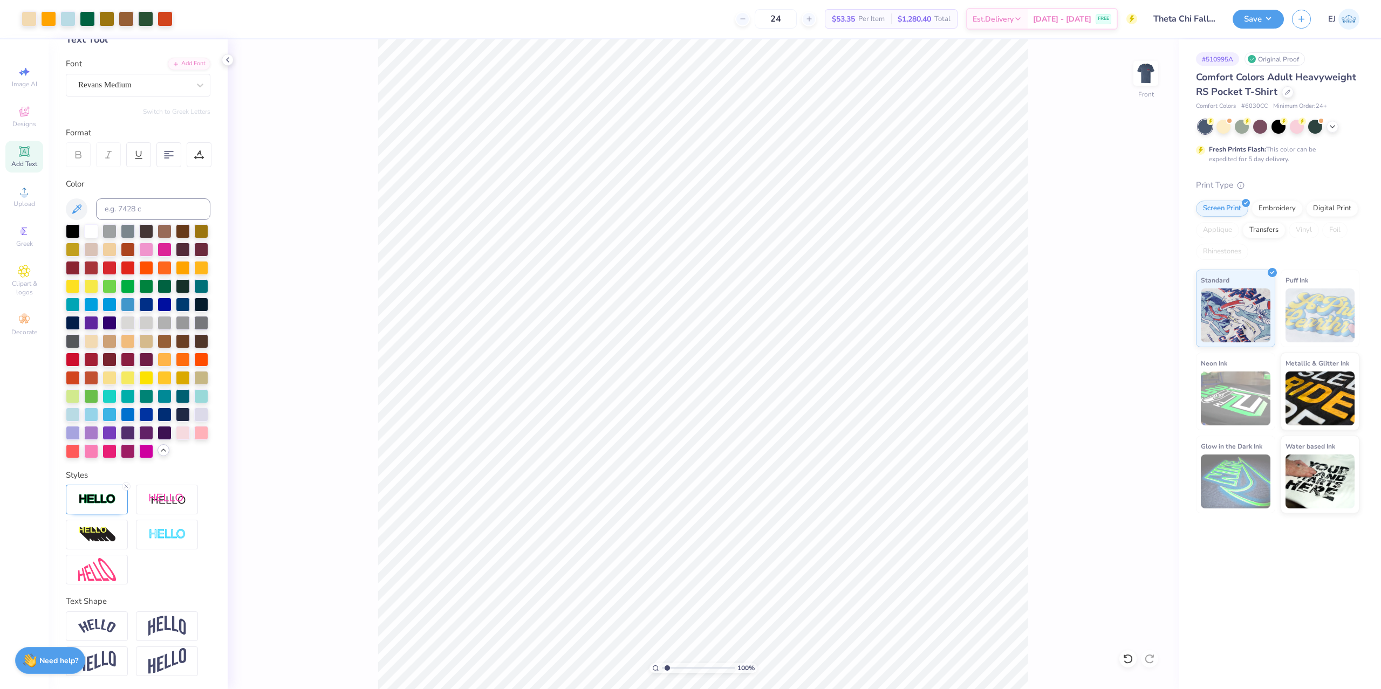
click at [667, 667] on input "range" at bounding box center [698, 669] width 73 height 10
click at [684, 668] on input "range" at bounding box center [698, 669] width 73 height 10
click at [681, 673] on input "range" at bounding box center [698, 669] width 73 height 10
click at [681, 668] on input "range" at bounding box center [698, 669] width 73 height 10
click at [674, 668] on input "range" at bounding box center [698, 669] width 73 height 10
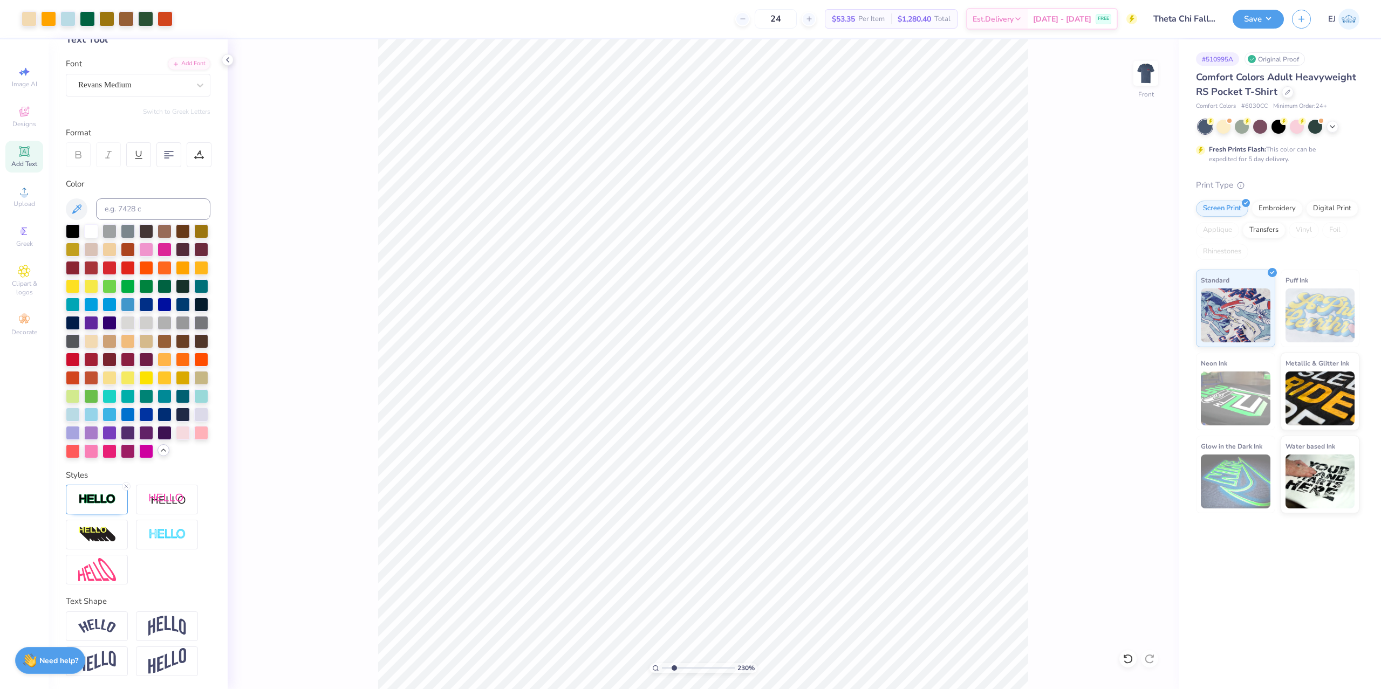
type input "2.3"
click at [149, 85] on div "Revans Medium" at bounding box center [133, 85] width 113 height 17
type input "GOTHAM"
click at [183, 59] on div "Add Font" at bounding box center [189, 63] width 43 height 12
click at [23, 160] on span "Add Text" at bounding box center [24, 164] width 26 height 9
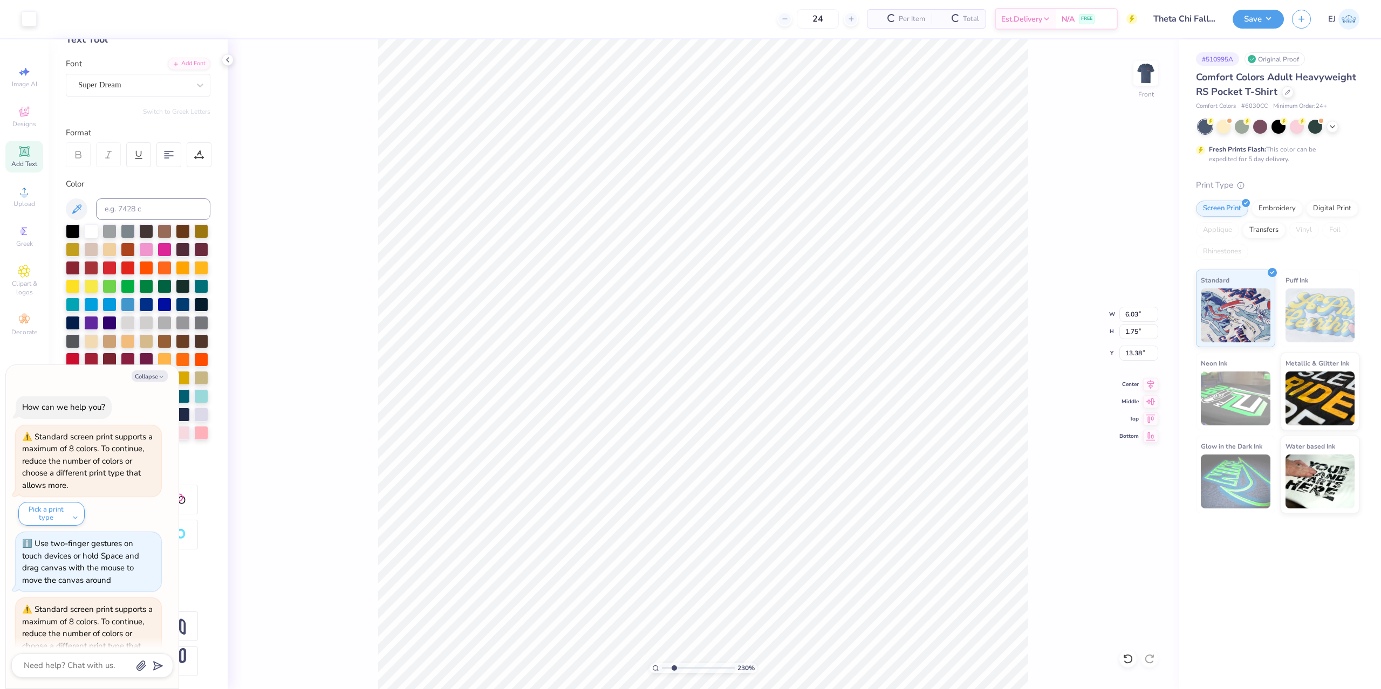
scroll to position [59, 0]
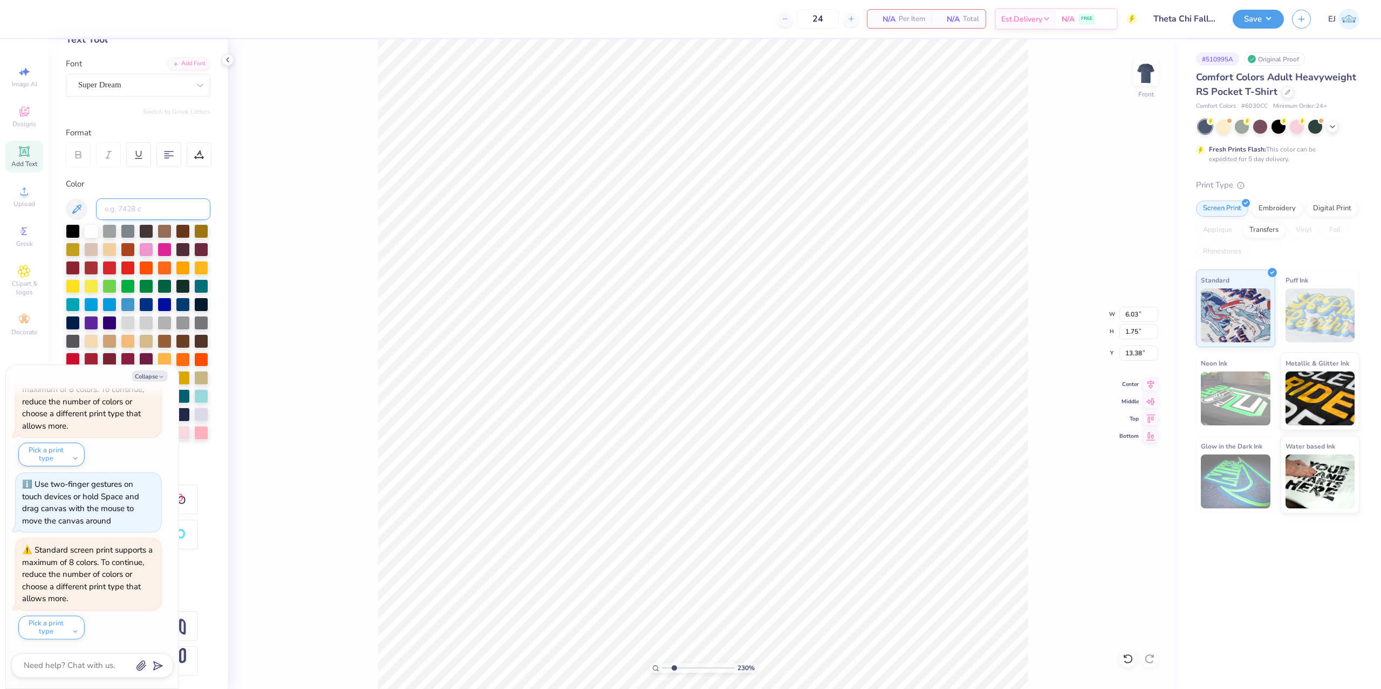
click at [126, 206] on input at bounding box center [153, 210] width 114 height 22
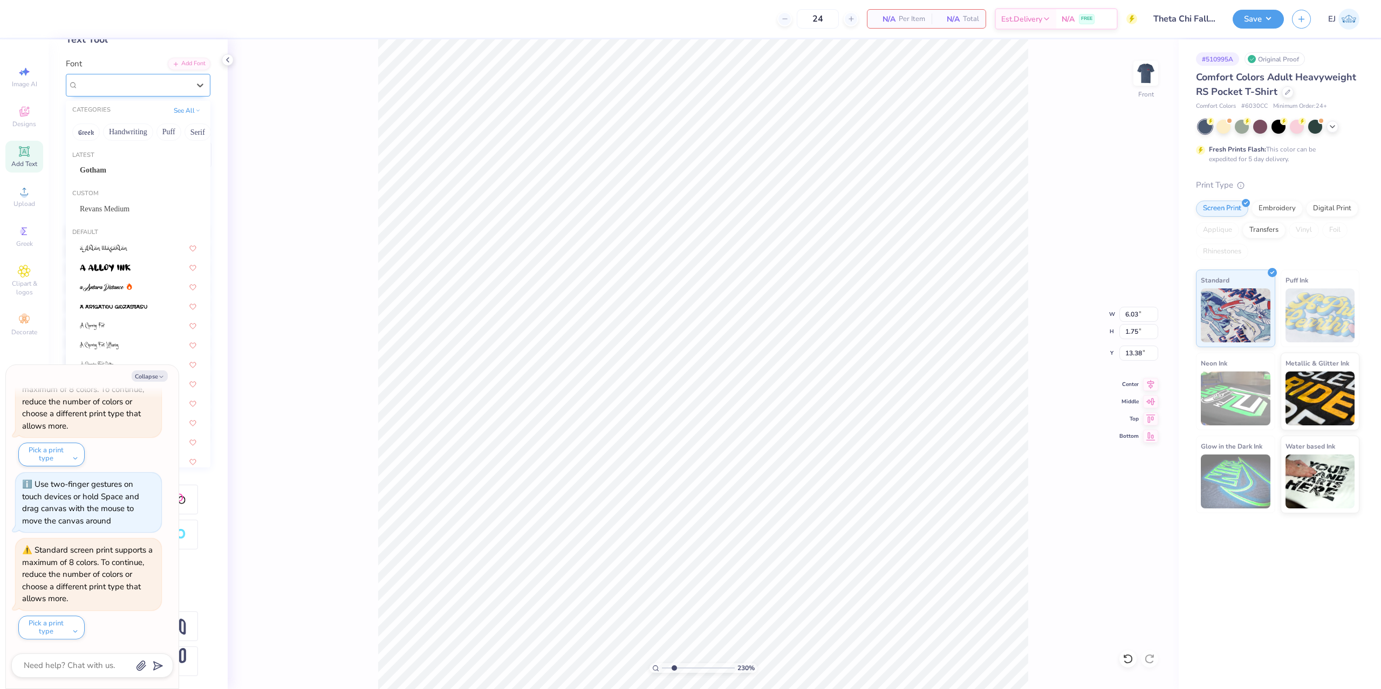
click at [160, 89] on div "Super Dream" at bounding box center [133, 85] width 113 height 17
click at [136, 169] on div "Gotham" at bounding box center [138, 170] width 117 height 11
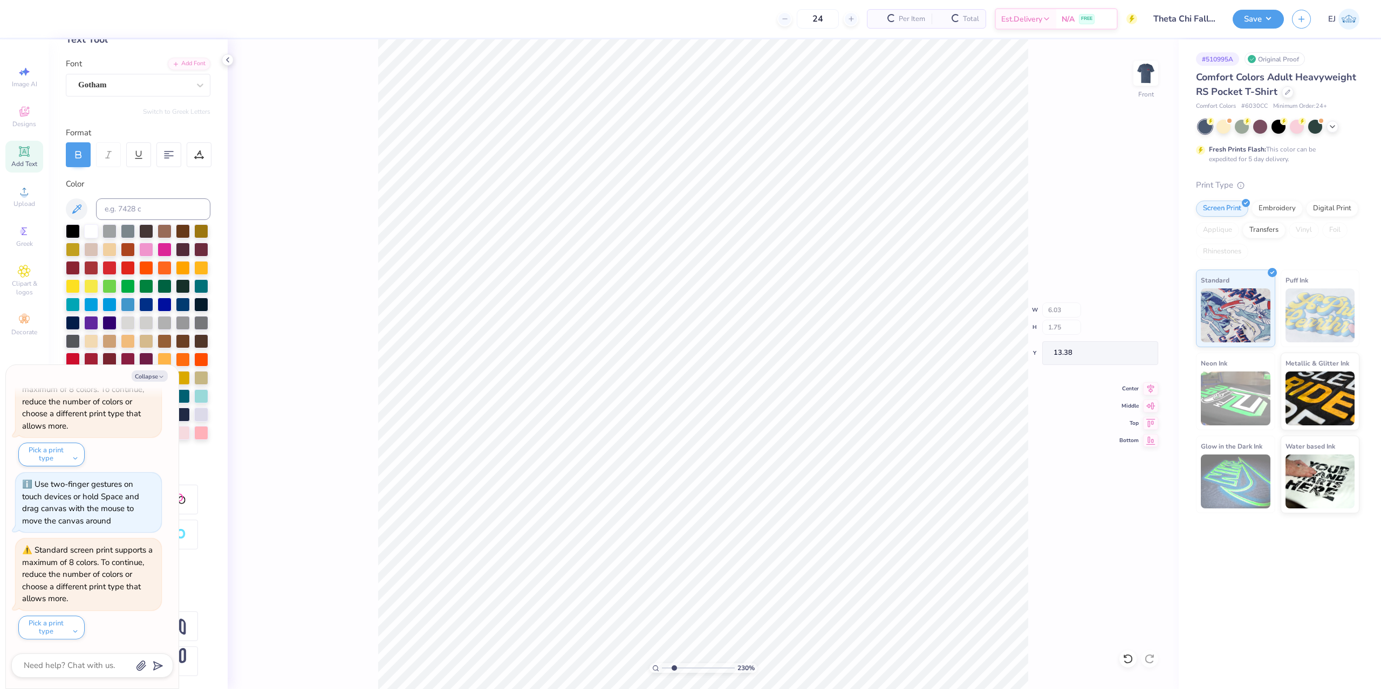
type textarea "x"
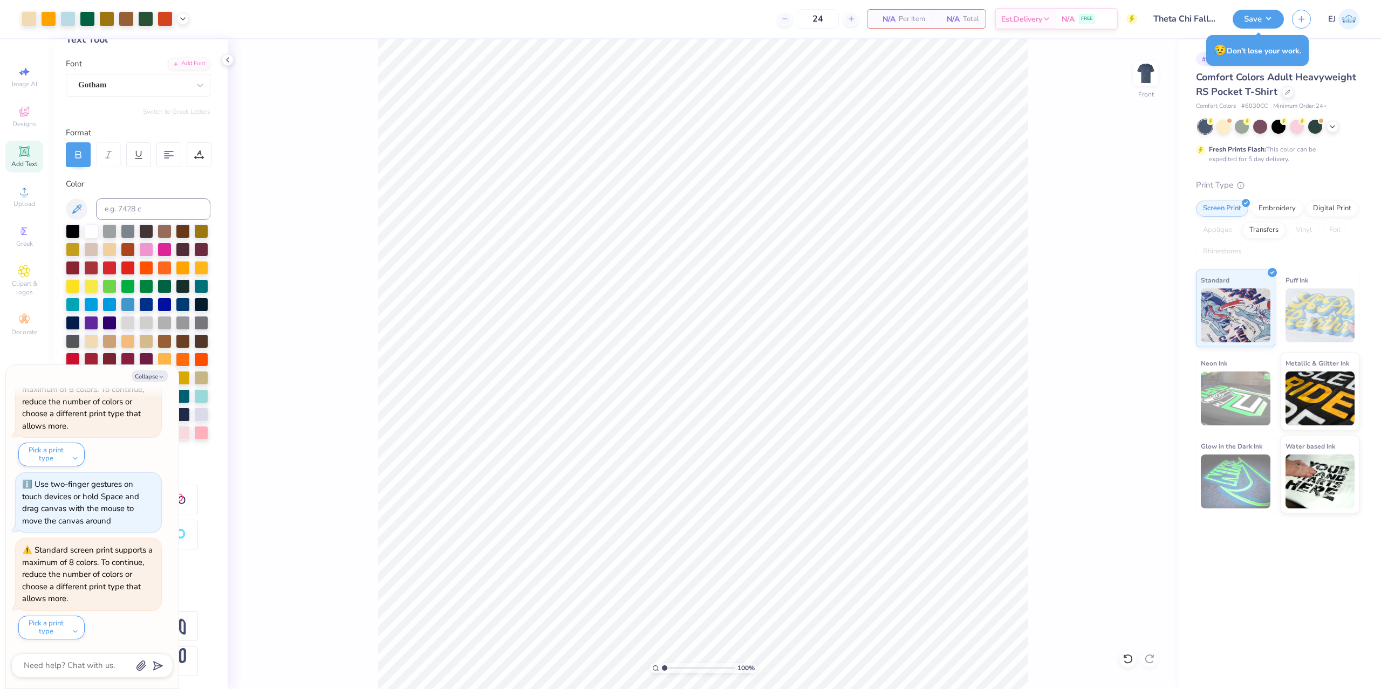
drag, startPoint x: 674, startPoint y: 670, endPoint x: 653, endPoint y: 667, distance: 20.8
type input "1"
click at [662, 669] on input "range" at bounding box center [698, 669] width 73 height 10
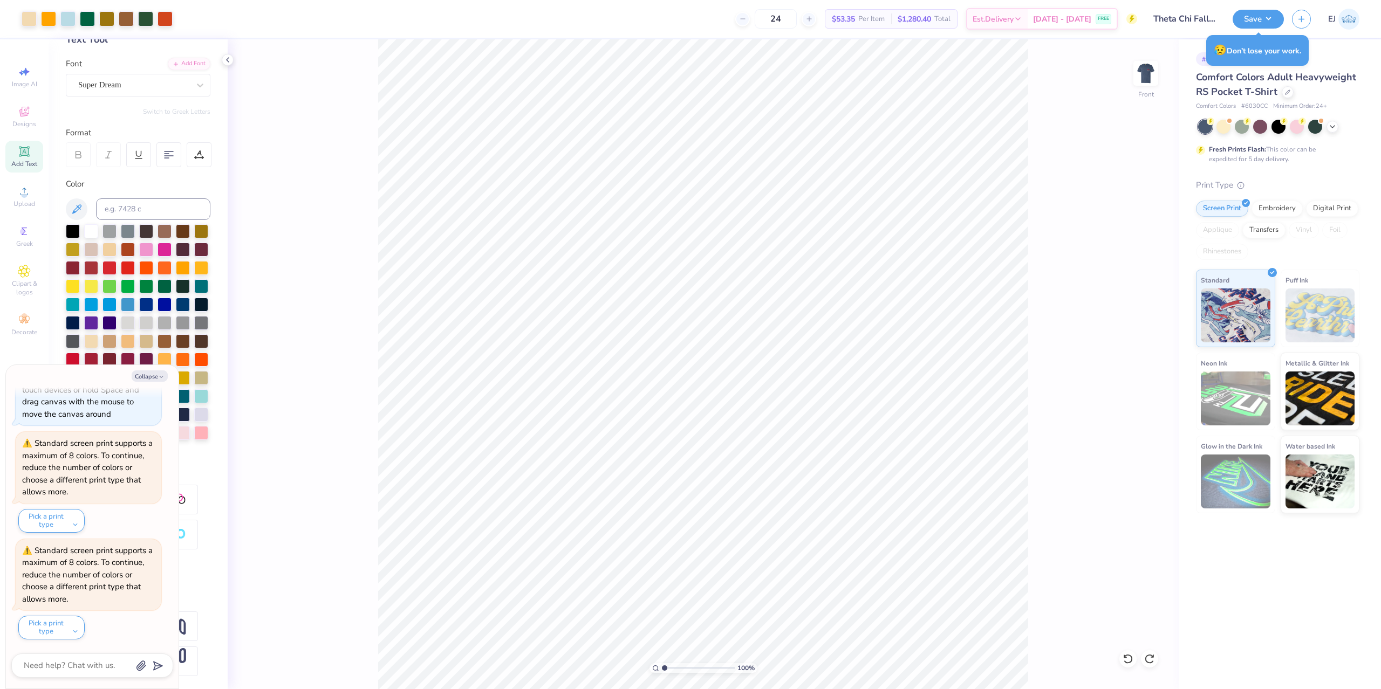
type textarea "x"
click at [666, 668] on input "range" at bounding box center [698, 669] width 73 height 10
type input "1.78"
click at [670, 668] on input "range" at bounding box center [698, 669] width 73 height 10
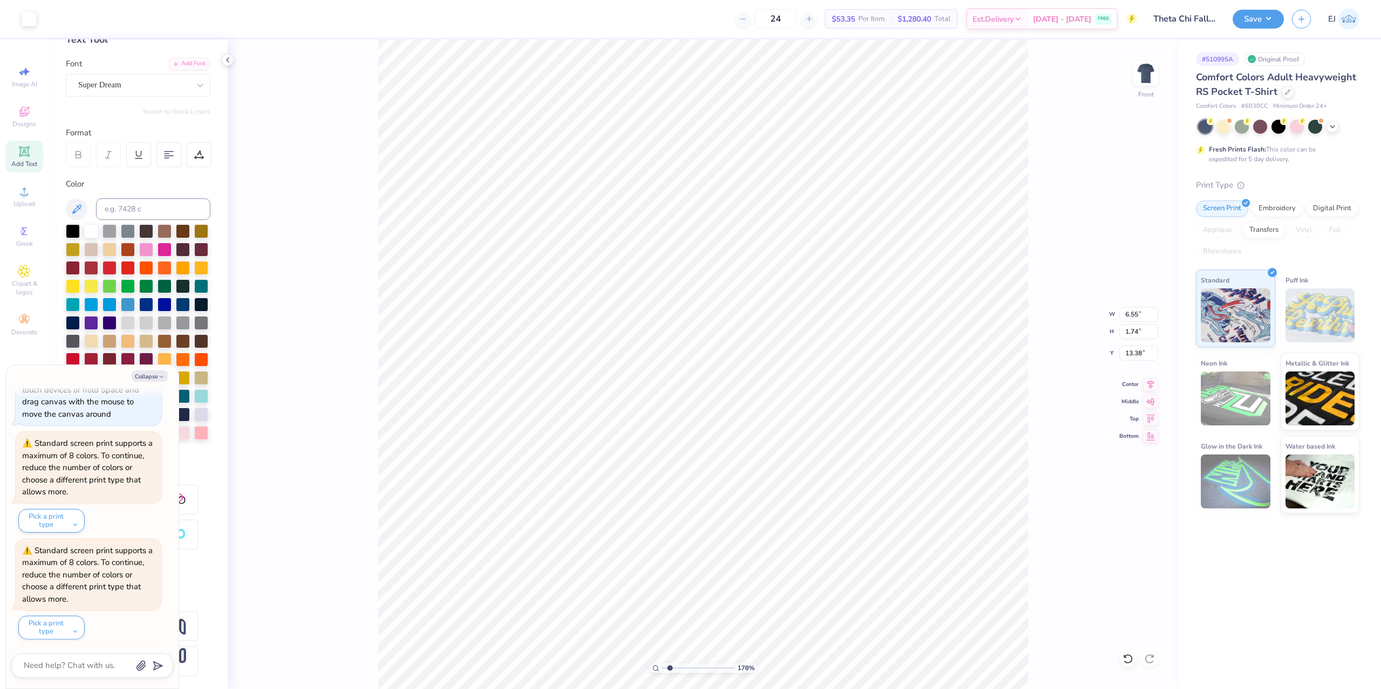
scroll to position [274, 0]
click at [148, 379] on button "Collapse" at bounding box center [150, 376] width 36 height 11
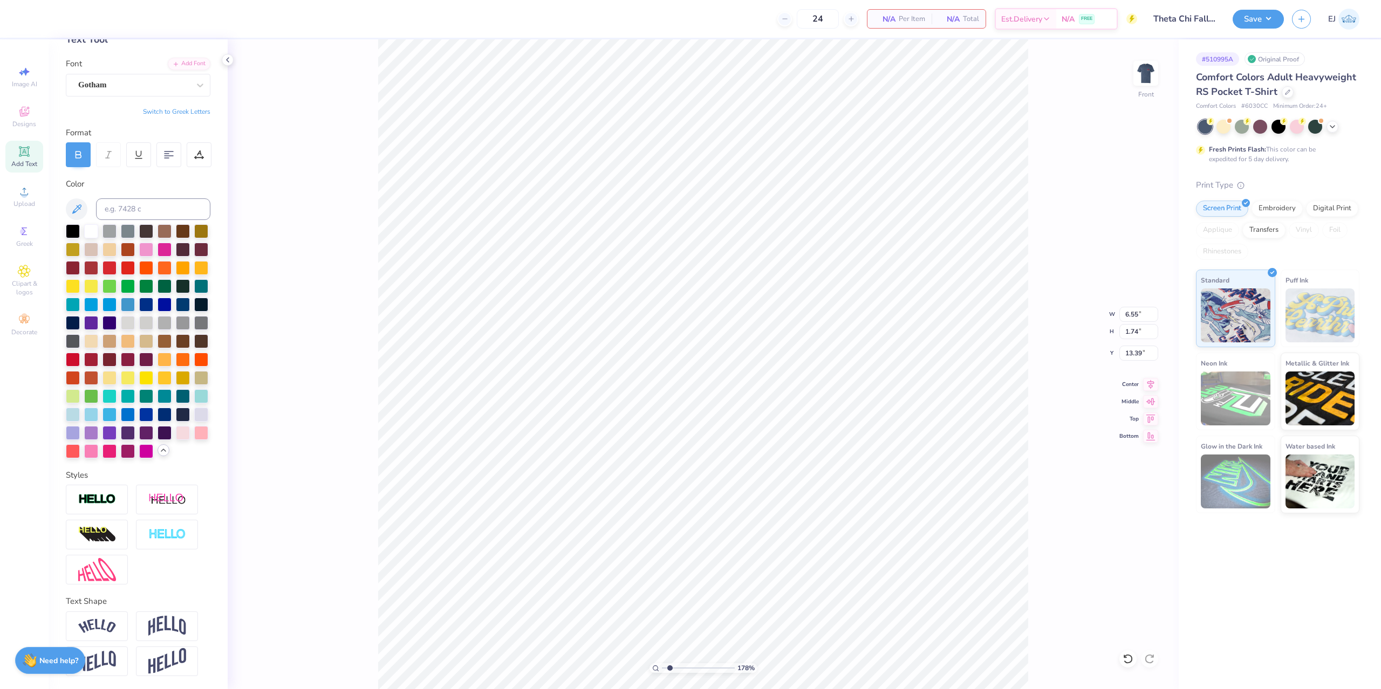
type textarea "x"
click at [155, 196] on div "Color" at bounding box center [138, 318] width 145 height 281
click at [155, 211] on input at bounding box center [153, 210] width 114 height 22
type input "137"
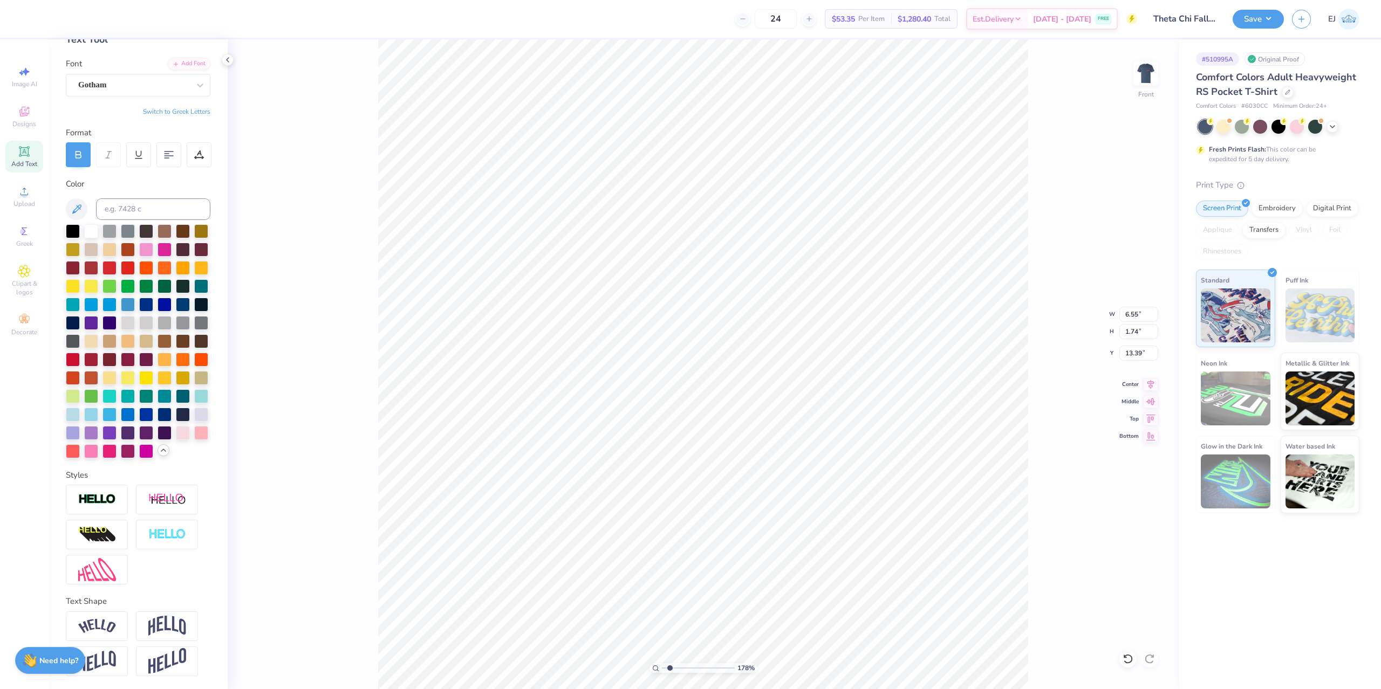
type textarea "FORBES"
type input "10.28"
type input "1.80"
type input "13.36"
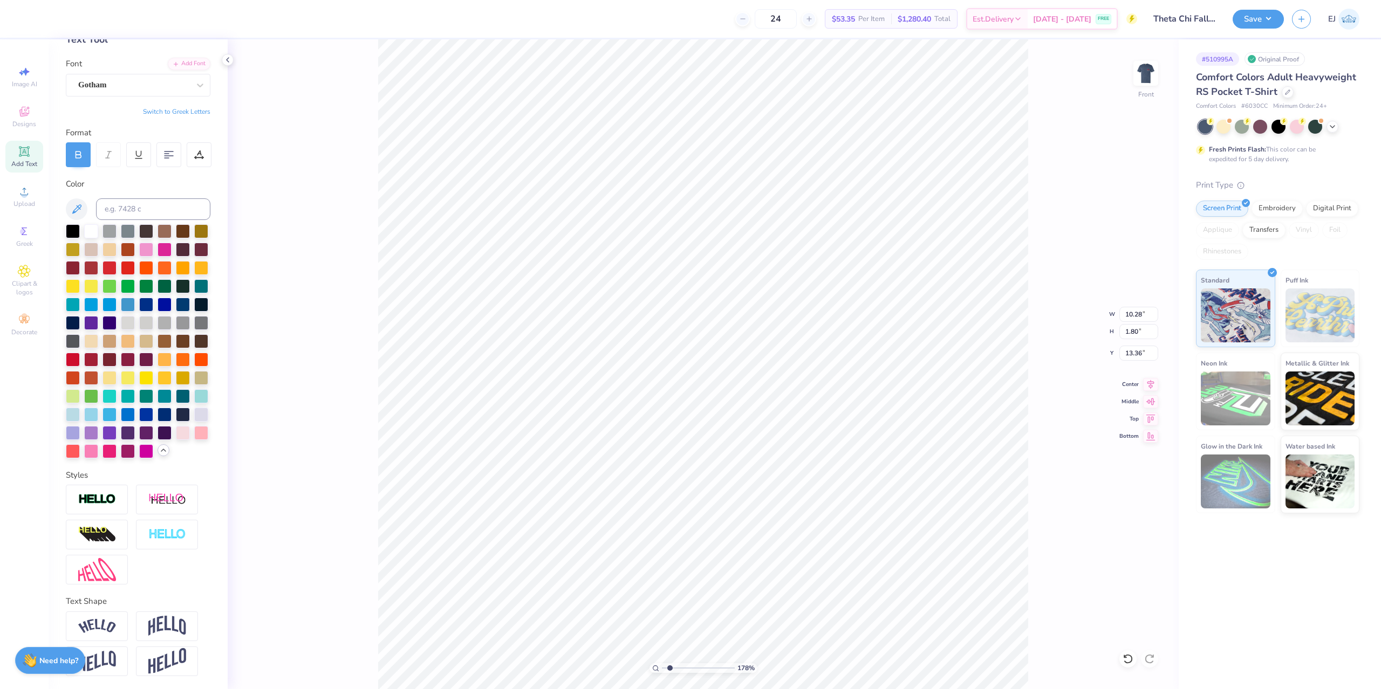
type input "1.69"
type input "0.30"
type input "9.20"
type input "10.41"
type input "2.68"
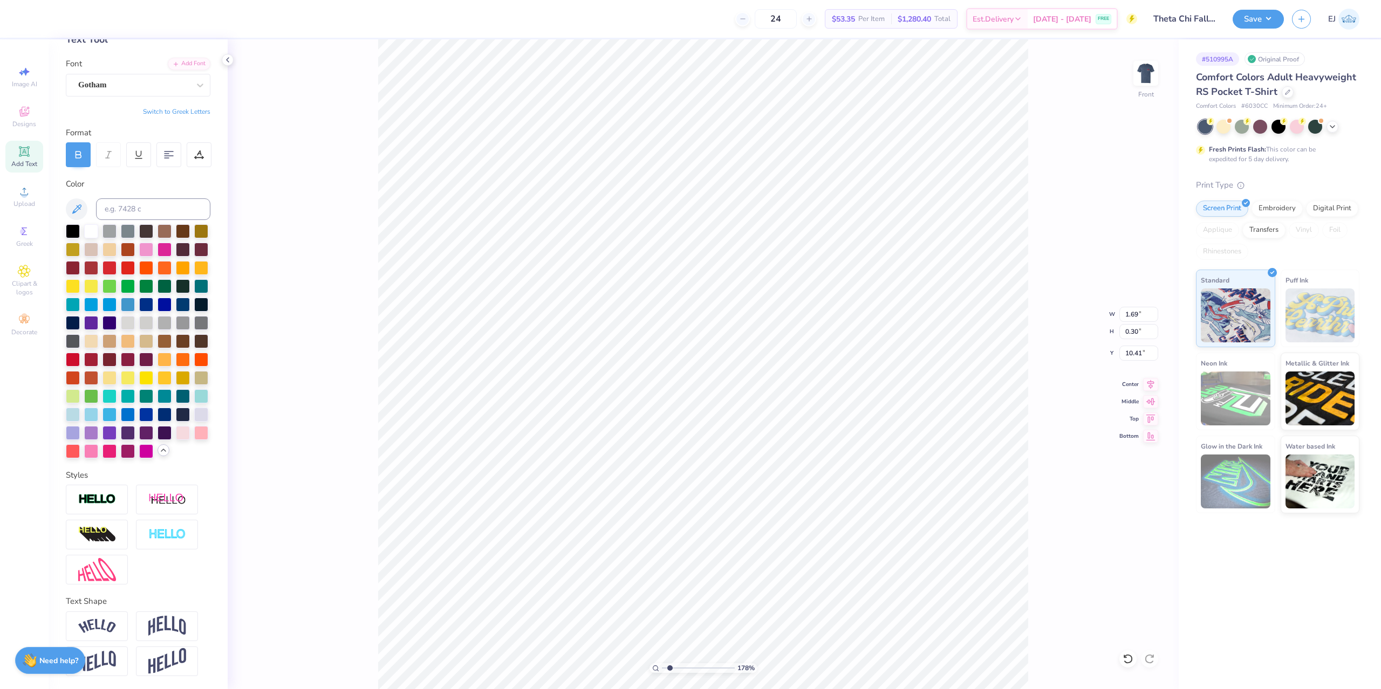
click at [677, 670] on input "range" at bounding box center [698, 669] width 73 height 10
click at [335, 200] on div "268 % Front W 1.69 1.69 " H 0.30 0.30 " Y 10.41 10.41 " Center Middle Top Bottom" at bounding box center [703, 364] width 951 height 650
type input "1.38"
type input "0.24"
type input "10.46"
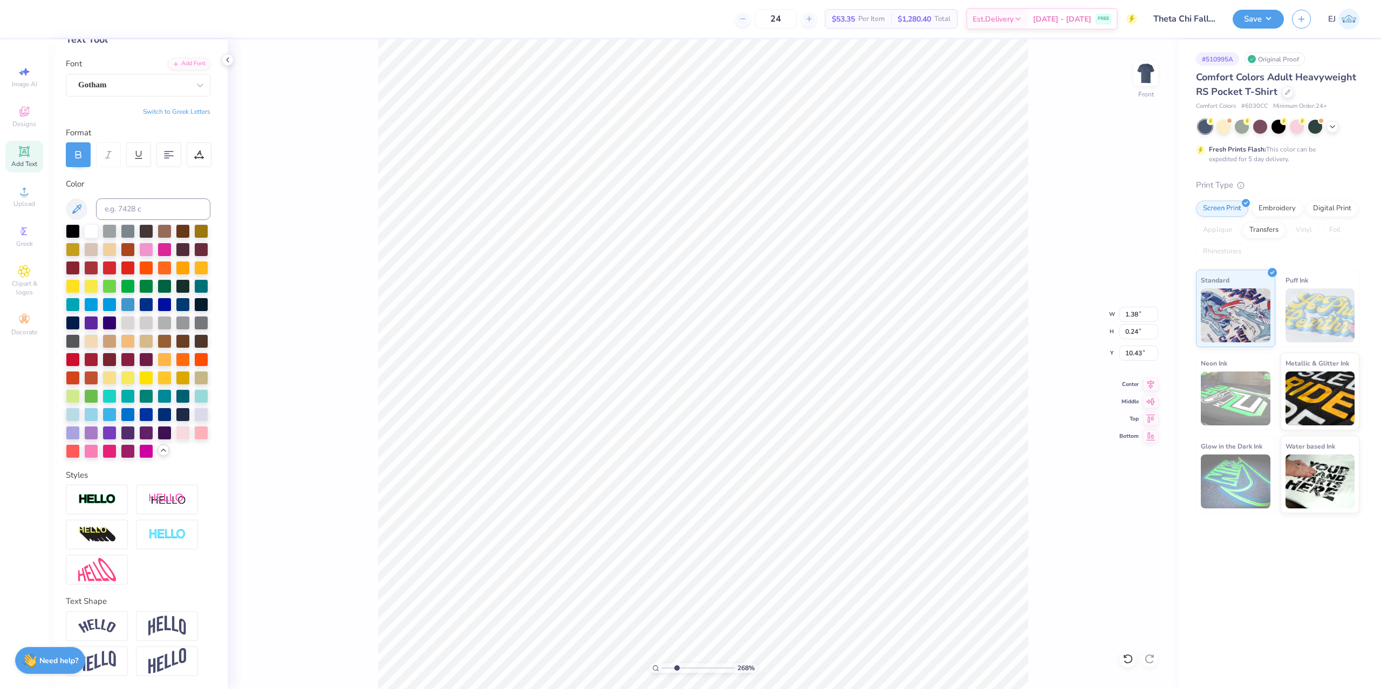
type input "10.43"
type input "1.36"
type input "10.44"
click at [374, 261] on div "268 % Front W 1.36 1.36 " H 0.24 0.24 " Y 10.44 10.44 " Center Middle Top Bottom" at bounding box center [703, 364] width 951 height 650
click at [678, 666] on input "range" at bounding box center [698, 669] width 73 height 10
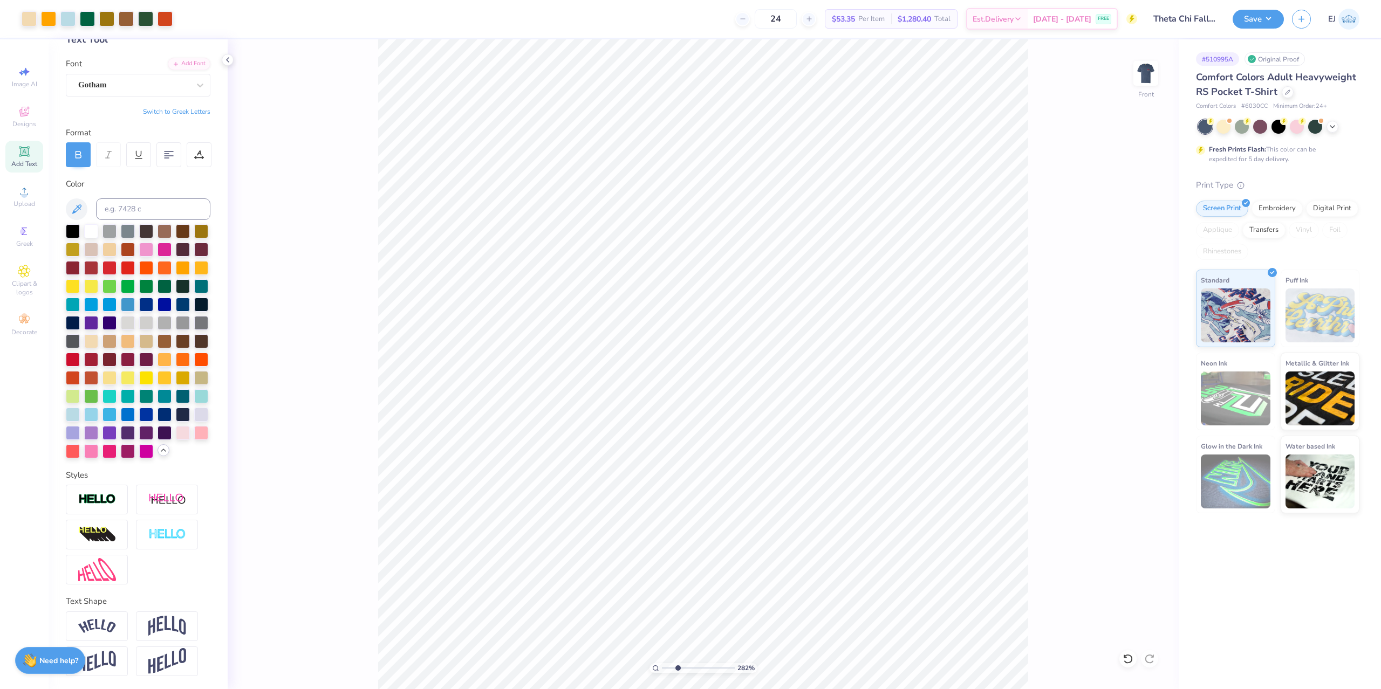
type input "2.82"
click at [348, 290] on div "282 % Front W 1.36 1.36 " H 0.24 0.24 " Y 10.44 10.44 " Center Middle Top Bottom" at bounding box center [703, 364] width 951 height 650
type input "1.28"
type input "0.23"
type input "10.45"
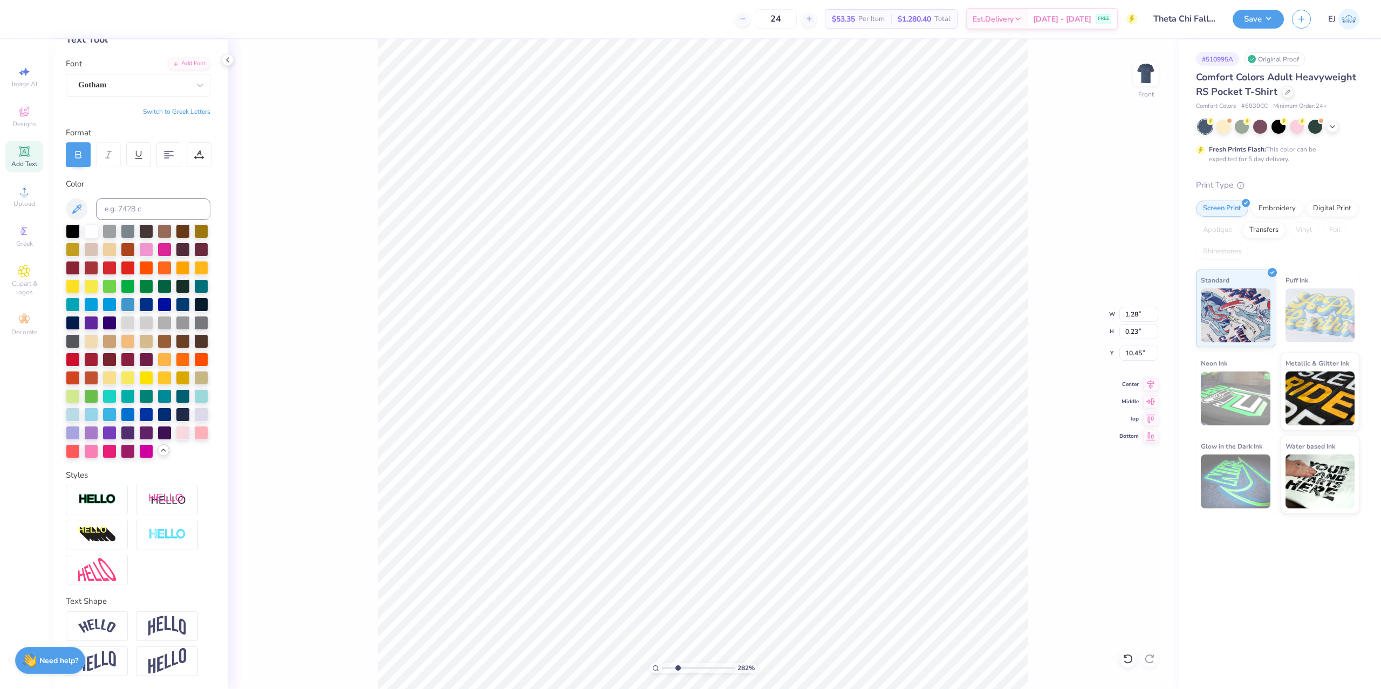
type input "10.44"
click at [685, 670] on input "range" at bounding box center [698, 669] width 73 height 10
click at [675, 665] on div "387 %" at bounding box center [704, 669] width 108 height 10
click at [678, 673] on input "range" at bounding box center [698, 669] width 73 height 10
drag, startPoint x: 675, startPoint y: 665, endPoint x: 656, endPoint y: 666, distance: 19.4
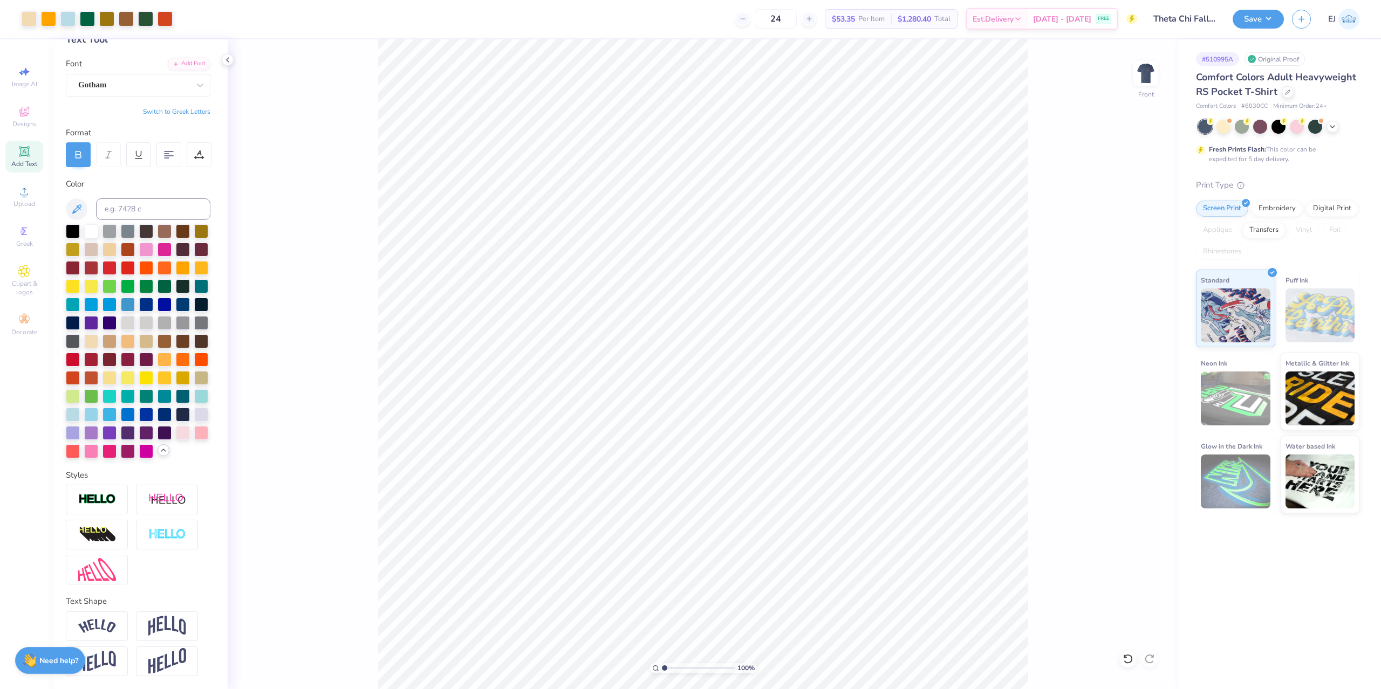
type input "1"
click at [662, 666] on input "range" at bounding box center [698, 669] width 73 height 10
click at [736, 450] on li "Group" at bounding box center [744, 448] width 85 height 21
type input "1.28"
type input "0.23"
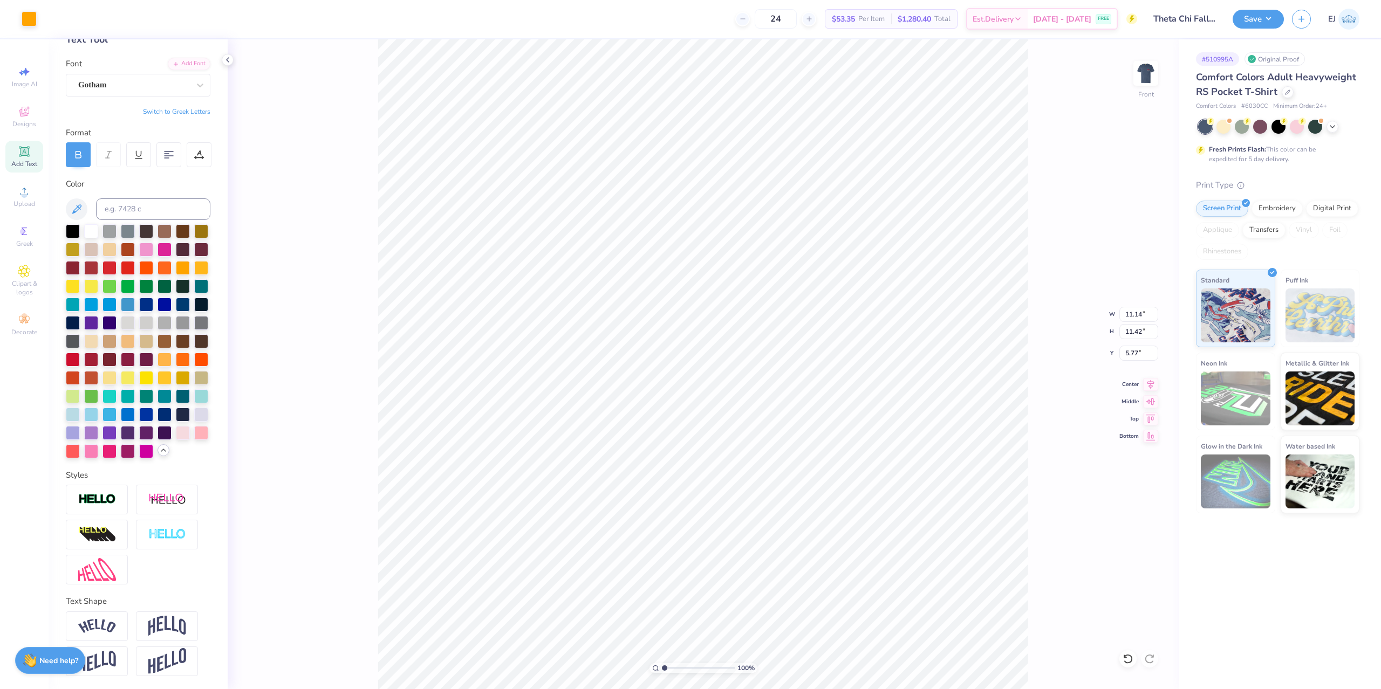
type input "10.44"
drag, startPoint x: 667, startPoint y: 666, endPoint x: 673, endPoint y: 667, distance: 6.6
click at [673, 667] on input "range" at bounding box center [698, 669] width 73 height 10
type input "2.23"
type input "1.28"
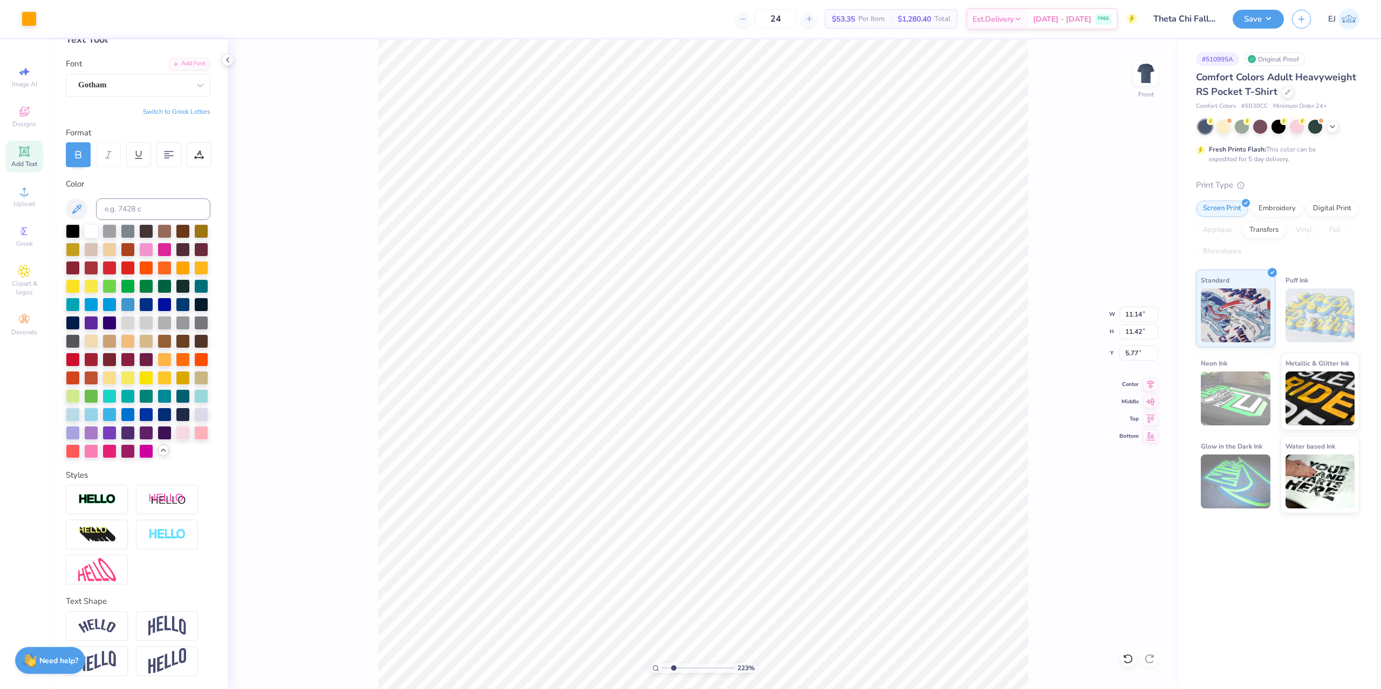
type input "0.23"
type input "10.44"
drag, startPoint x: 671, startPoint y: 668, endPoint x: 645, endPoint y: 661, distance: 27.5
type input "1"
click at [662, 664] on input "range" at bounding box center [698, 669] width 73 height 10
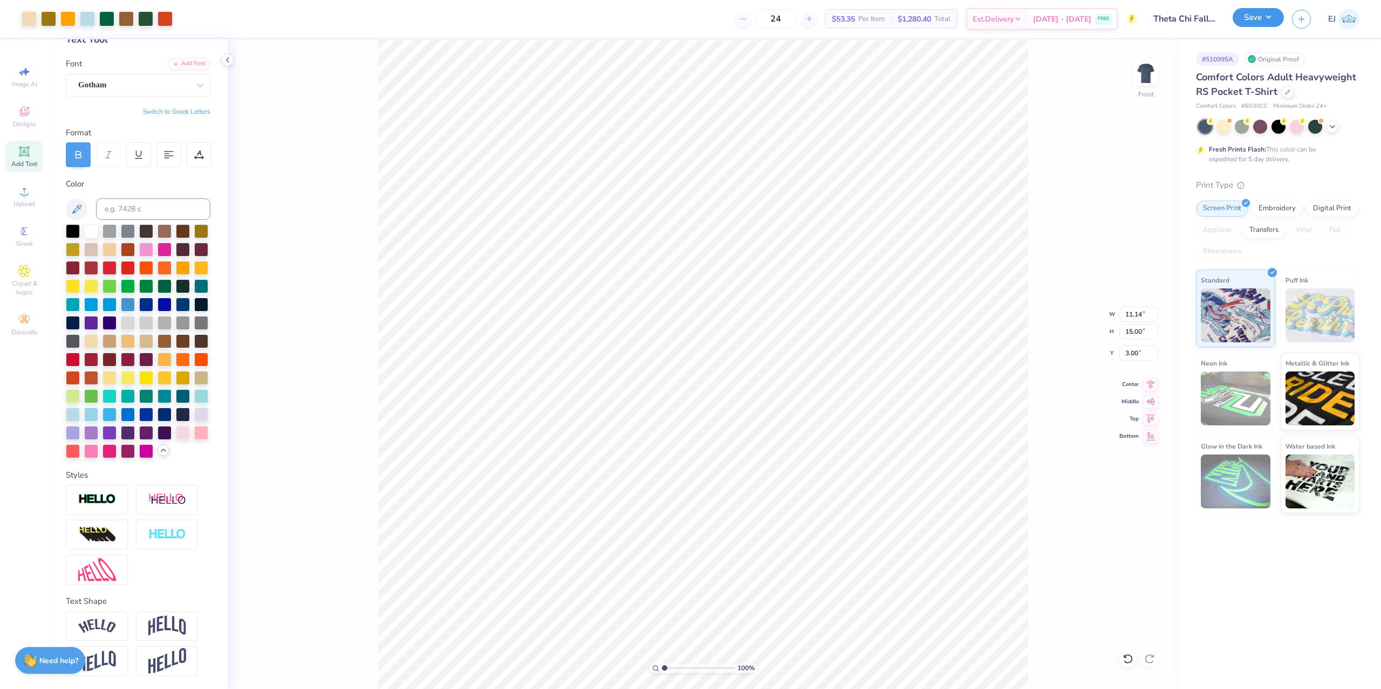
click at [1266, 23] on button "Save" at bounding box center [1258, 17] width 51 height 19
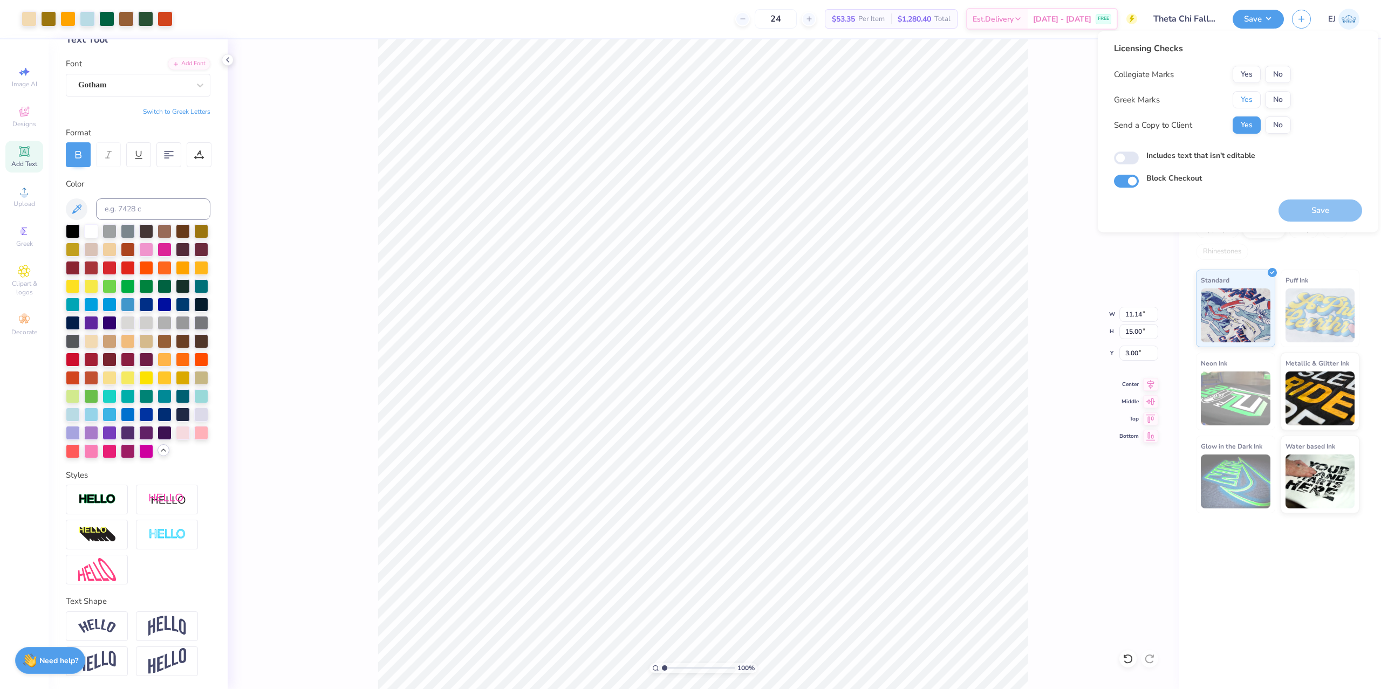
click at [1252, 92] on button "Yes" at bounding box center [1247, 99] width 28 height 17
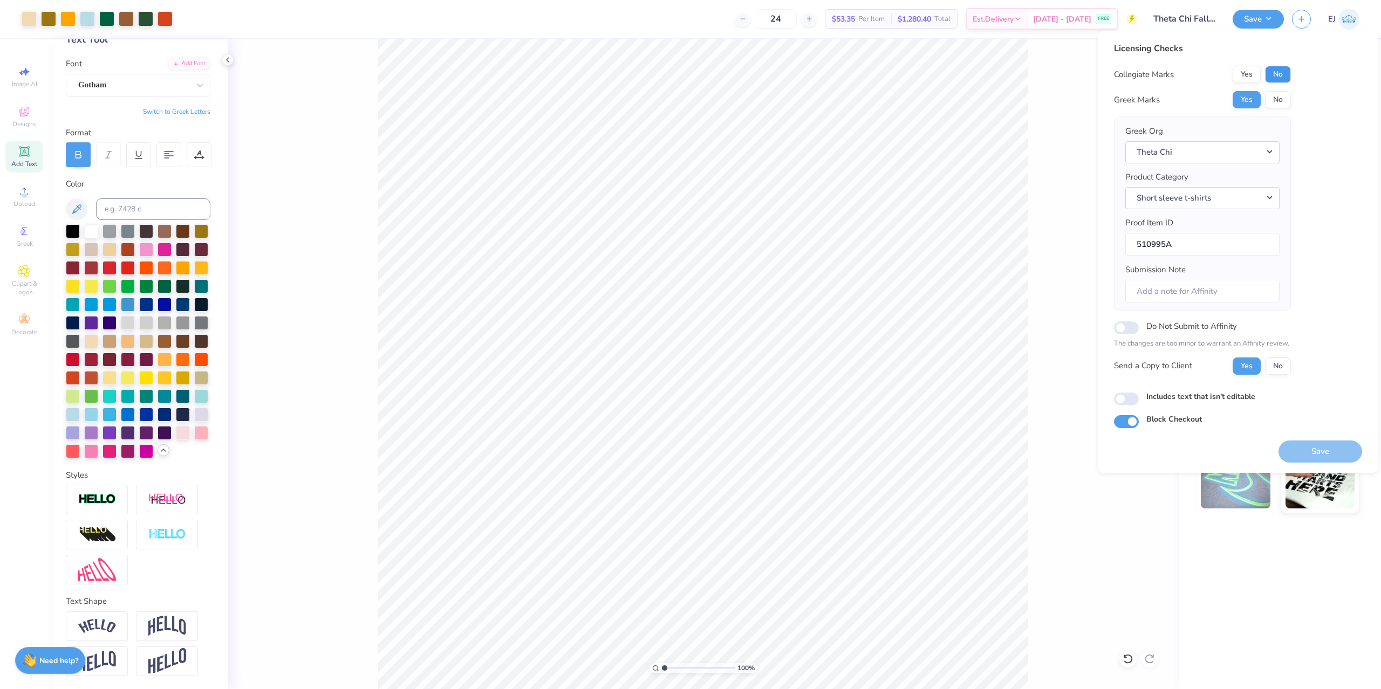
click at [1280, 80] on button "No" at bounding box center [1278, 74] width 26 height 17
click at [1253, 80] on button "Yes" at bounding box center [1247, 74] width 28 height 17
click at [1301, 461] on button "Save" at bounding box center [1321, 452] width 84 height 22
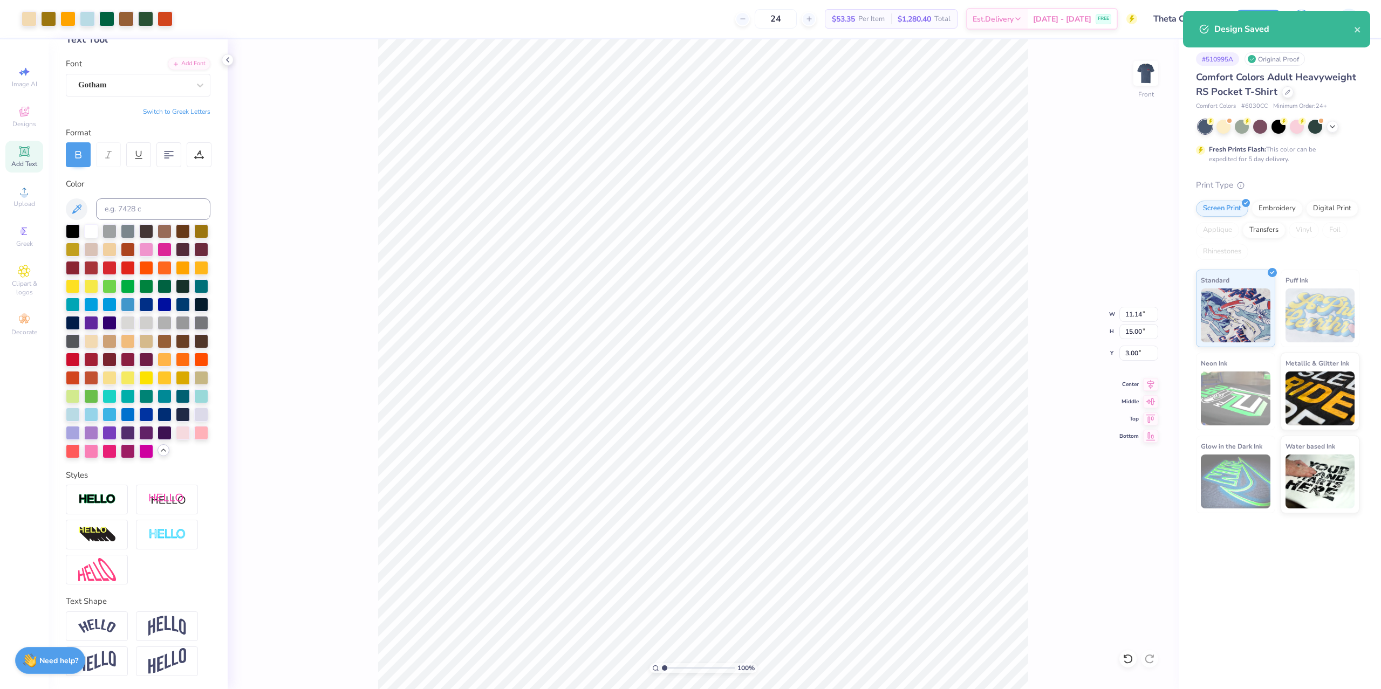
type textarea "x"
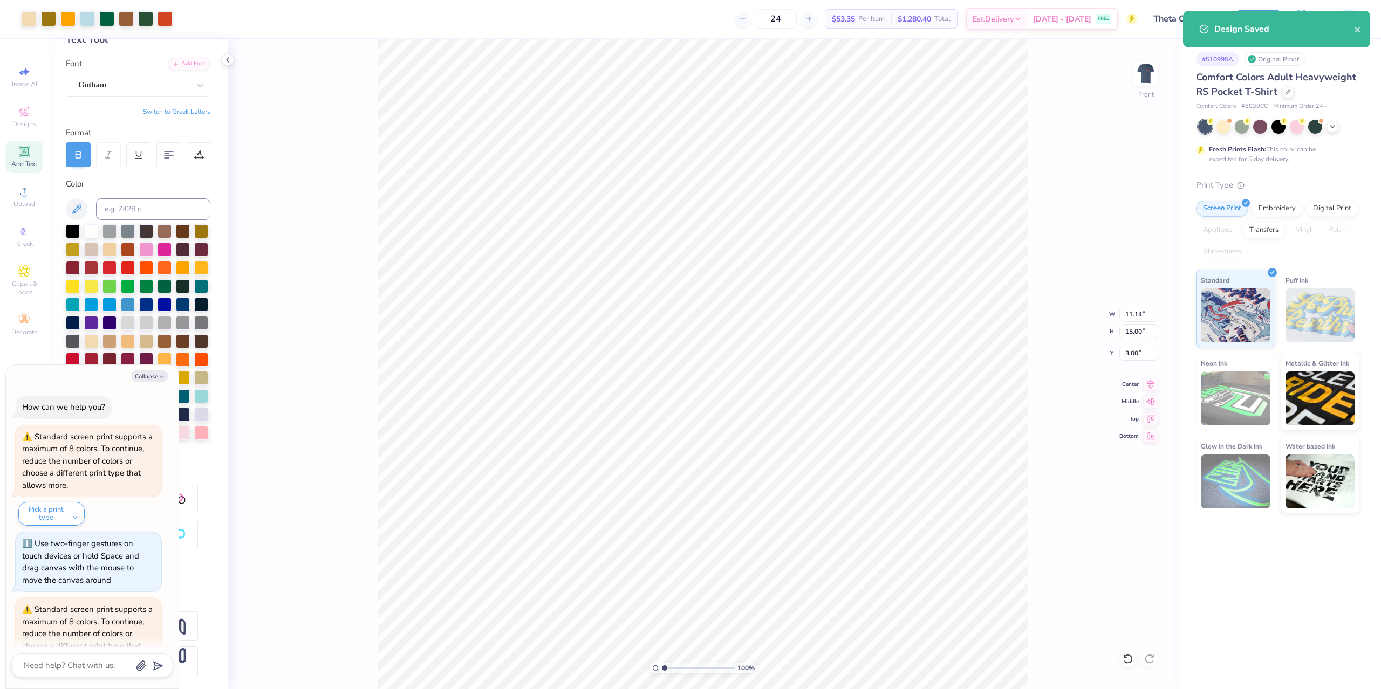
scroll to position [344, 0]
